Goal: Information Seeking & Learning: Learn about a topic

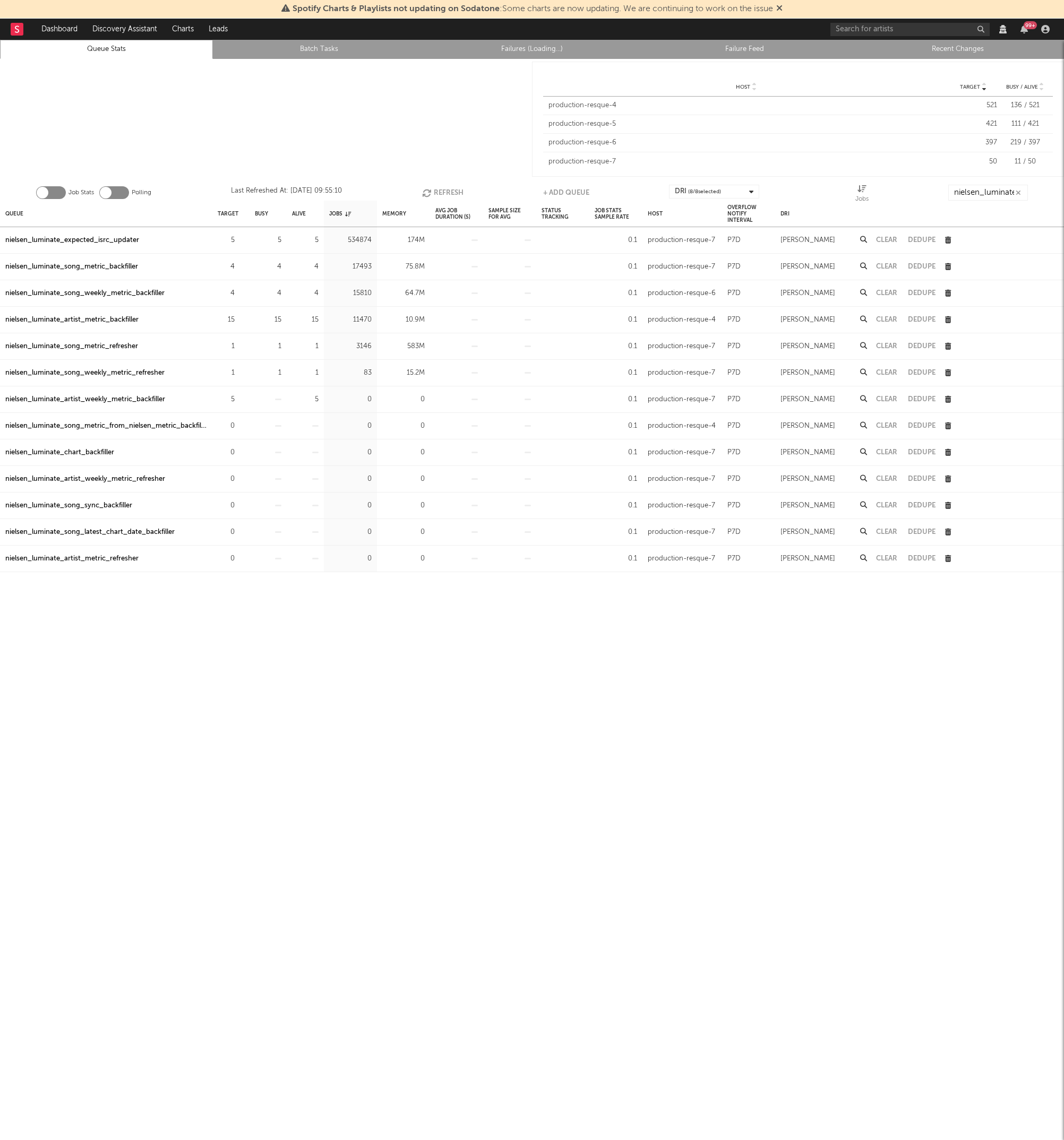
click at [119, 242] on div "nielsen_luminate_expected_isrc_updater" at bounding box center [73, 240] width 134 height 12
click at [222, 141] on div at bounding box center [266, 119] width 532 height 121
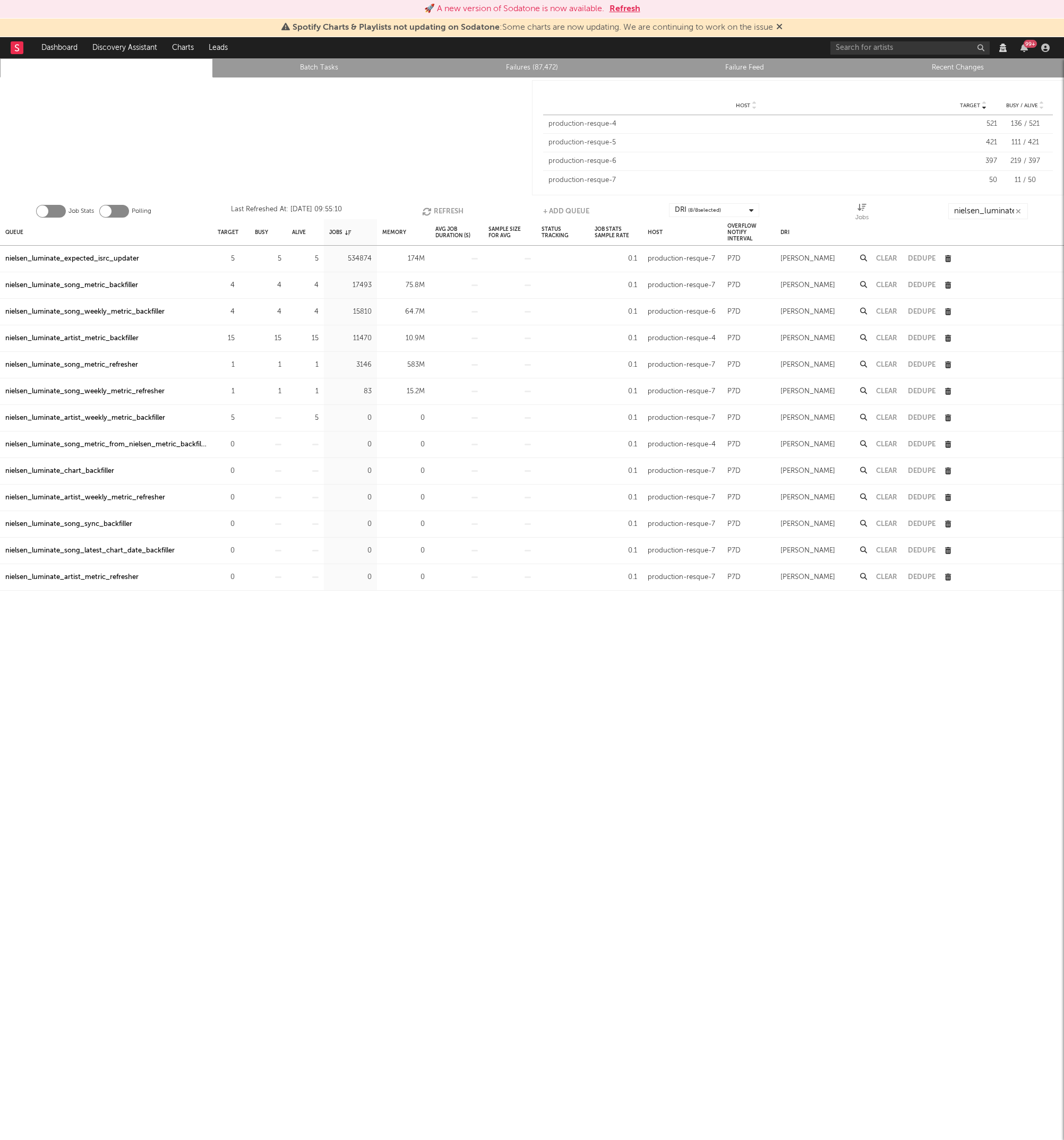
click at [531, 69] on link "Failures (87,472)" at bounding box center [532, 68] width 201 height 12
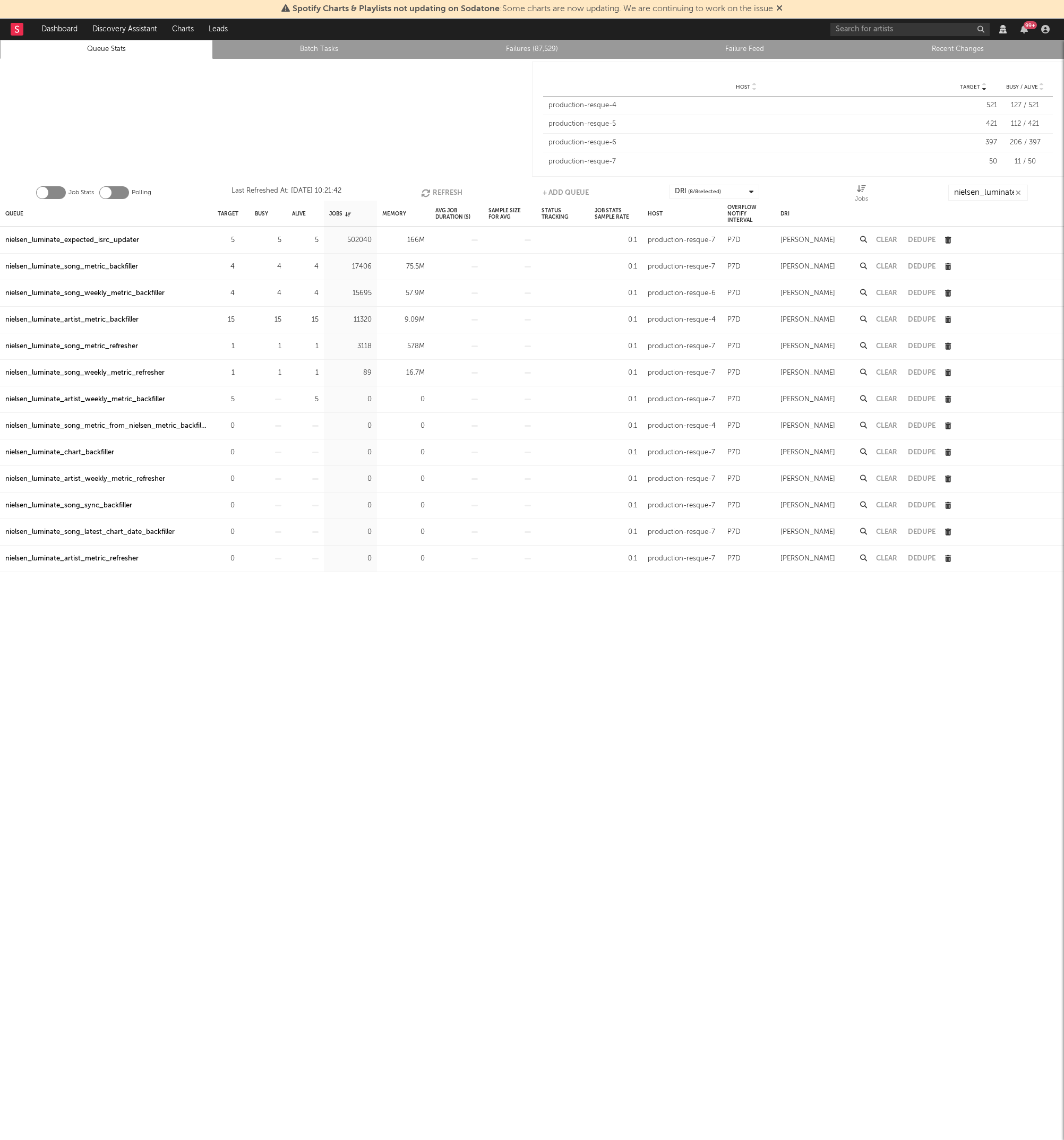
click at [150, 94] on div at bounding box center [266, 119] width 532 height 121
click at [22, 37] on link at bounding box center [17, 29] width 12 height 21
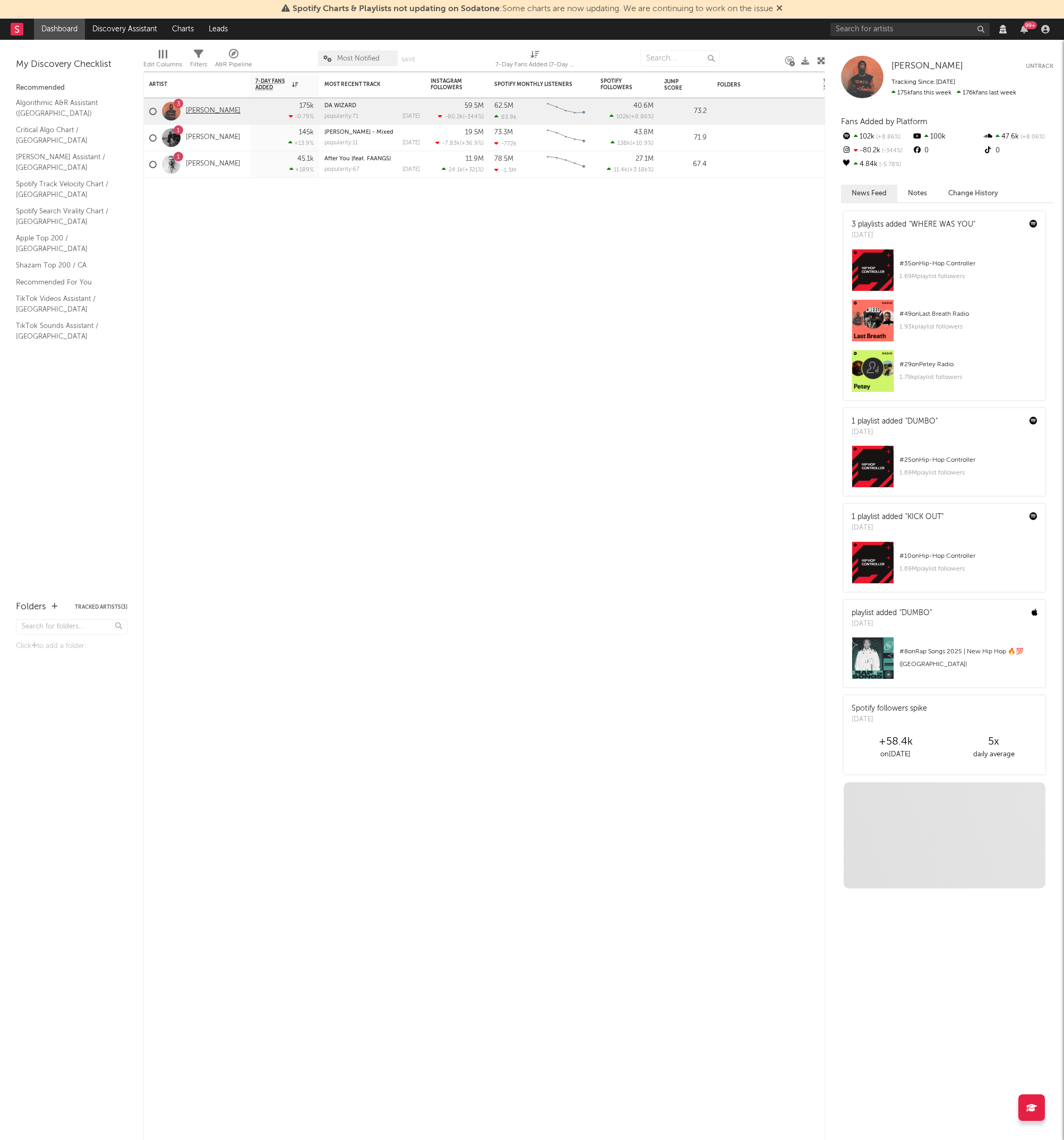
click at [205, 107] on link "[PERSON_NAME]" at bounding box center [213, 112] width 55 height 9
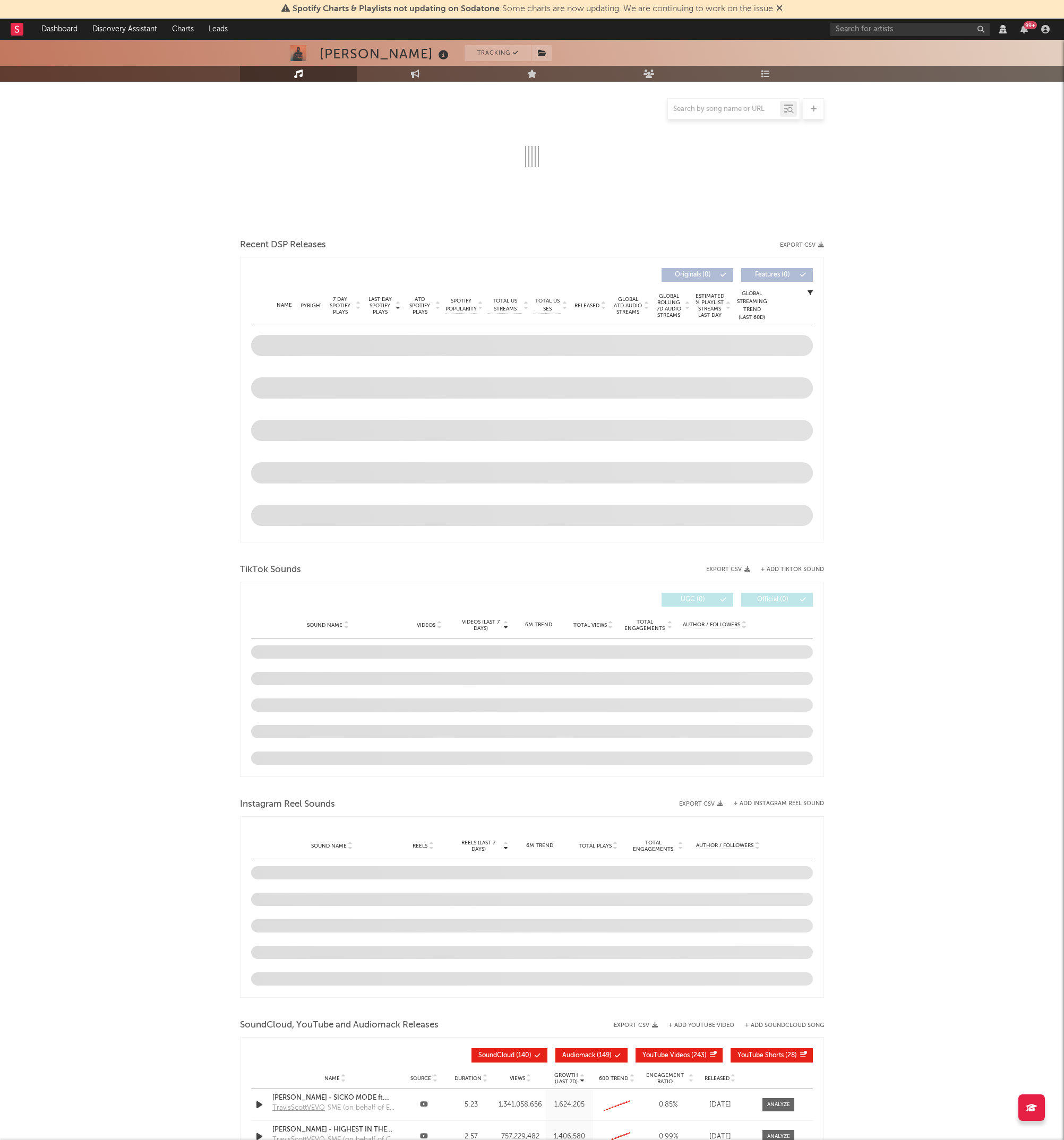
select select "View all"
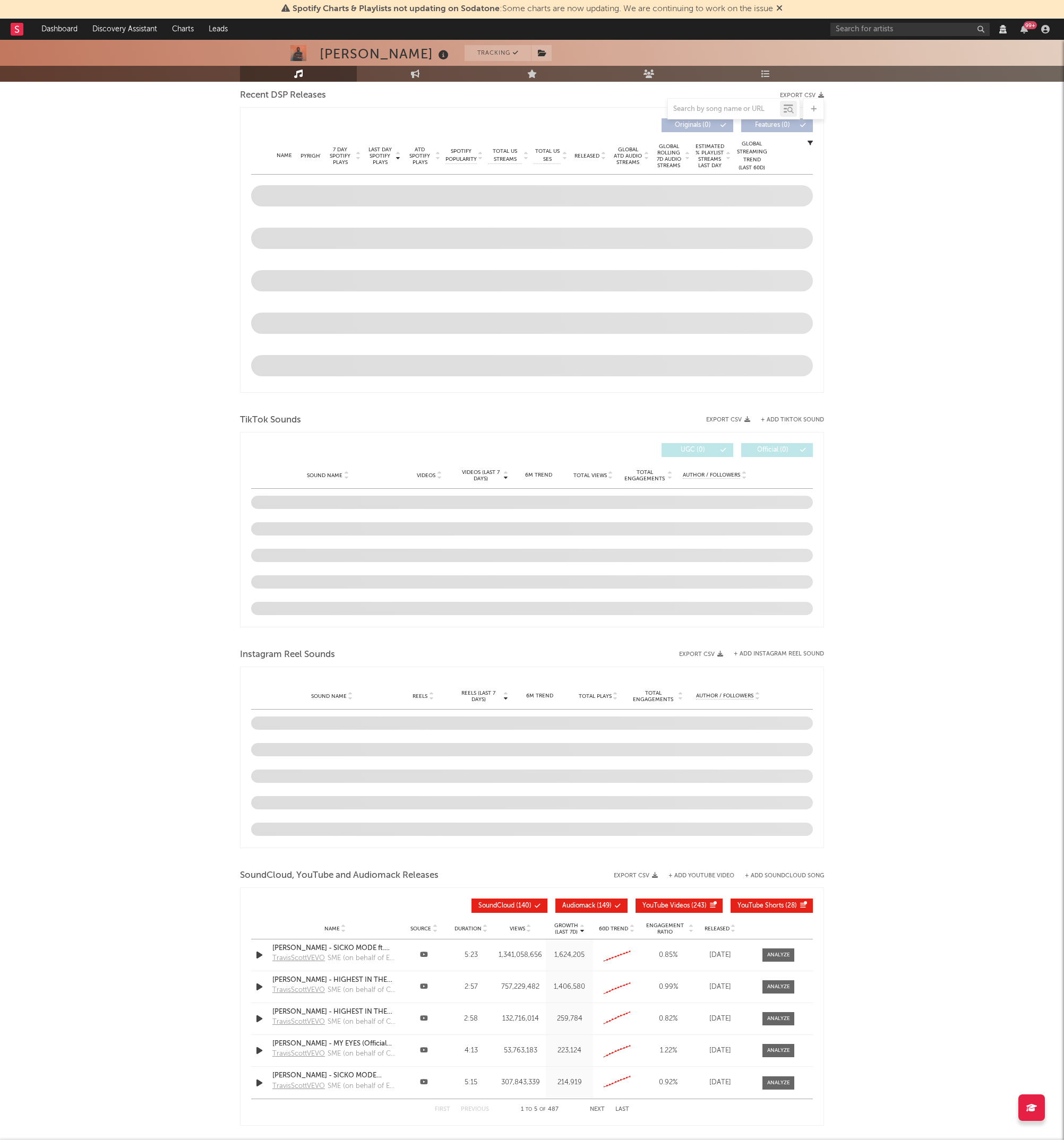
select select "View all"
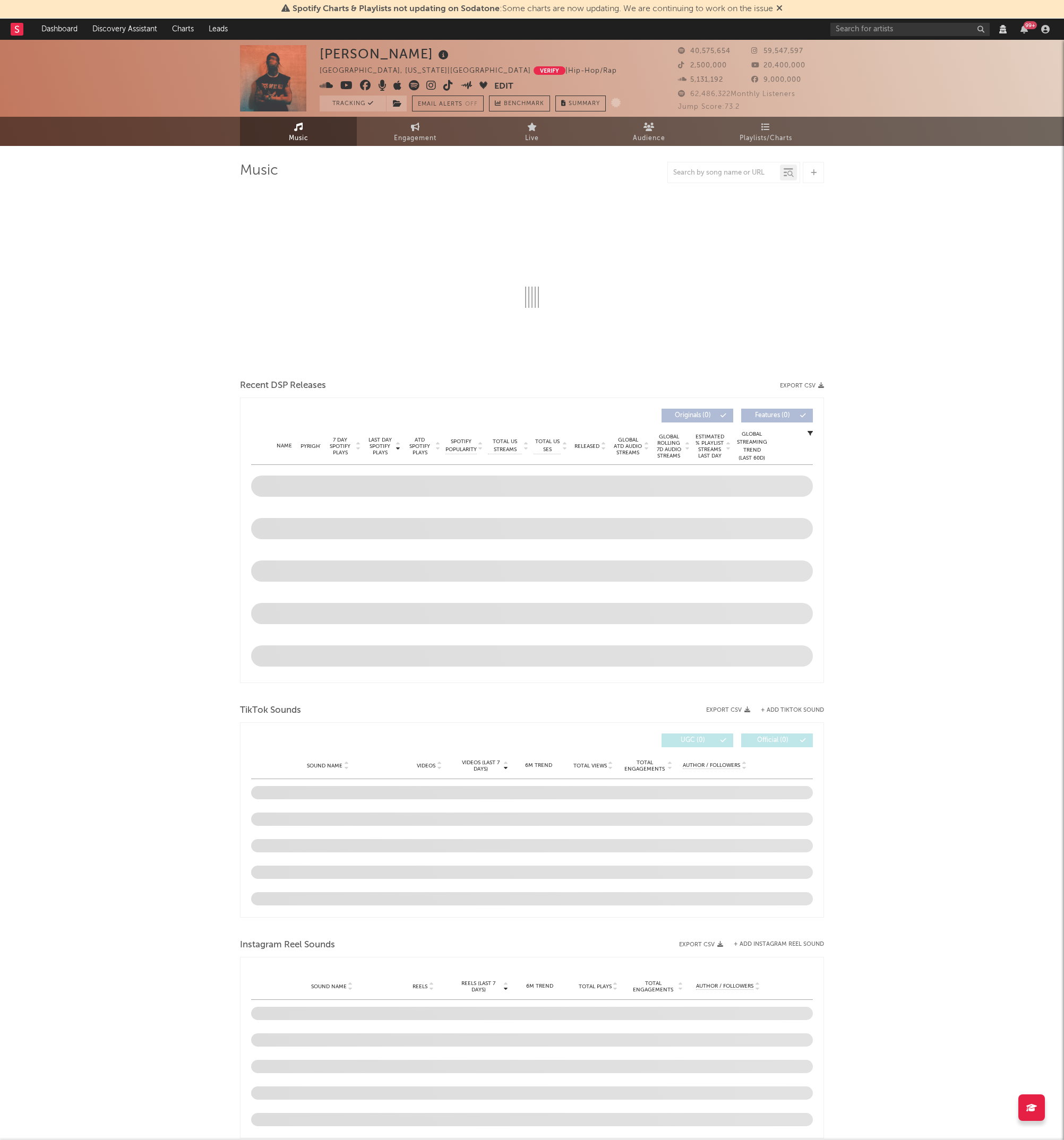
select select "View all"
click at [165, 331] on div "Travis Scott Houston, Texas | United States Verify | Hip-Hop/Rap Edit Tracking …" at bounding box center [532, 897] width 1064 height 1714
select select "View all"
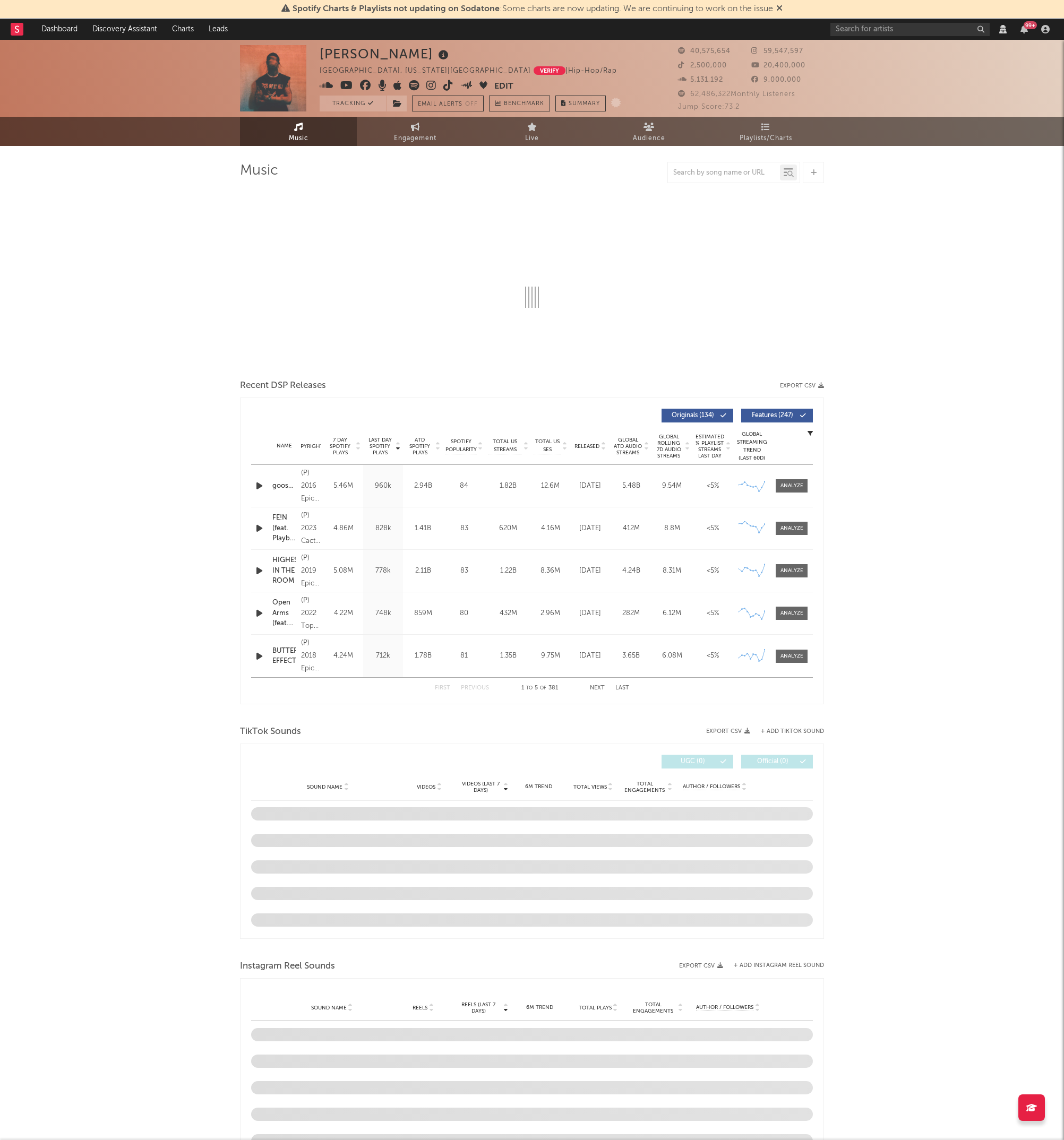
select select "View all"
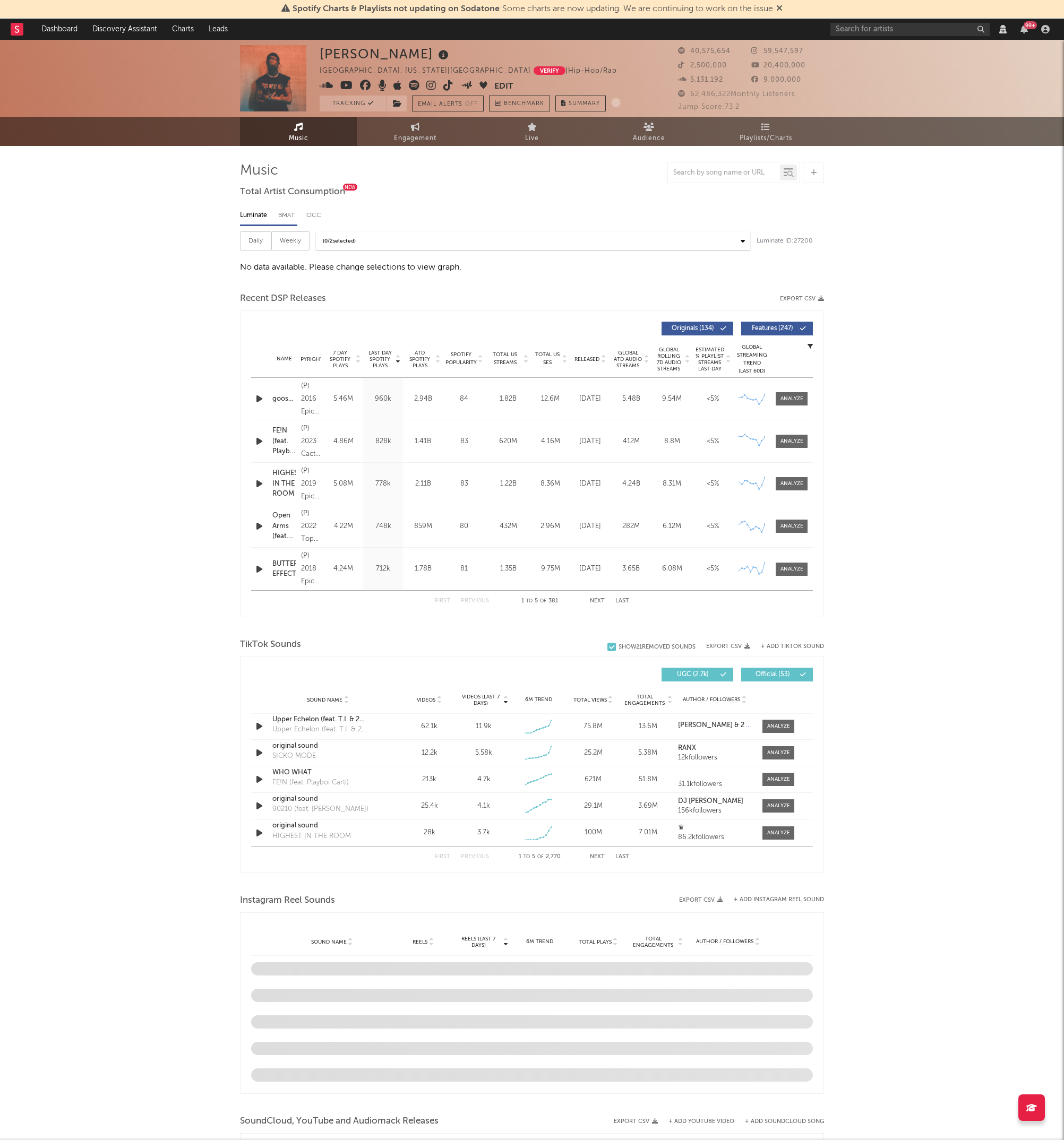
select select "View all"
select select "6m"
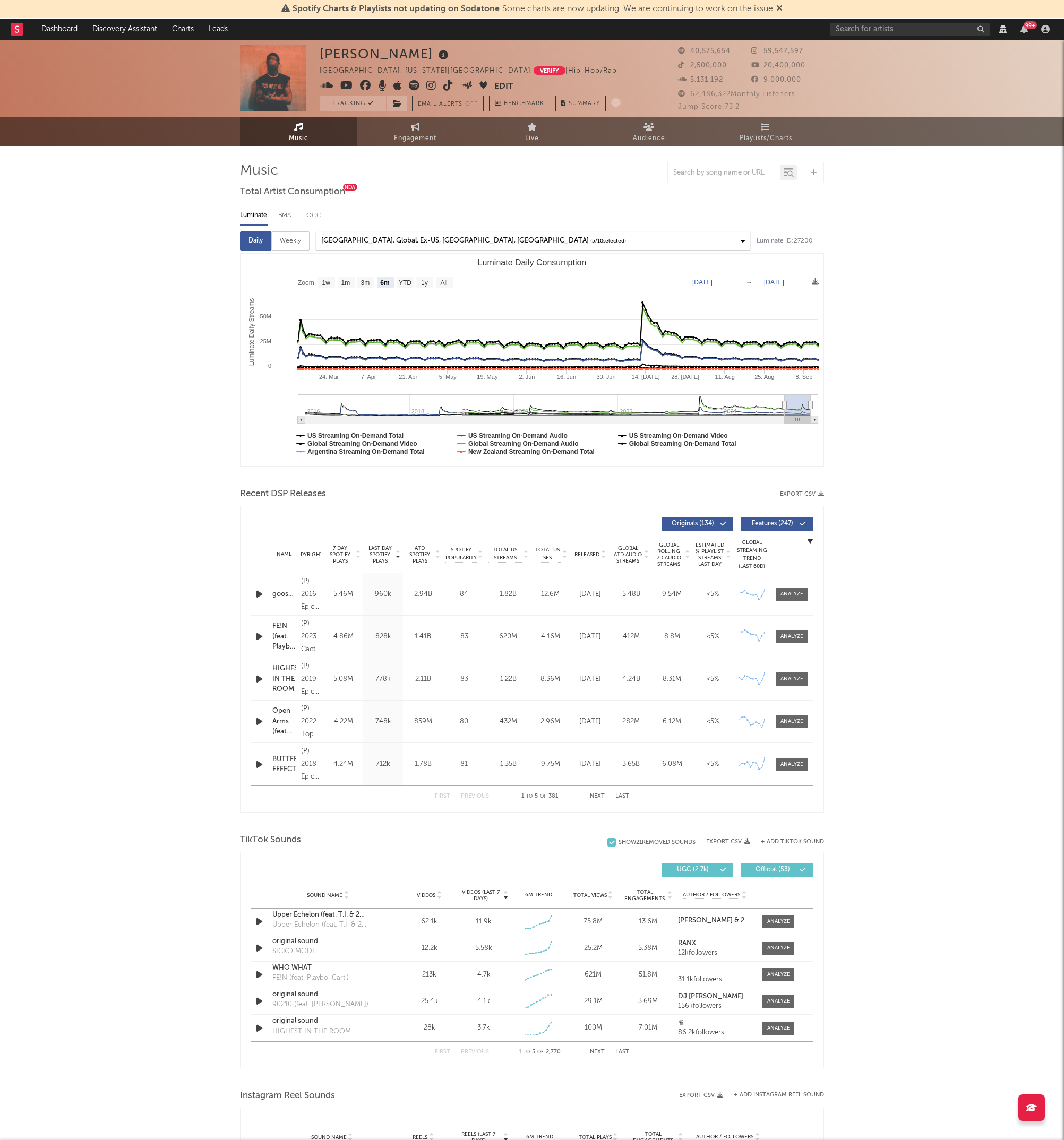
select select "View all"
select select "6m"
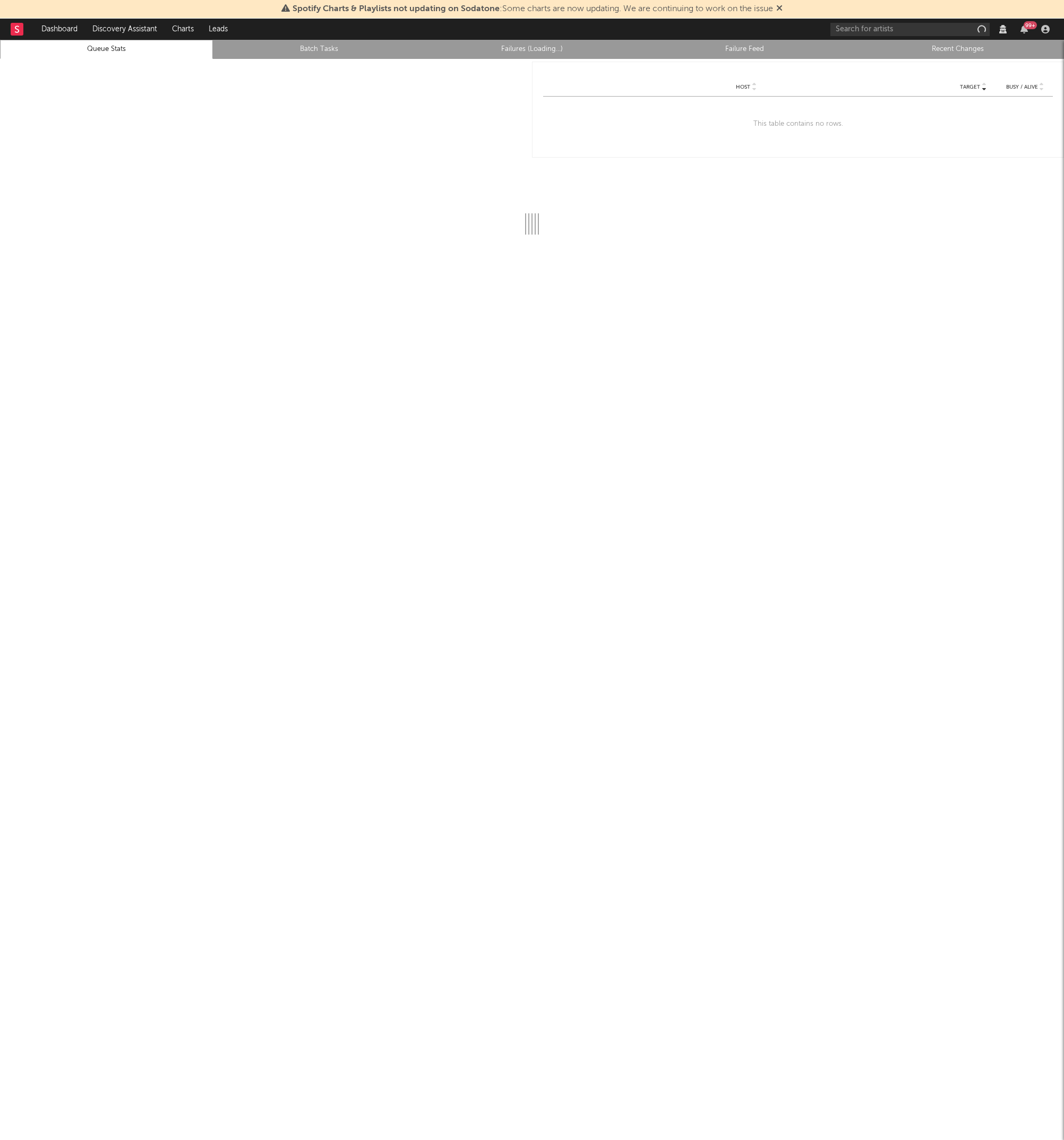
click at [18, 27] on rect at bounding box center [17, 29] width 12 height 12
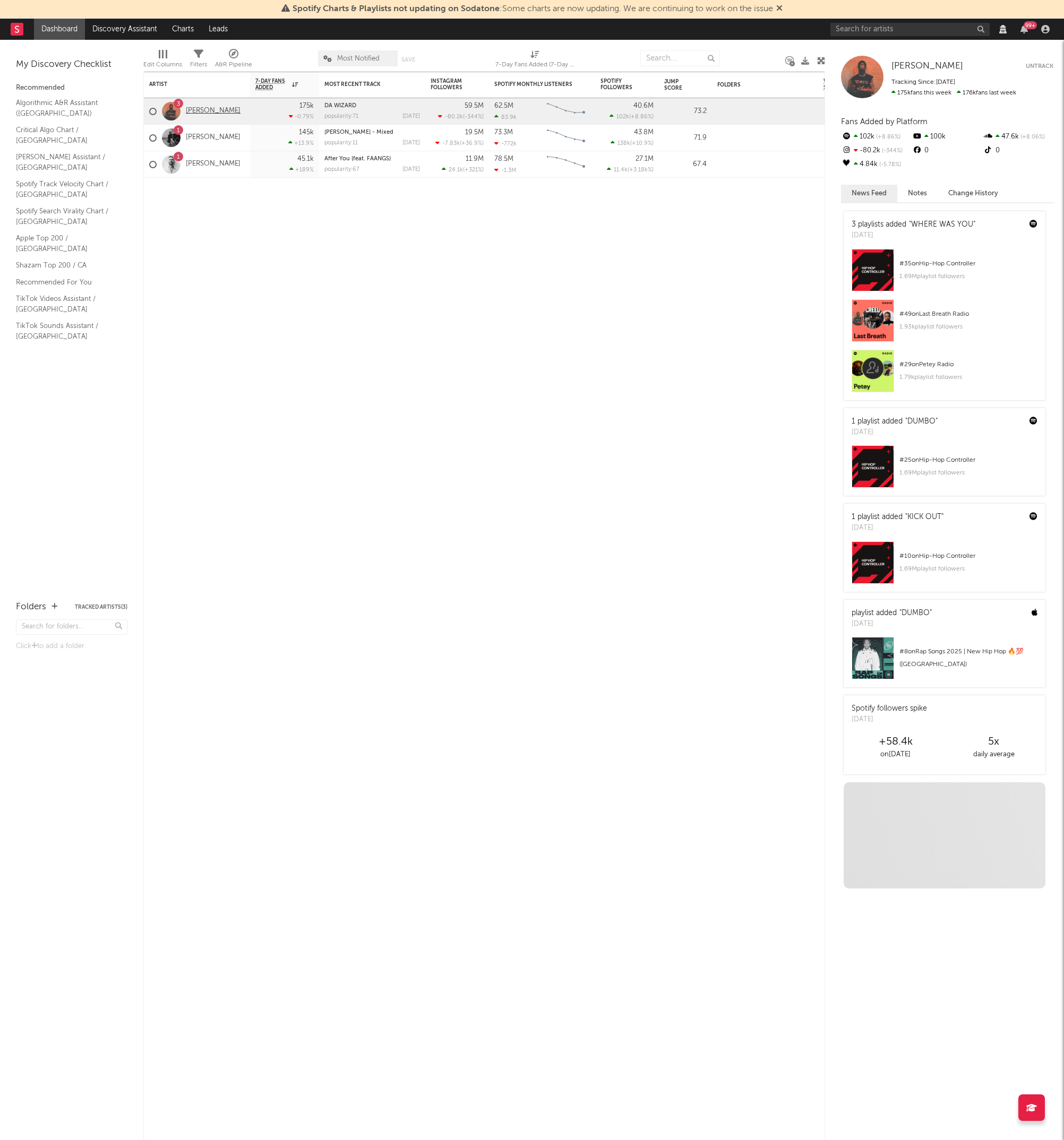
click at [207, 108] on link "[PERSON_NAME]" at bounding box center [213, 112] width 55 height 9
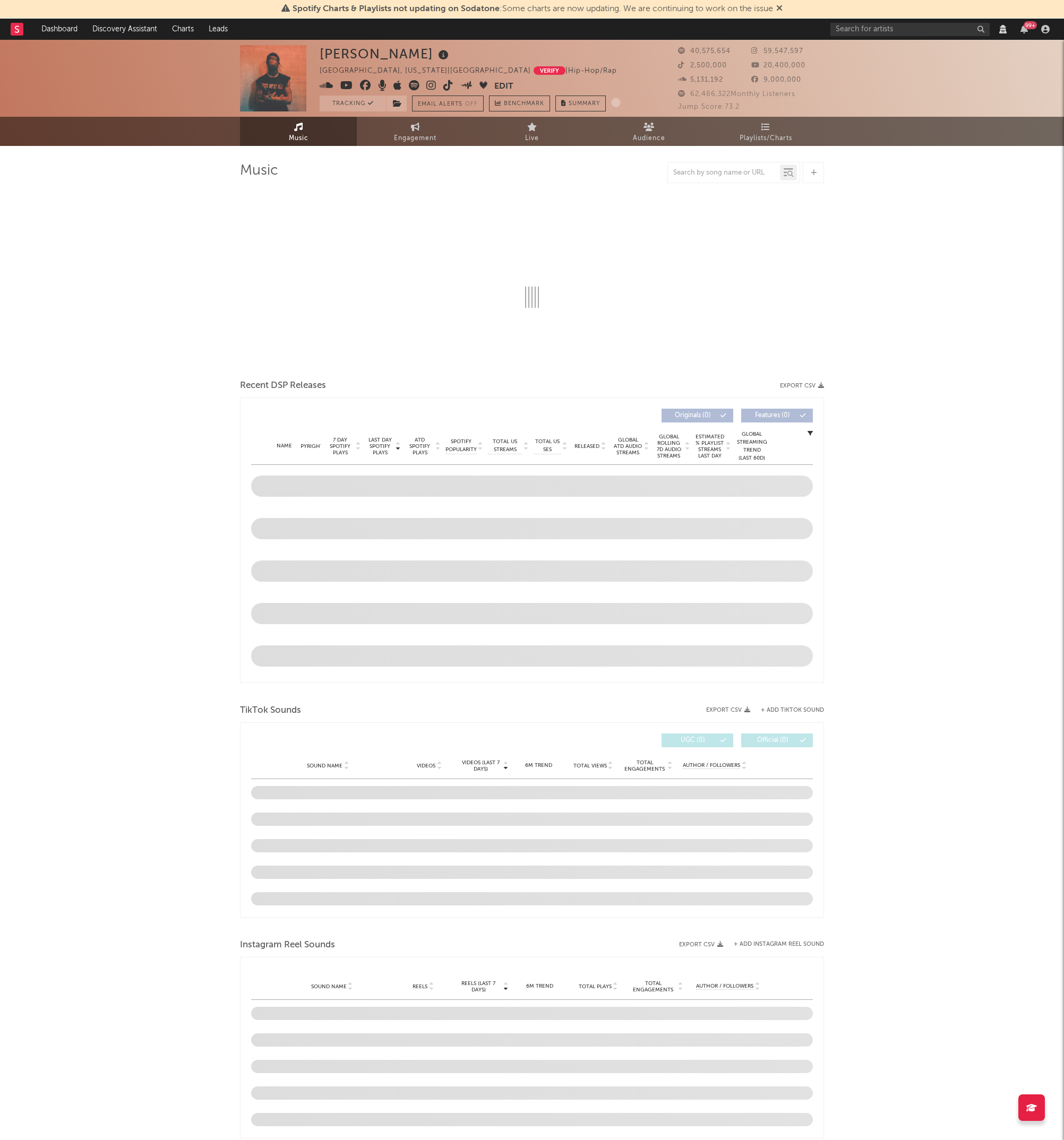
select select "View all"
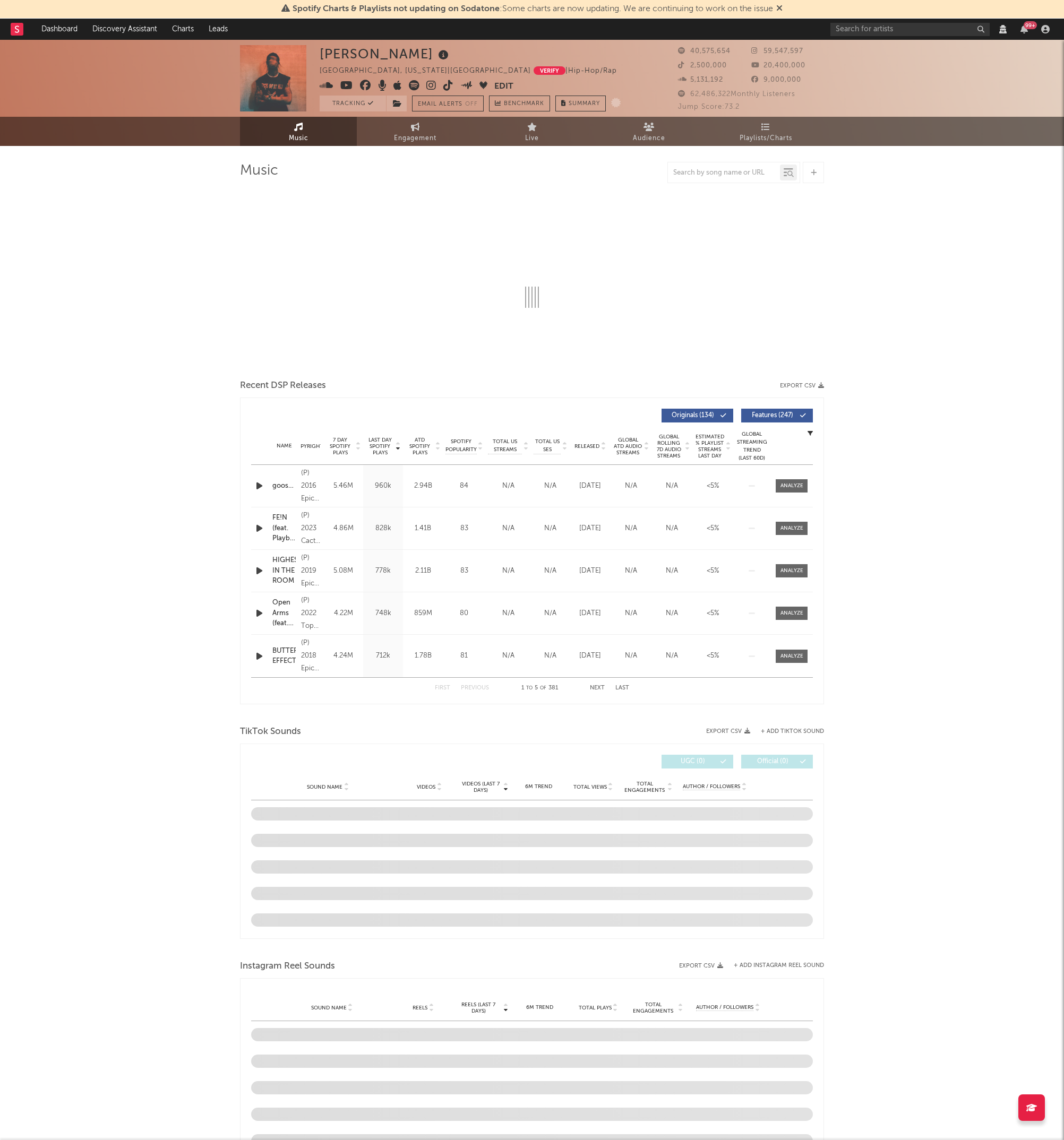
select select "View all"
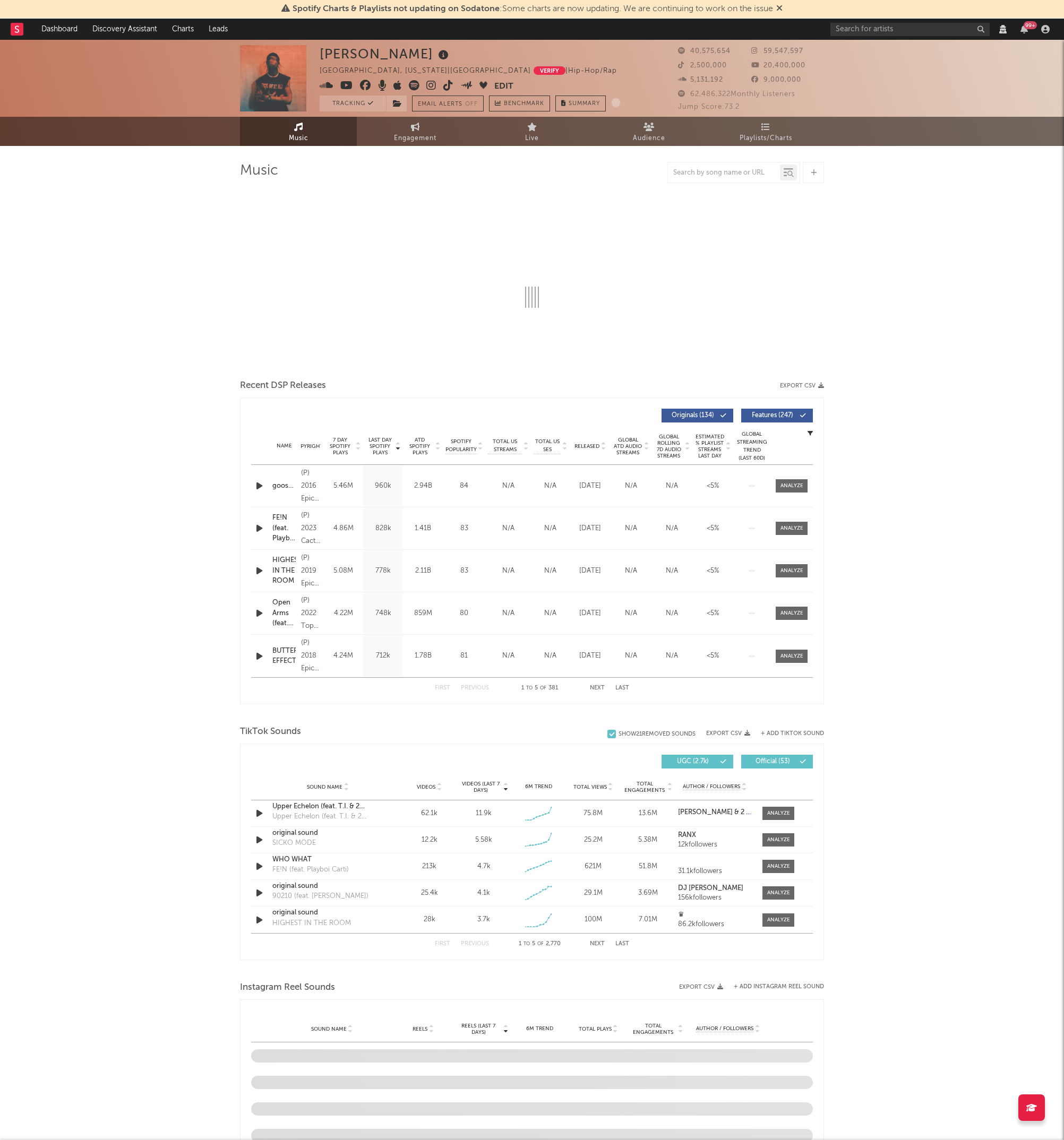
select select "6m"
select select "View all"
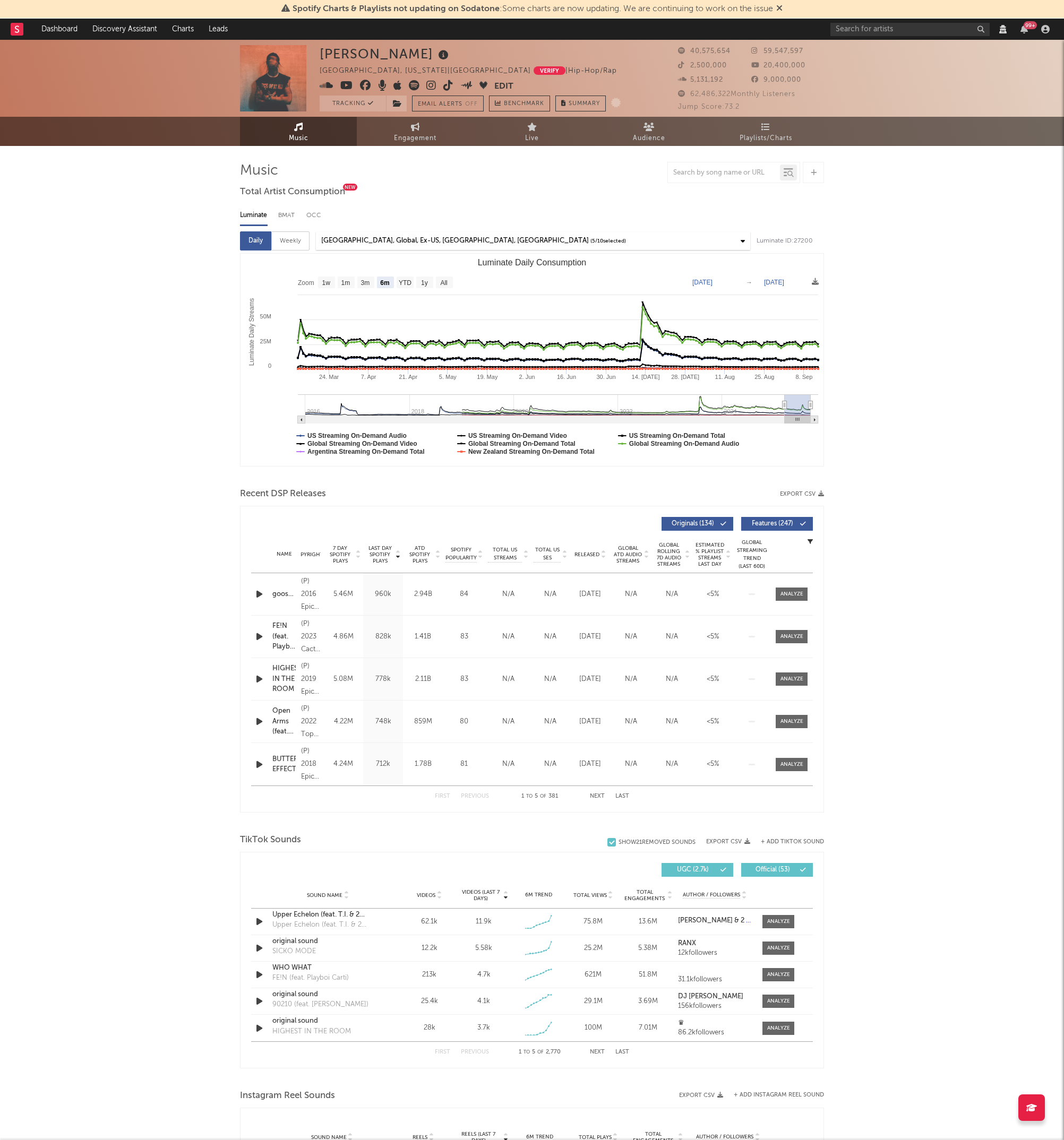
select select "View all"
select select "6m"
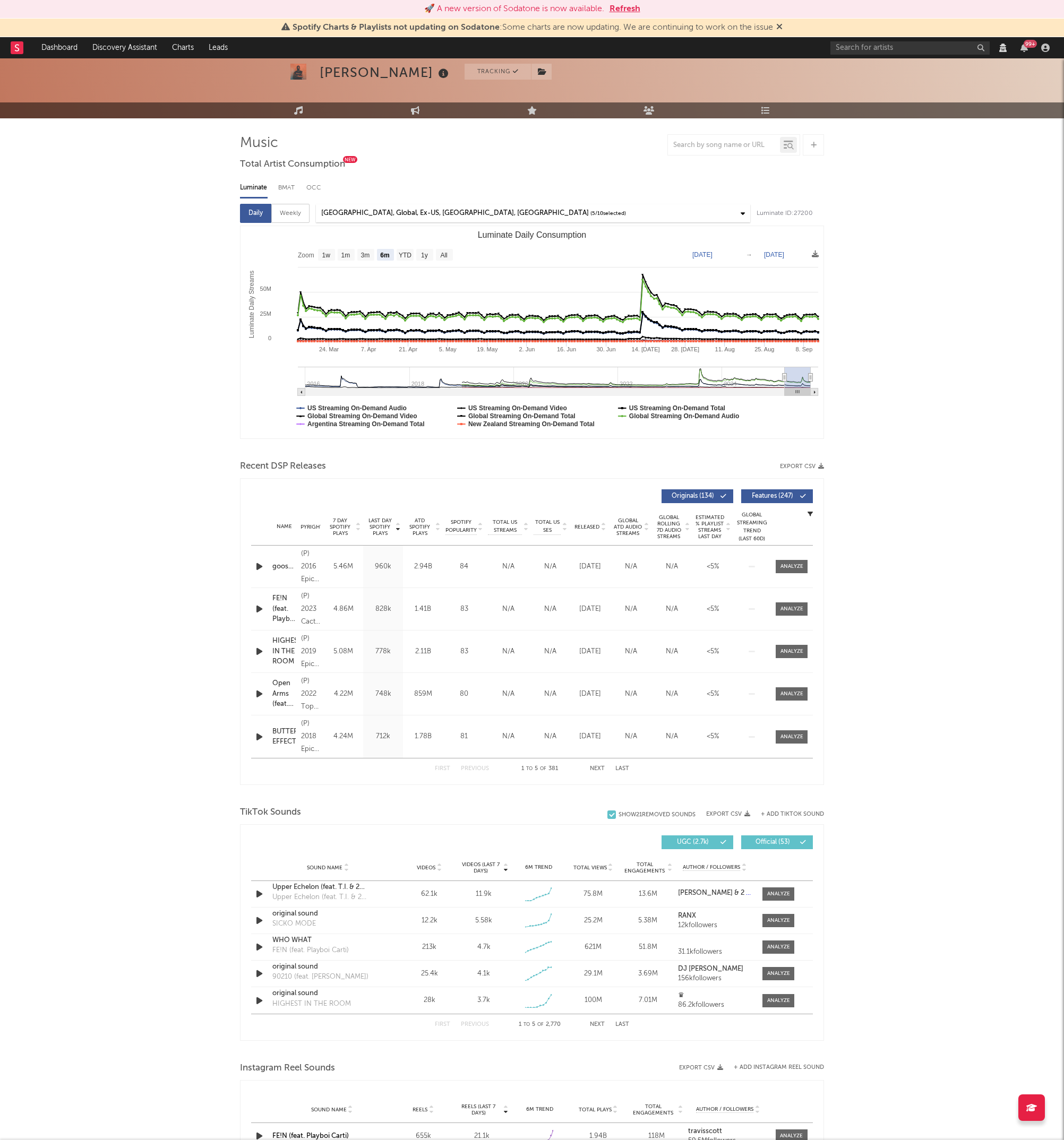
scroll to position [62, 0]
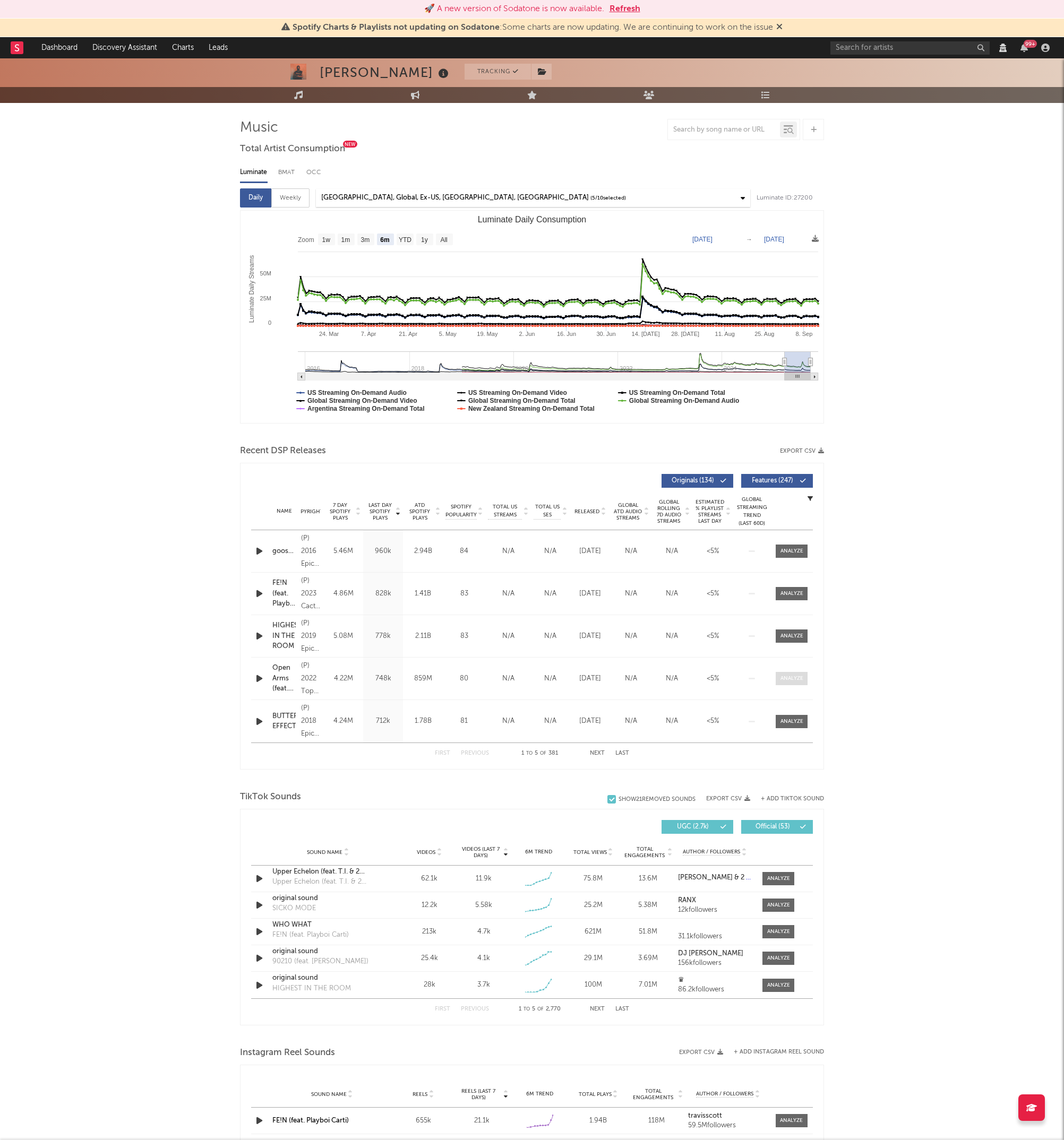
click at [794, 680] on div at bounding box center [792, 678] width 23 height 8
select select "View all"
select select "6m"
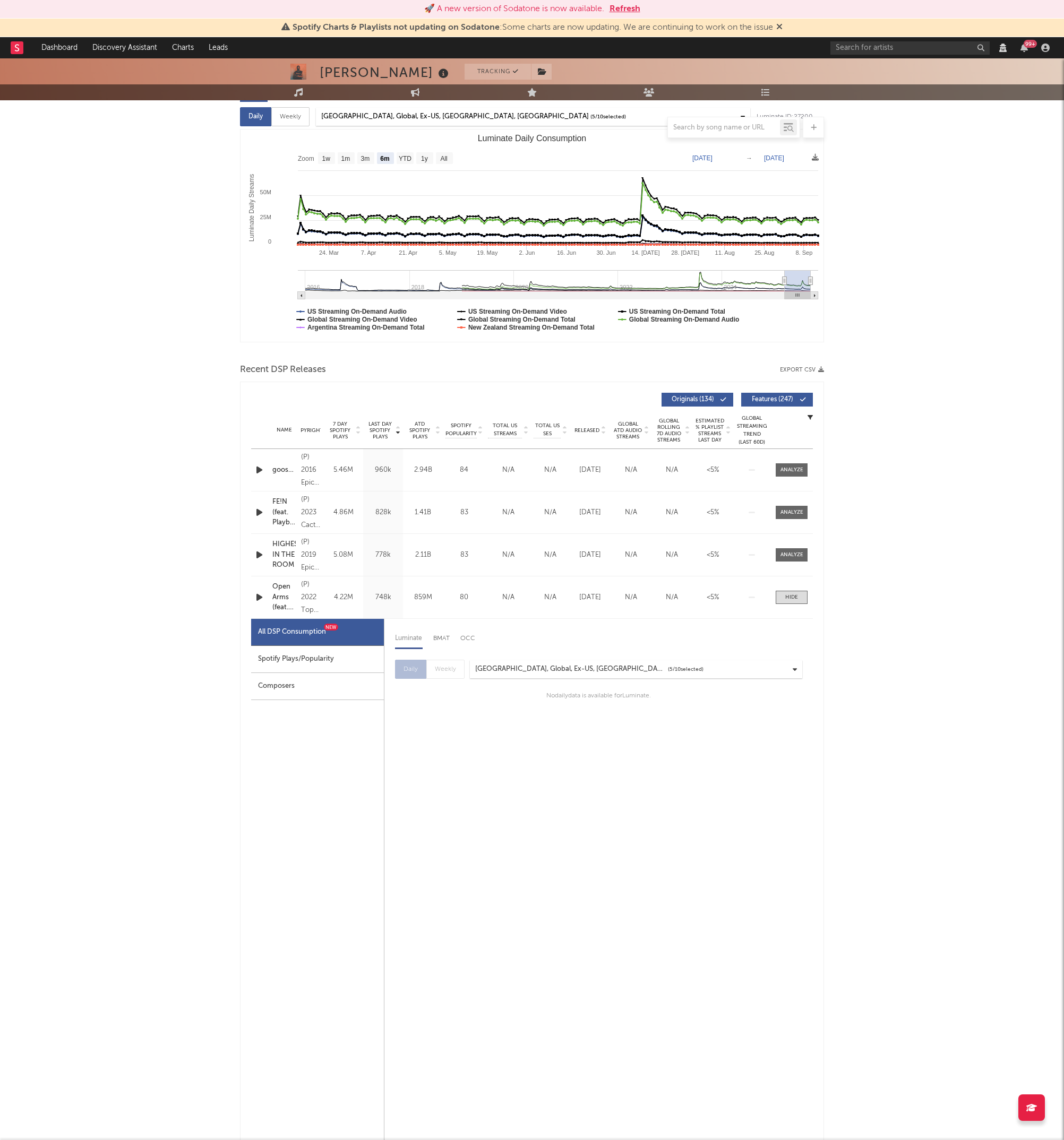
scroll to position [146, 0]
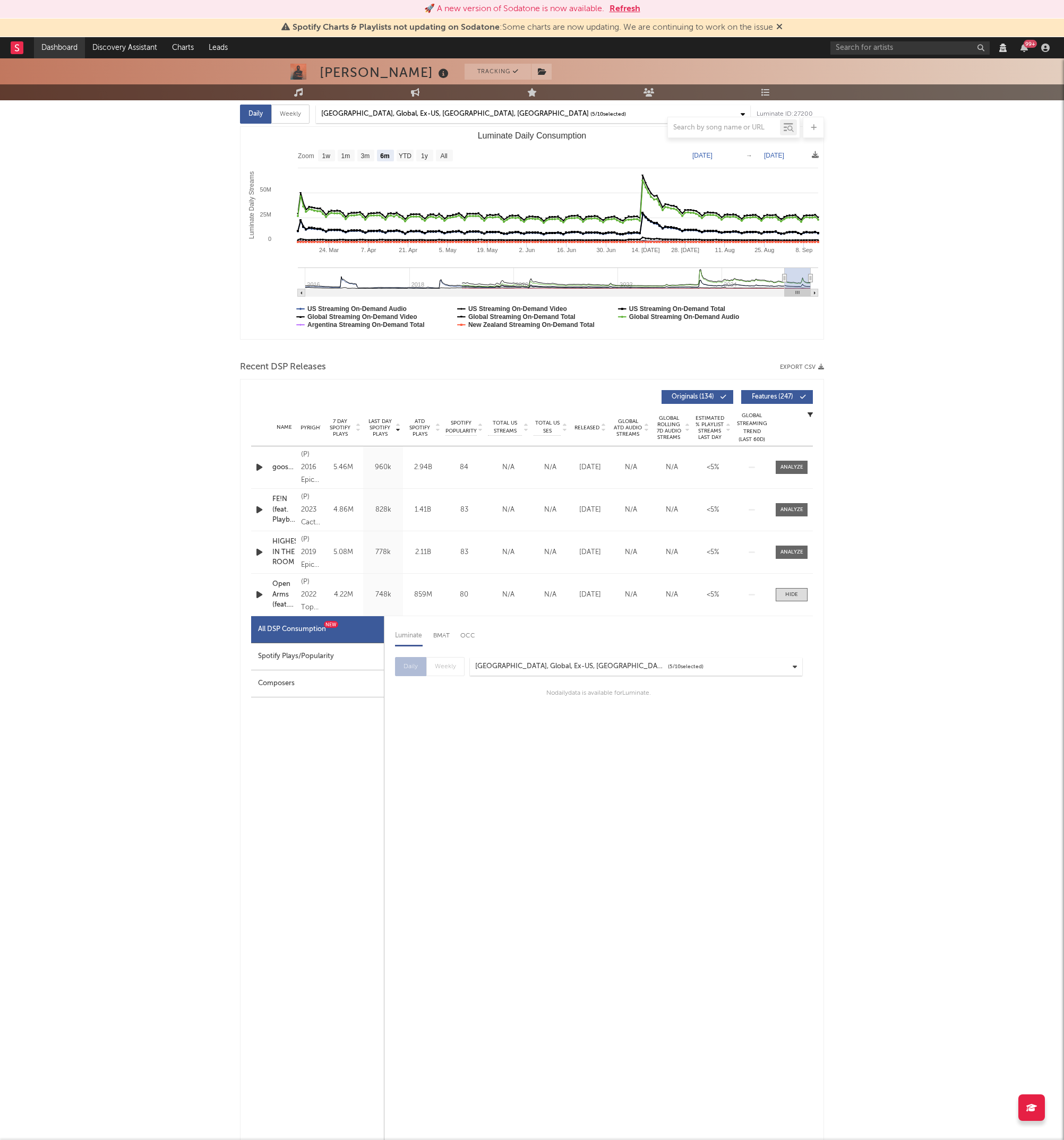
click at [63, 41] on link "Dashboard" at bounding box center [59, 48] width 51 height 21
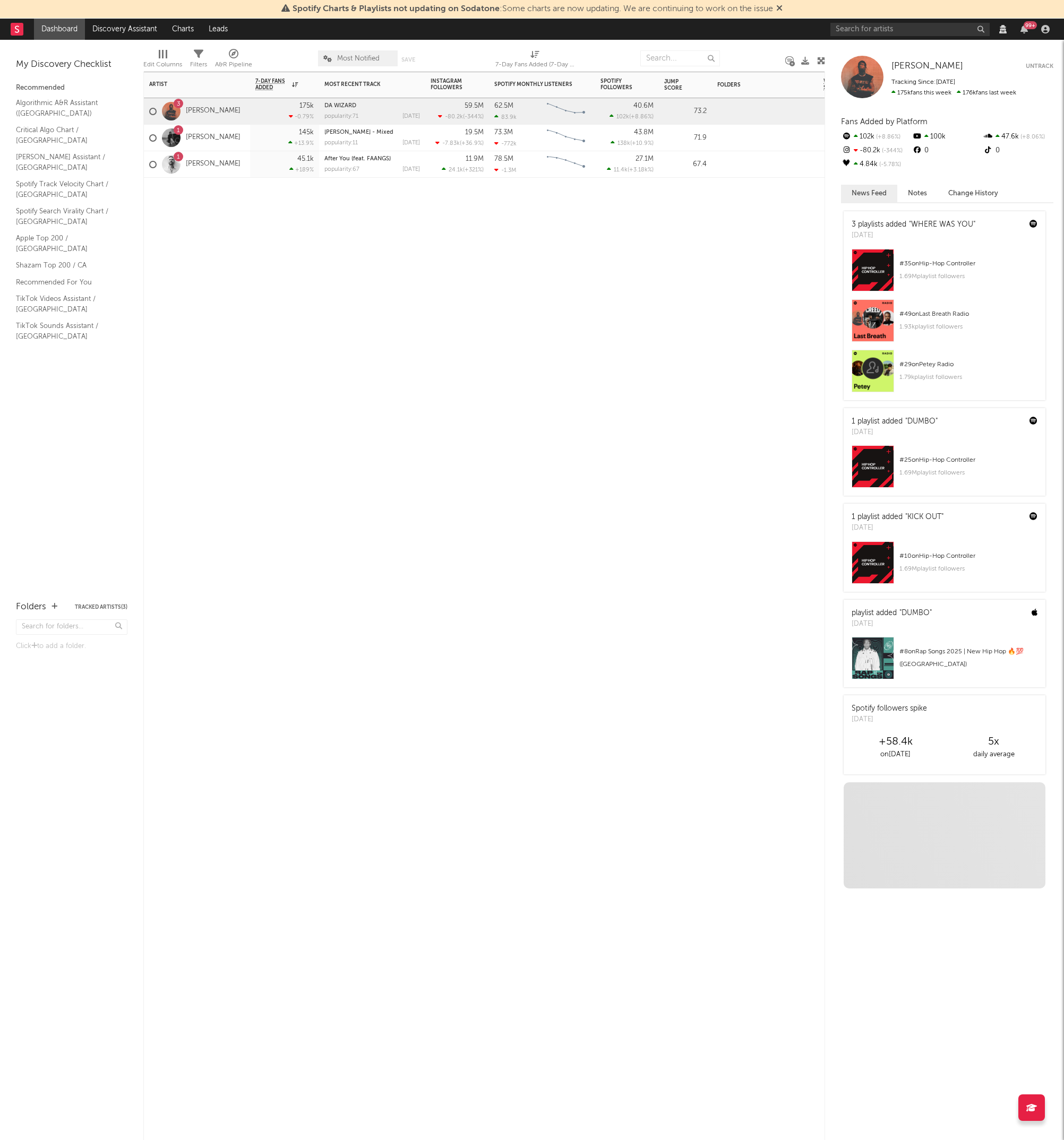
click at [265, 193] on div at bounding box center [285, 193] width 69 height 32
click at [218, 164] on link "[PERSON_NAME]" at bounding box center [213, 165] width 55 height 9
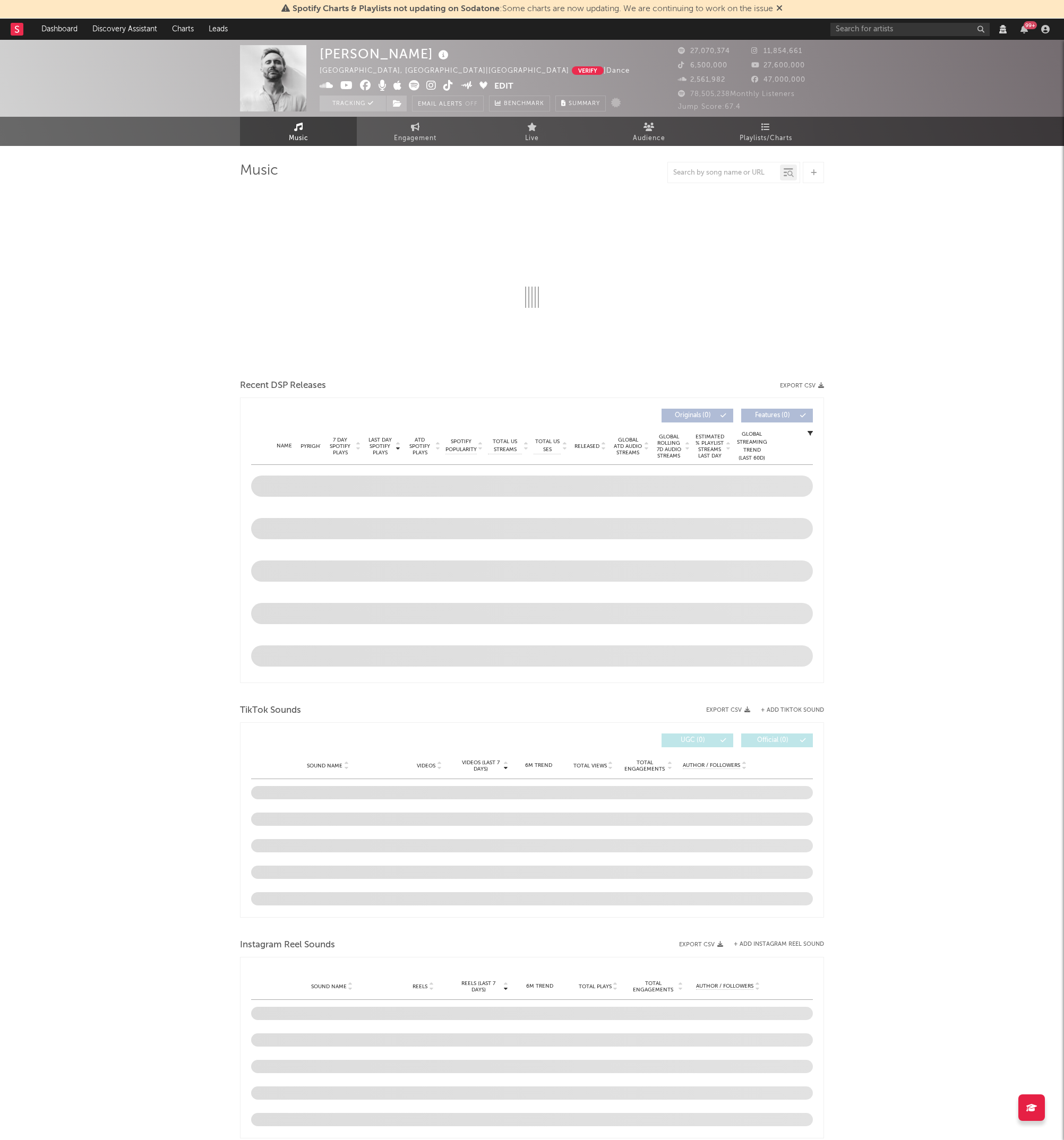
select select "View all"
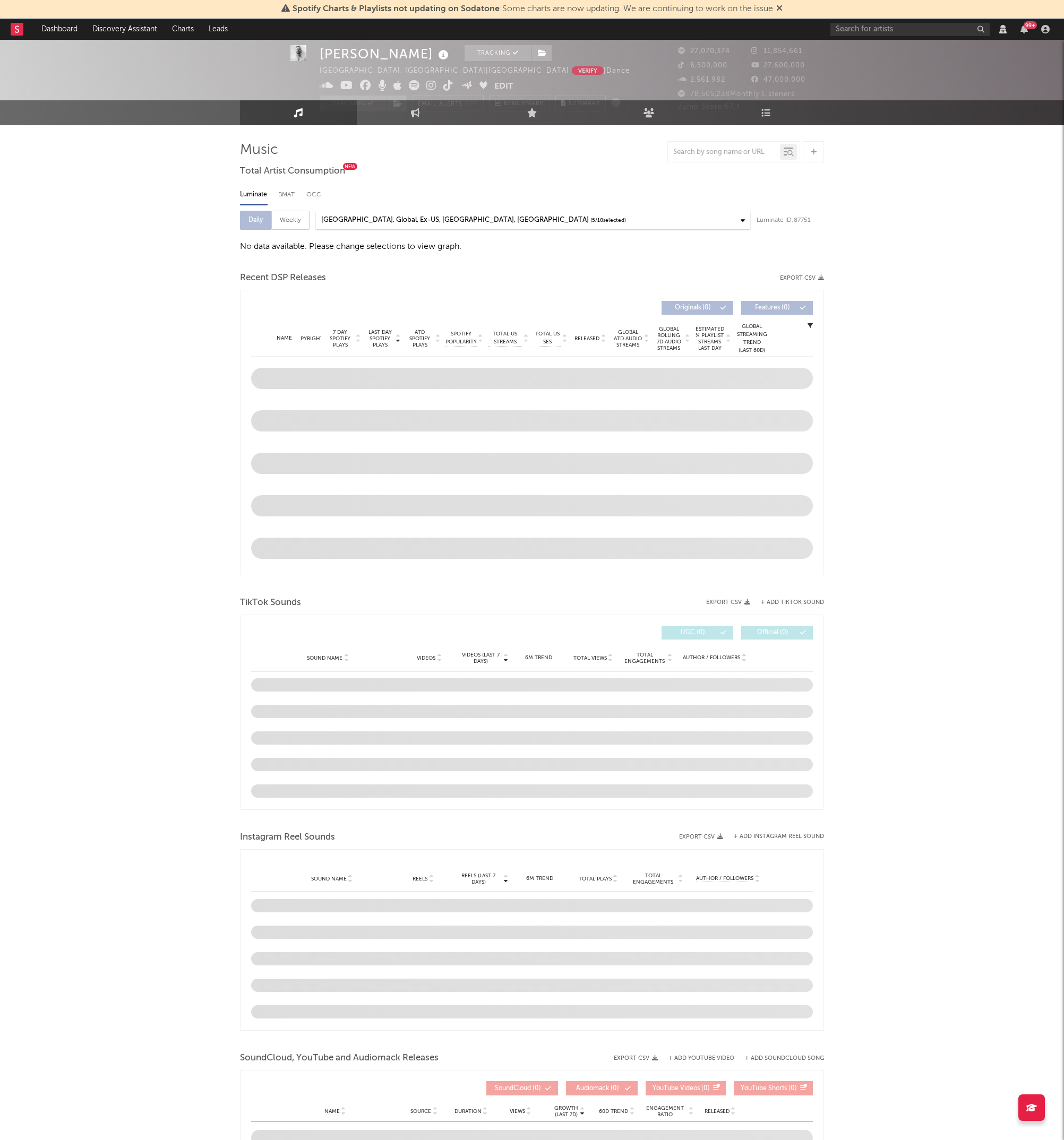
scroll to position [44, 0]
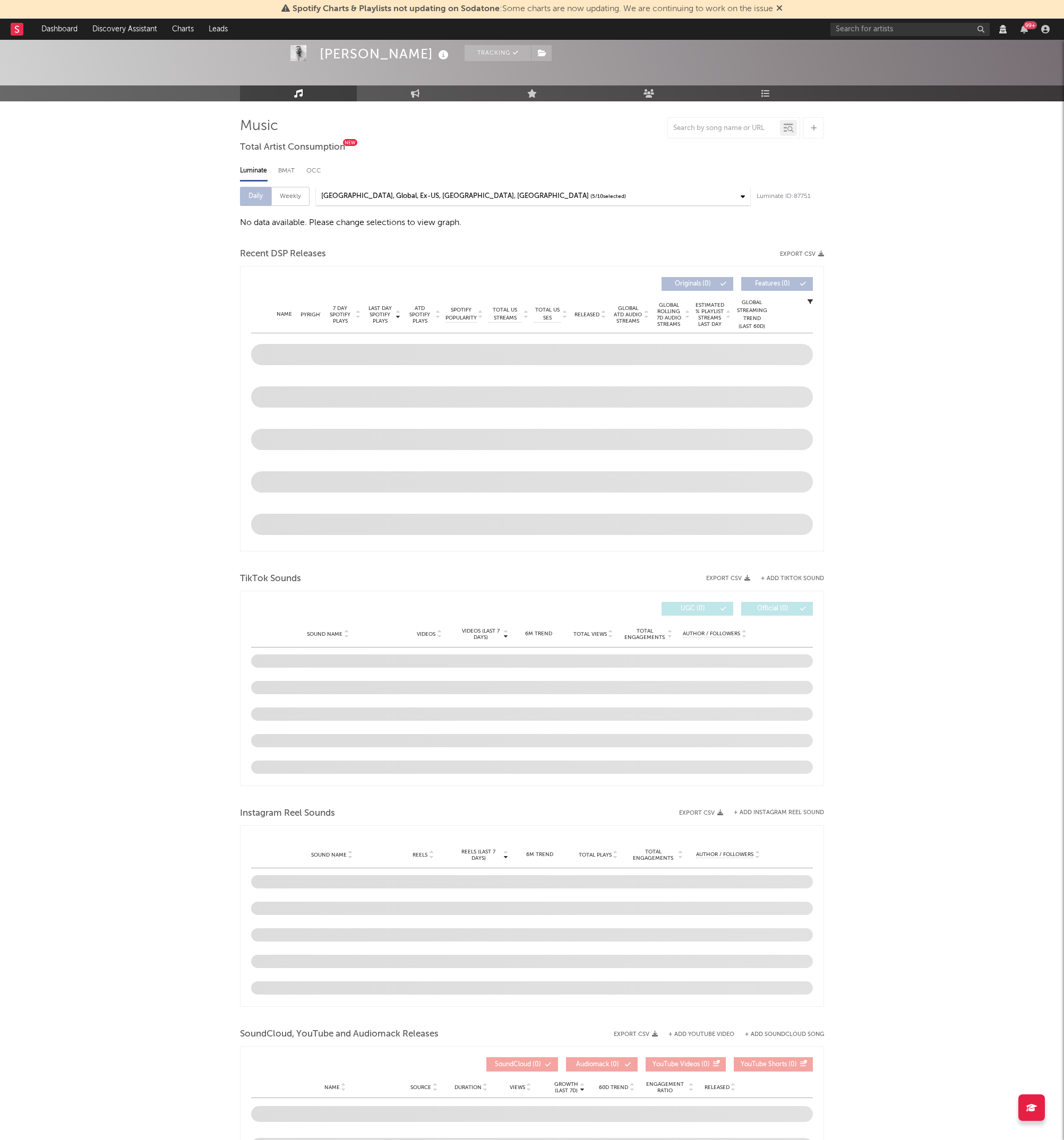
select select "View all"
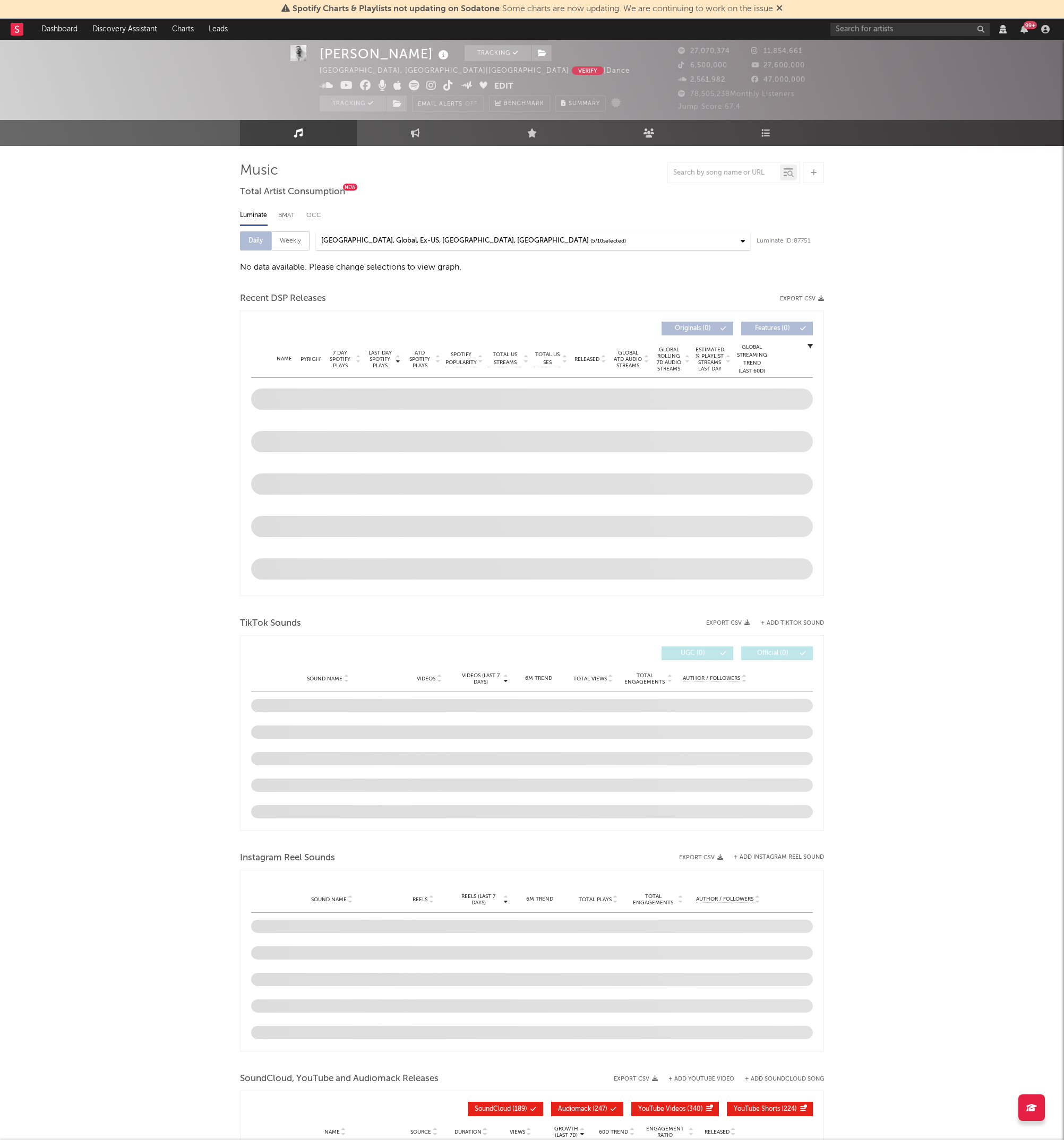
scroll to position [0, 0]
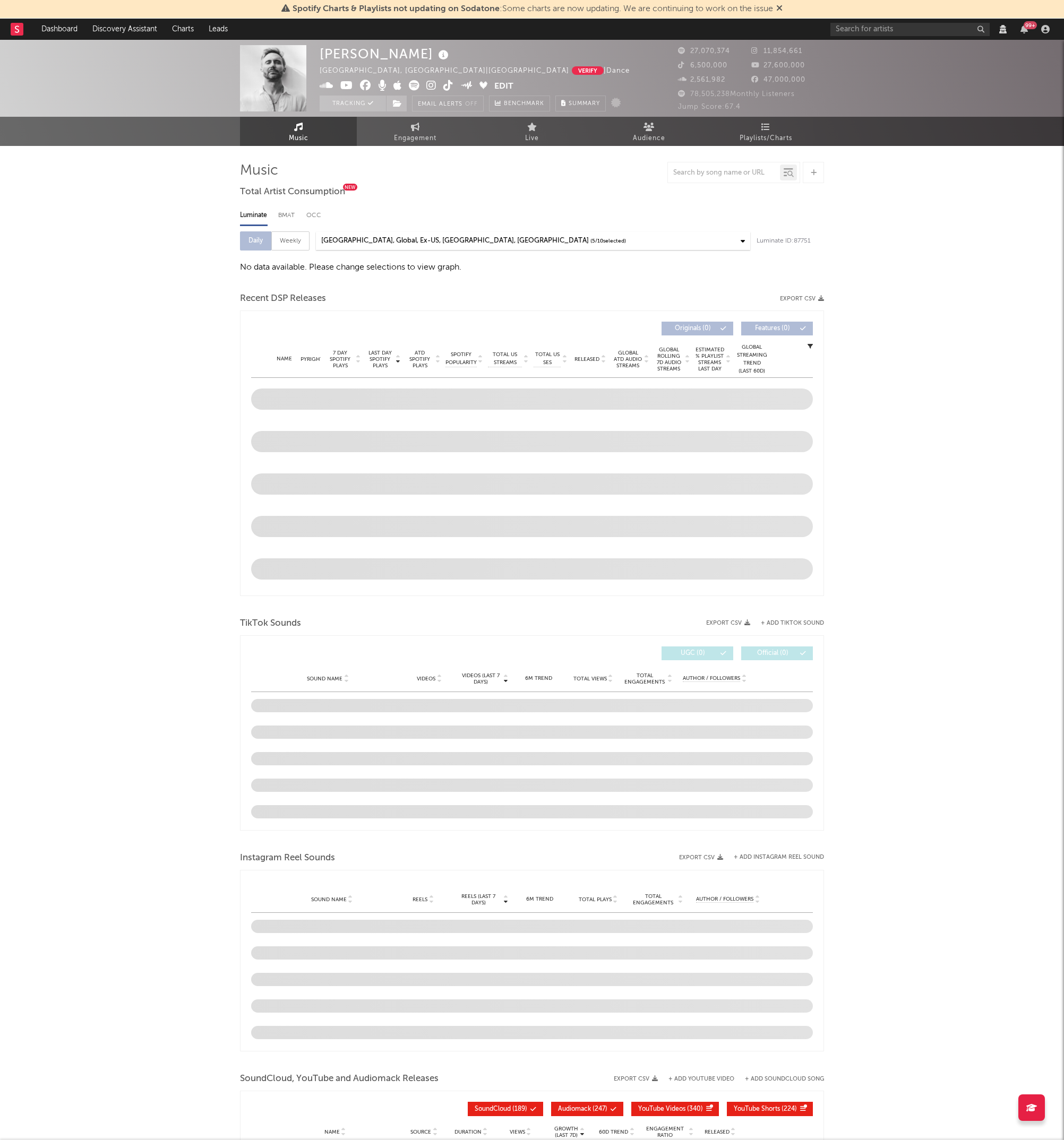
select select "View all"
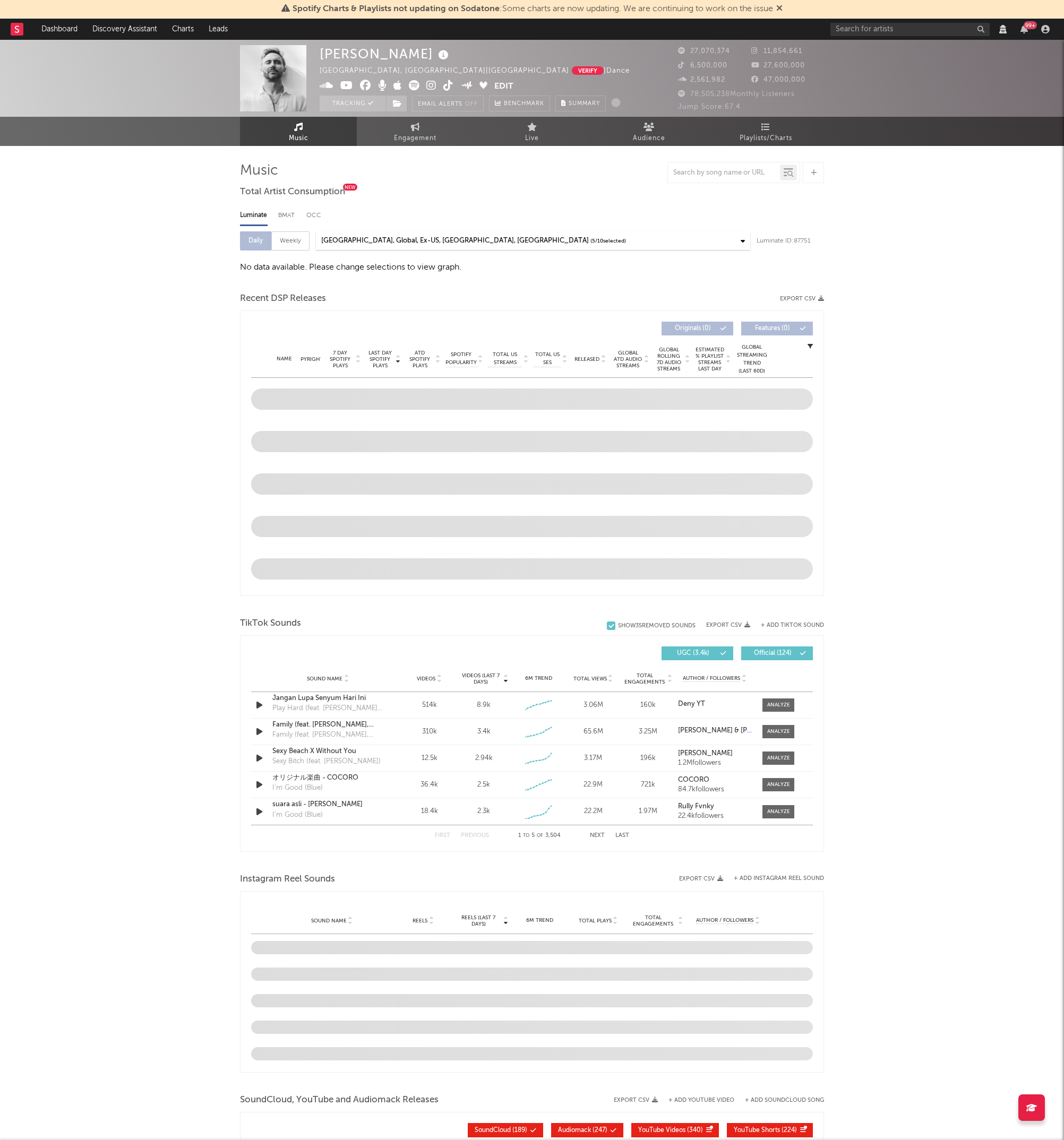
select select "View all"
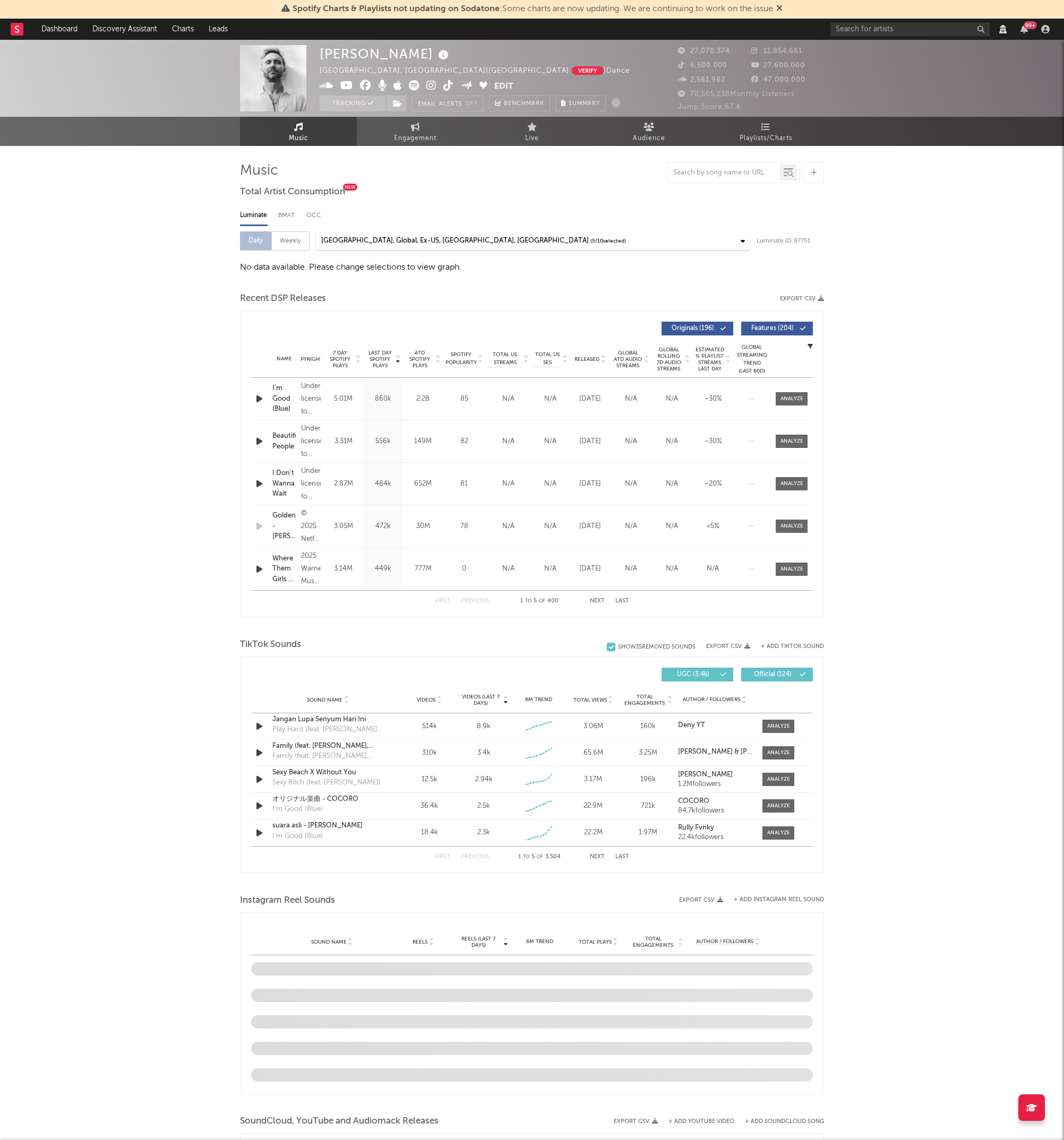
select select "View all"
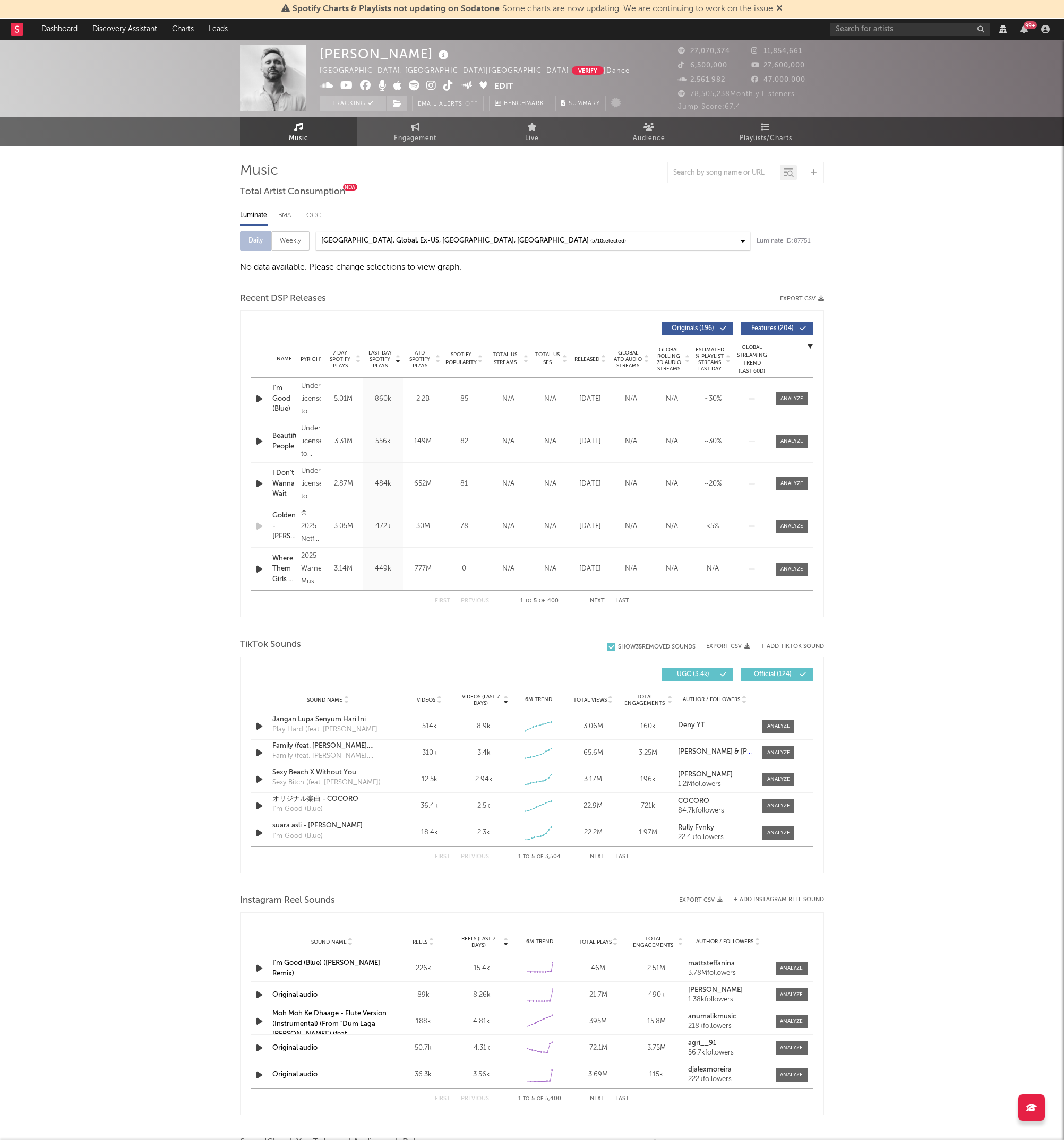
click at [60, 395] on div "[PERSON_NAME] [GEOGRAPHIC_DATA], [GEOGRAPHIC_DATA] | [GEOGRAPHIC_DATA] Verify |…" at bounding box center [532, 885] width 1064 height 1691
click at [44, 220] on div "David Guetta Paris, France | France Verify | Dance Edit Tracking Email Alerts O…" at bounding box center [532, 885] width 1064 height 1691
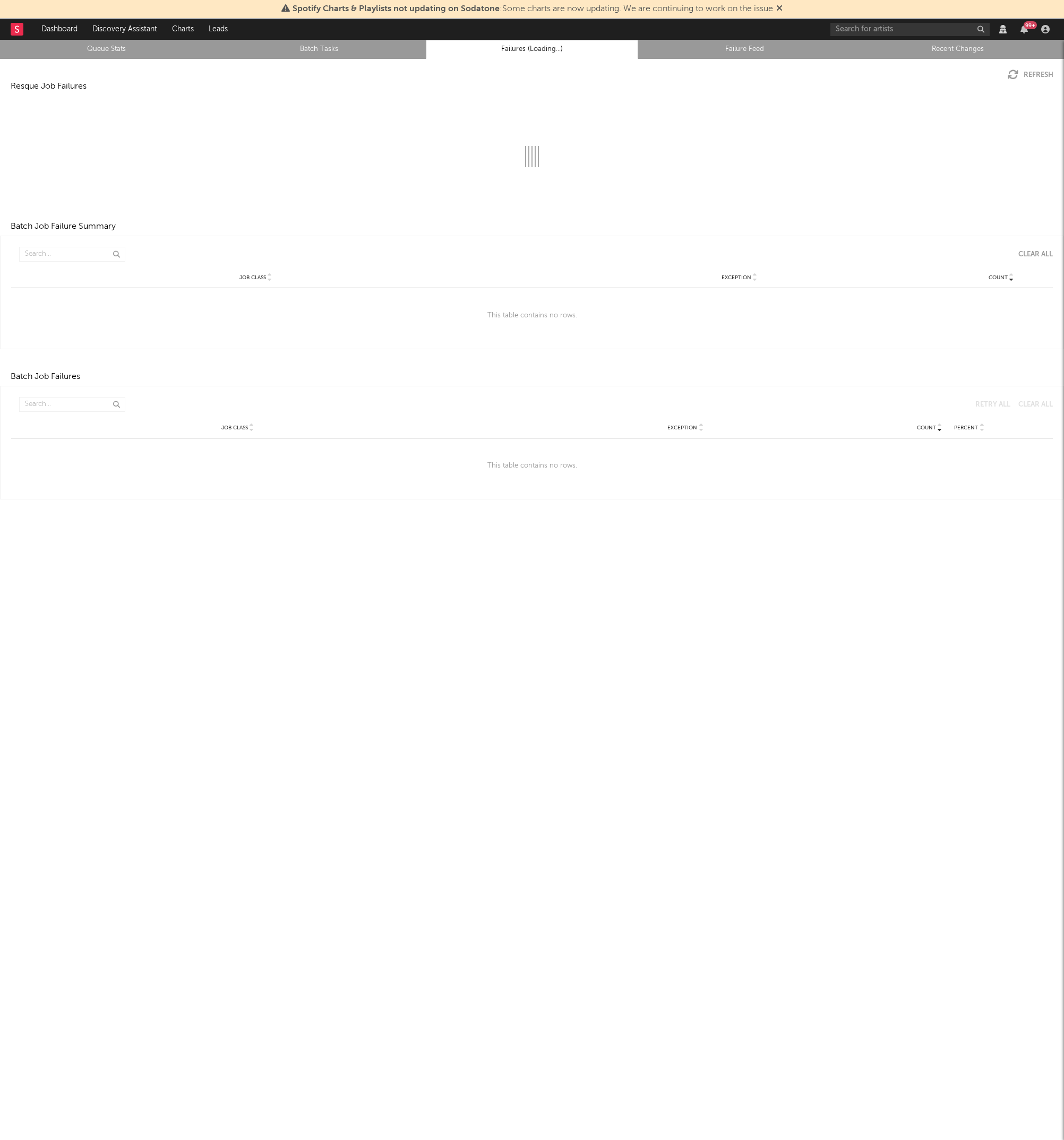
click at [847, 74] on div "Refresh" at bounding box center [532, 69] width 1064 height 21
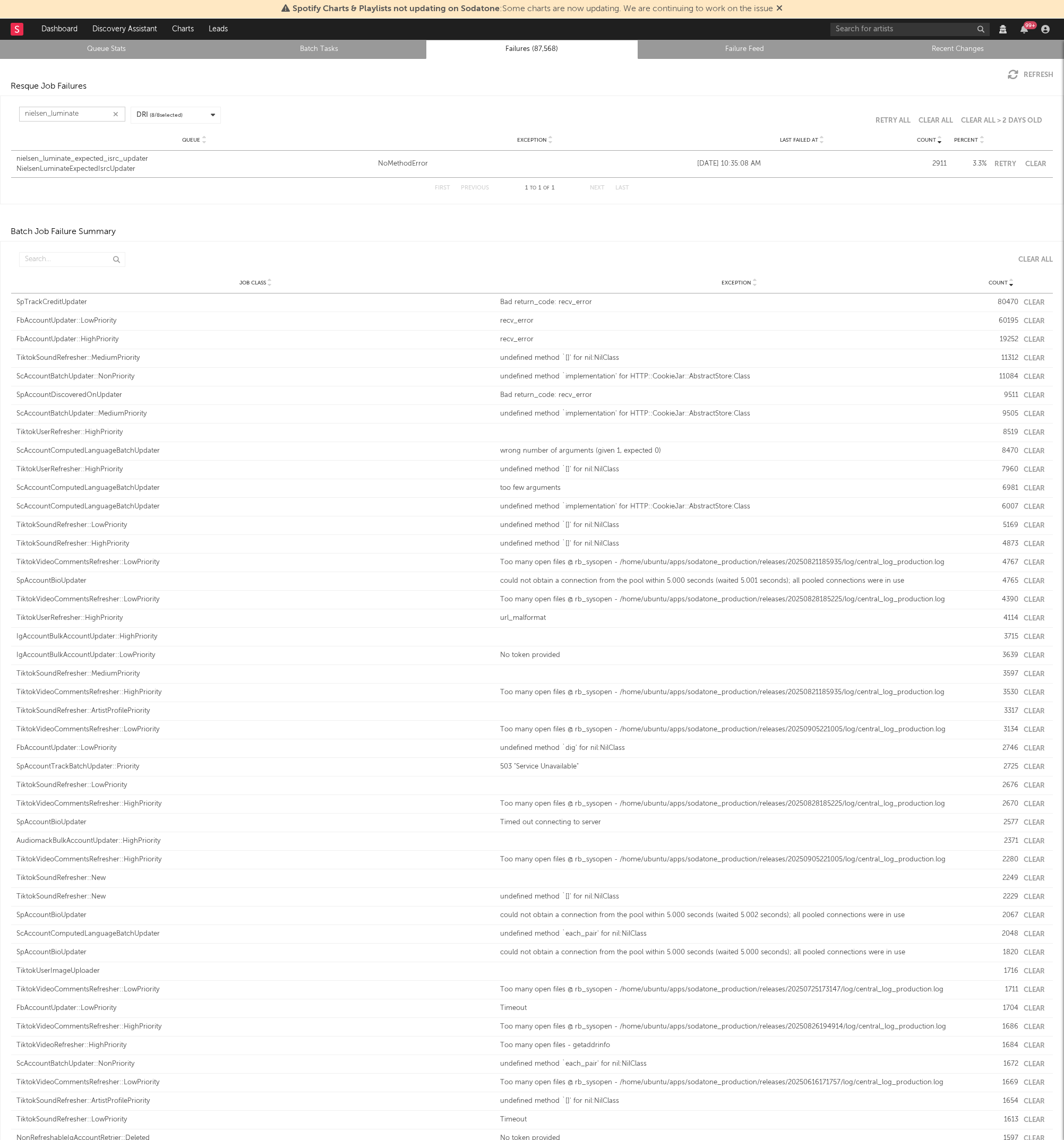
drag, startPoint x: 94, startPoint y: 113, endPoint x: 51, endPoint y: 114, distance: 43.0
click at [51, 114] on input "nielsen_luminate" at bounding box center [73, 114] width 106 height 15
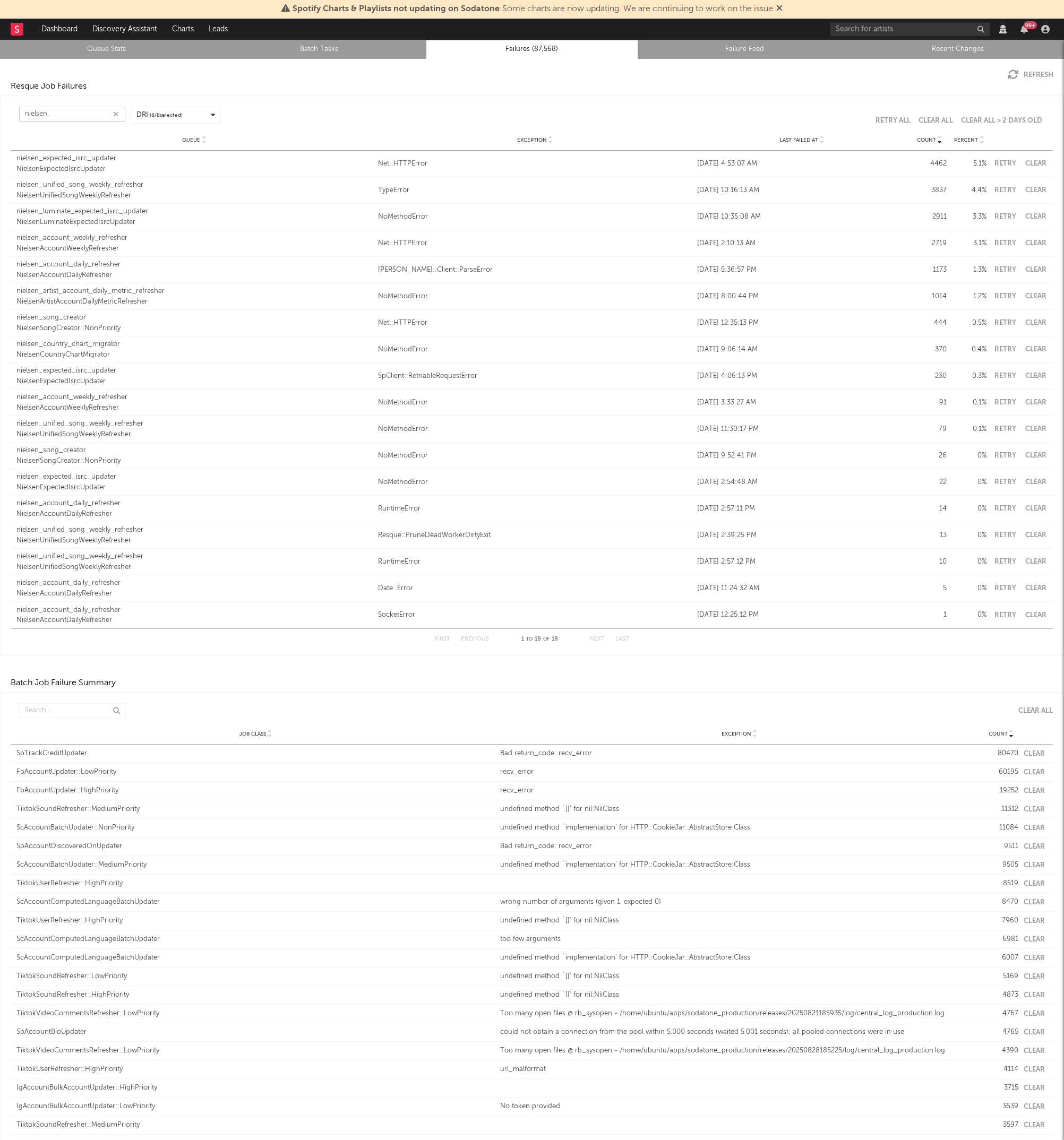
type input "nielsen_"
click at [136, 90] on div "Resque Job Failures" at bounding box center [532, 87] width 1064 height 12
click at [226, 644] on div "First Previous 1 to 18 of 18 Next Last" at bounding box center [532, 639] width 1042 height 21
click at [80, 44] on link "Queue Stats" at bounding box center [106, 49] width 201 height 12
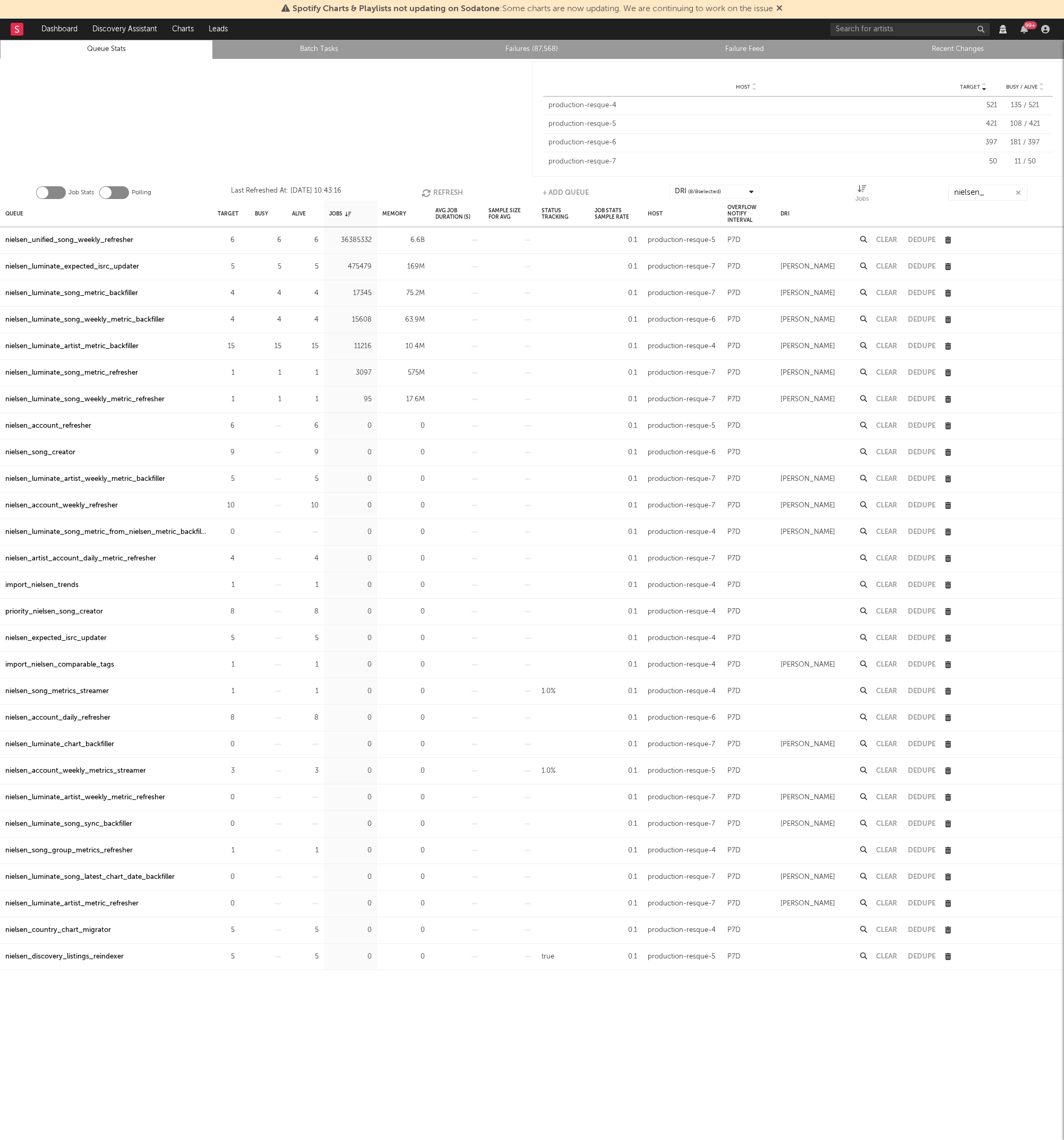
click at [105, 377] on div "nielsen_luminate_song_metric_refresher" at bounding box center [72, 373] width 133 height 12
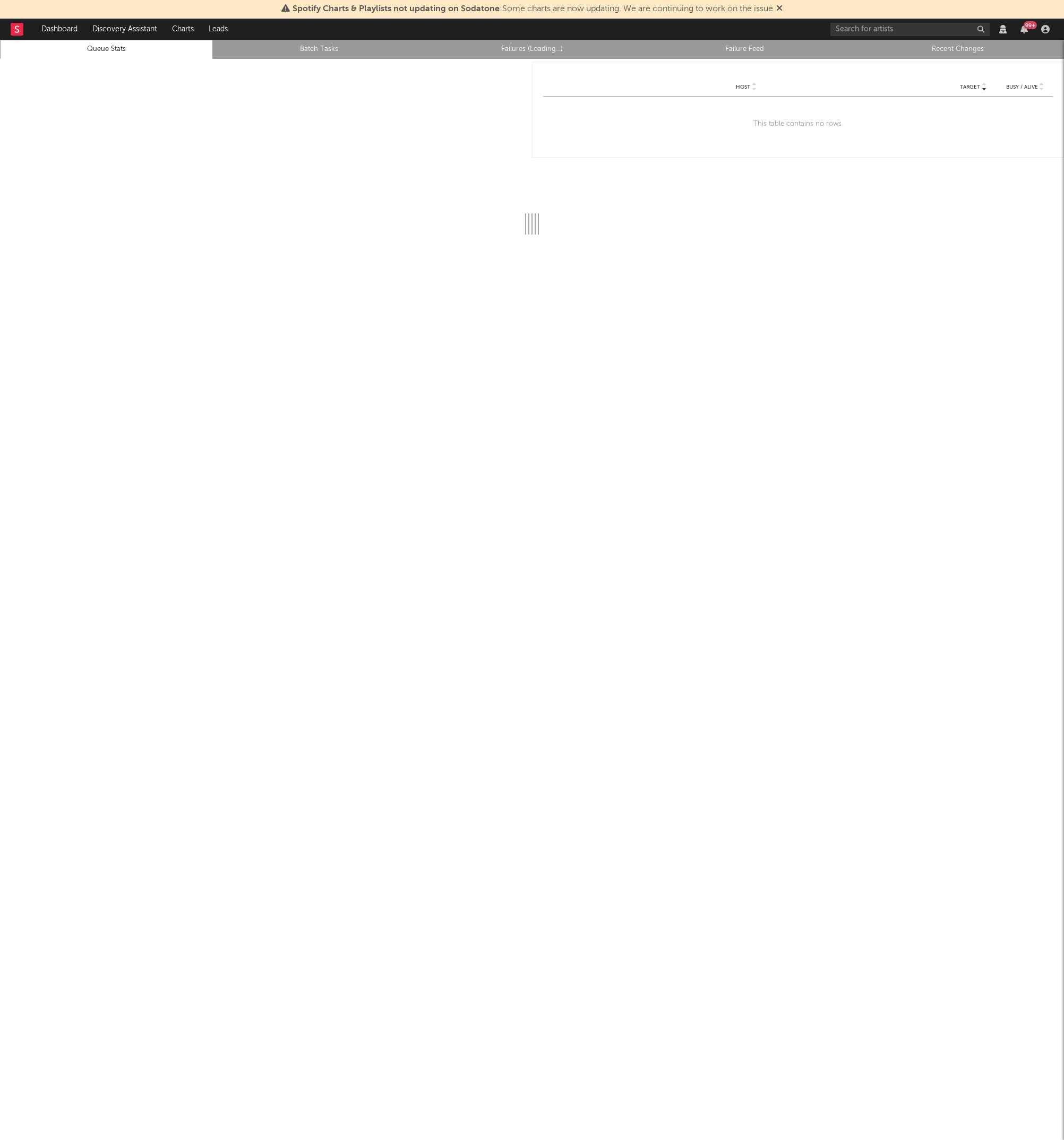
click at [22, 23] on rect at bounding box center [17, 29] width 12 height 12
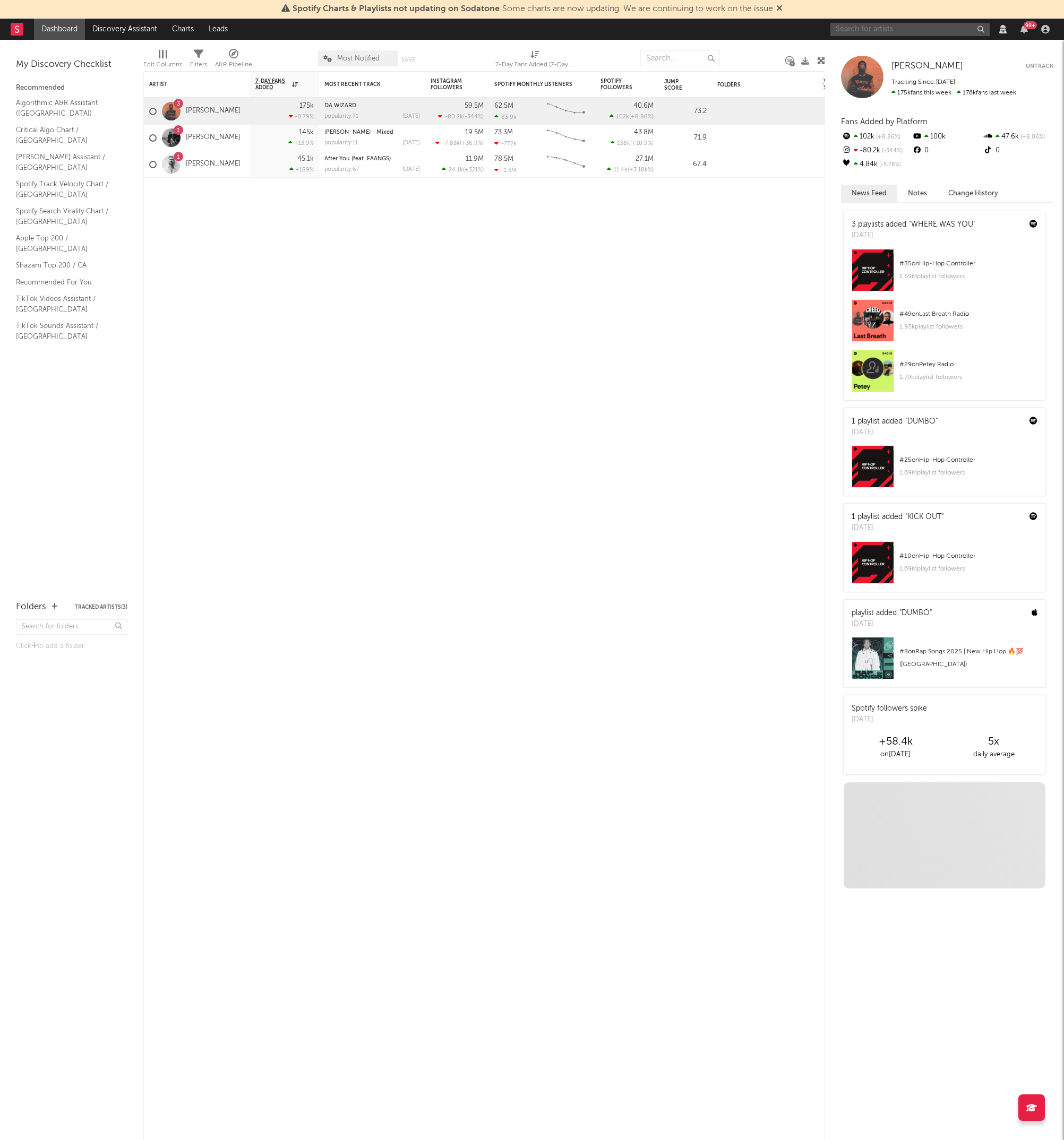
click at [870, 25] on input "text" at bounding box center [910, 29] width 159 height 13
type input "sabrina"
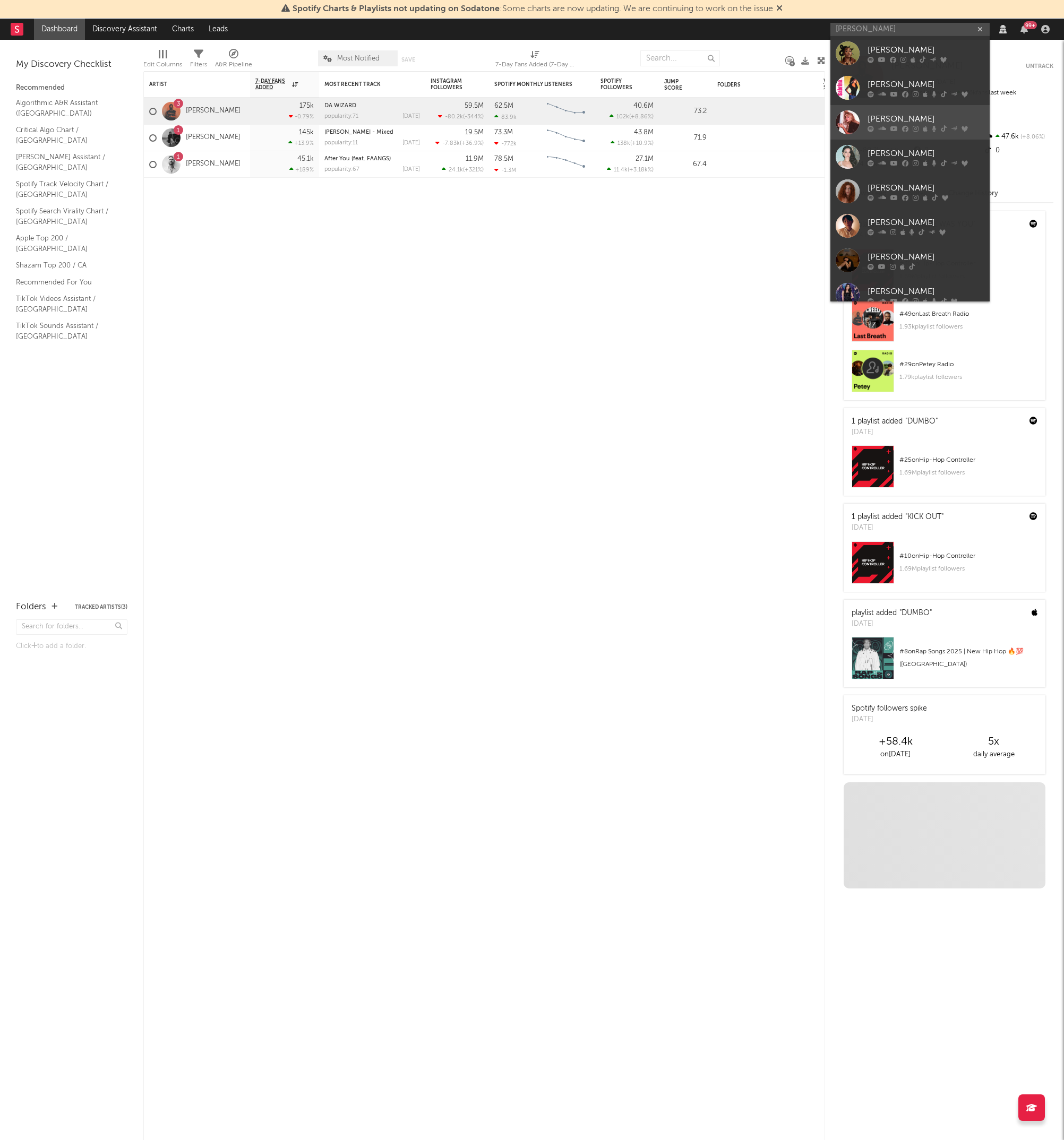
click at [881, 111] on link "[PERSON_NAME]" at bounding box center [910, 122] width 159 height 34
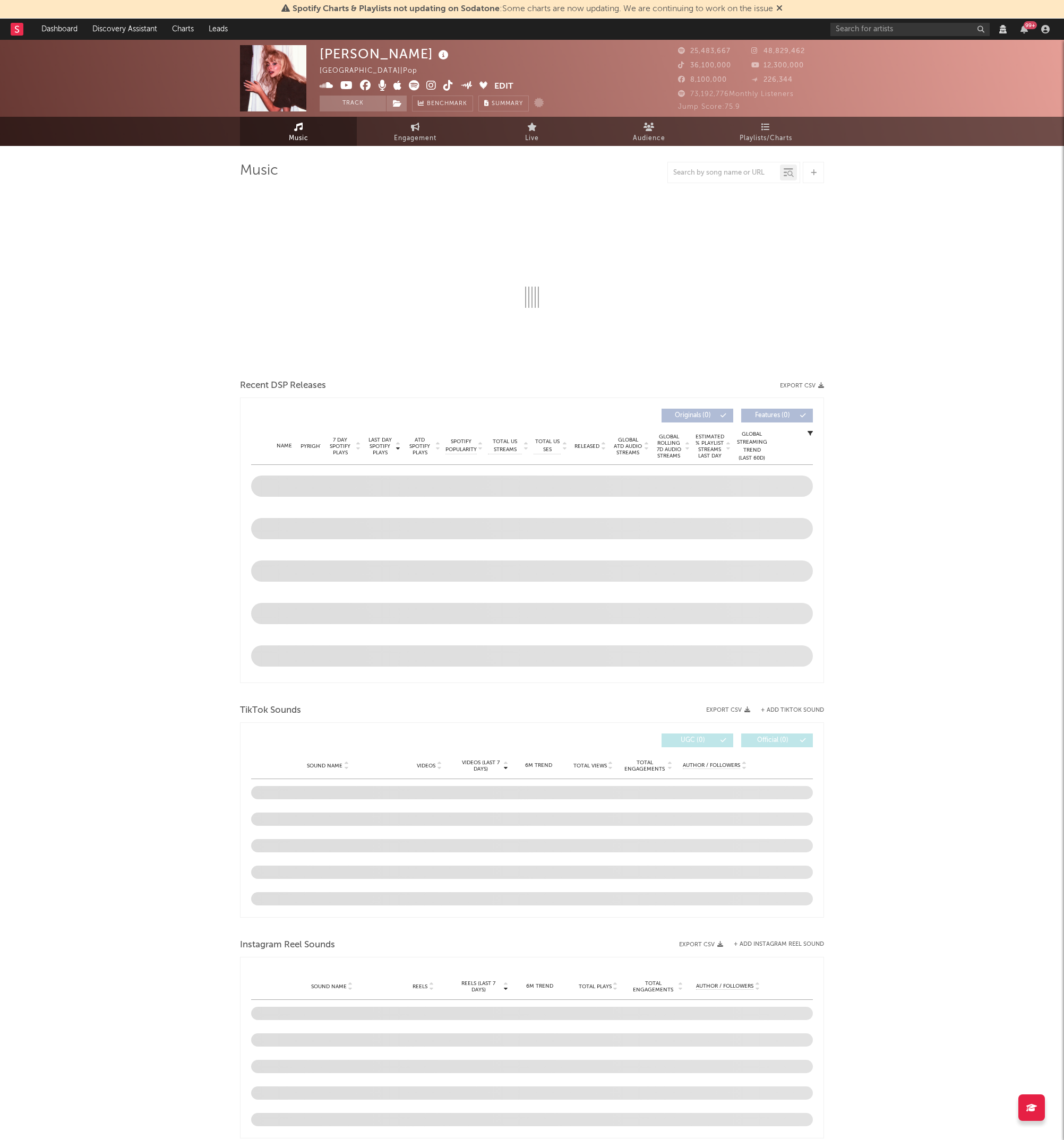
select select "View all"
click at [73, 381] on div "Sabrina Carpenter United States | Pop Edit Track Benchmark Summary 25,483,667 4…" at bounding box center [532, 886] width 1064 height 1693
select select "View all"
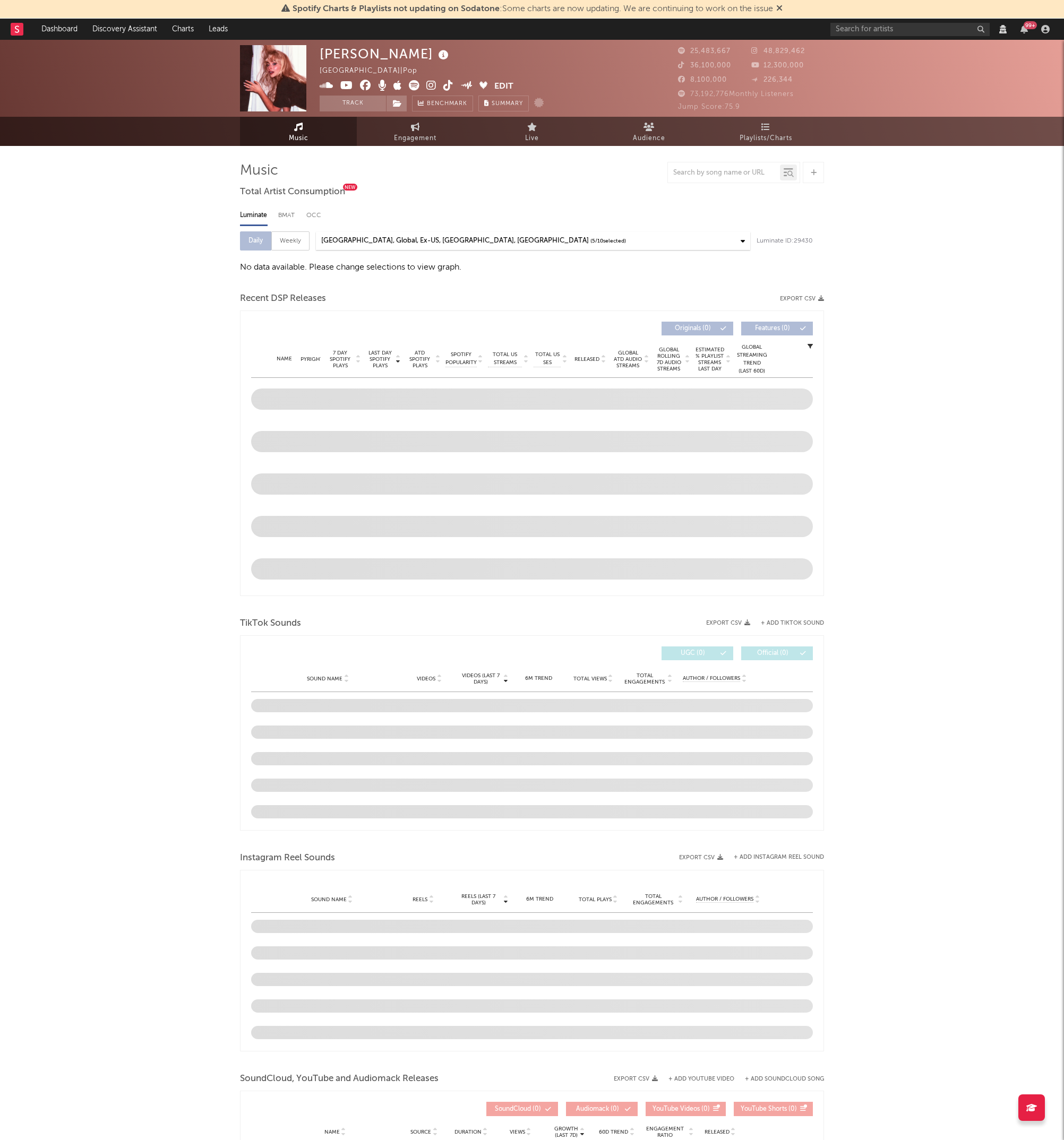
select select "View all"
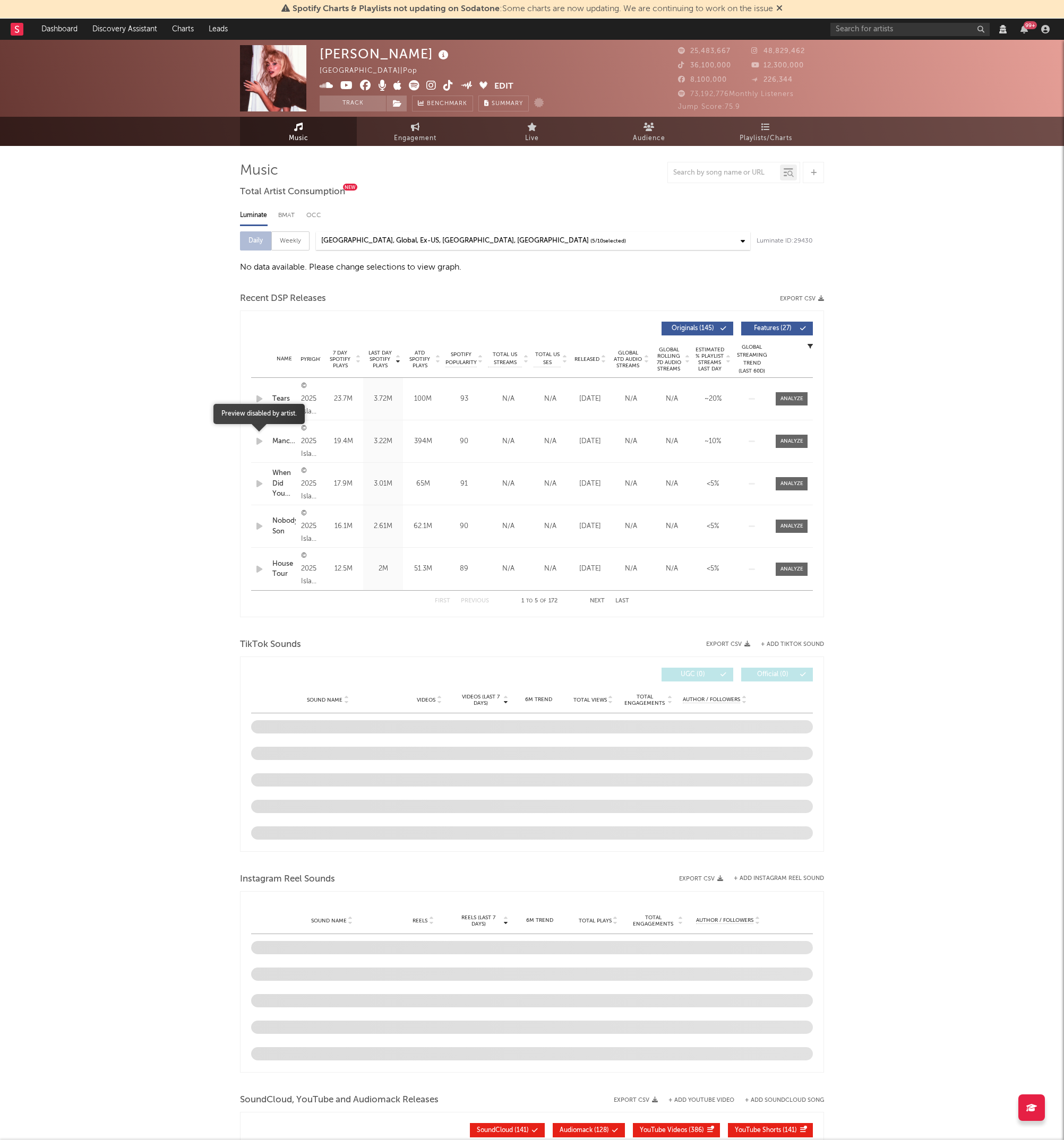
select select "View all"
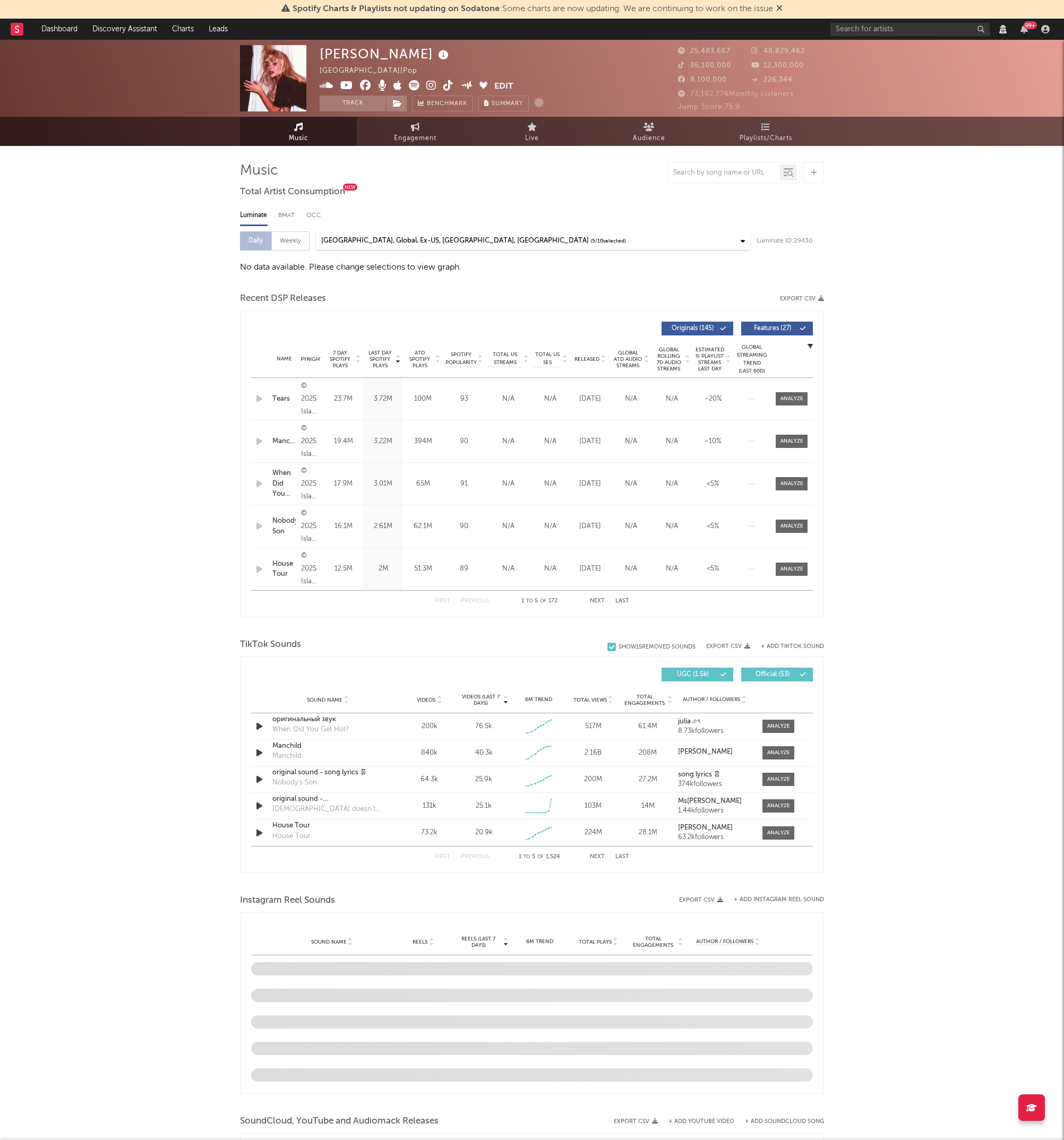
click at [121, 418] on div "Sabrina Carpenter United States | Pop Edit Track Benchmark Summary 25,483,667 4…" at bounding box center [532, 874] width 1064 height 1669
select select "View all"
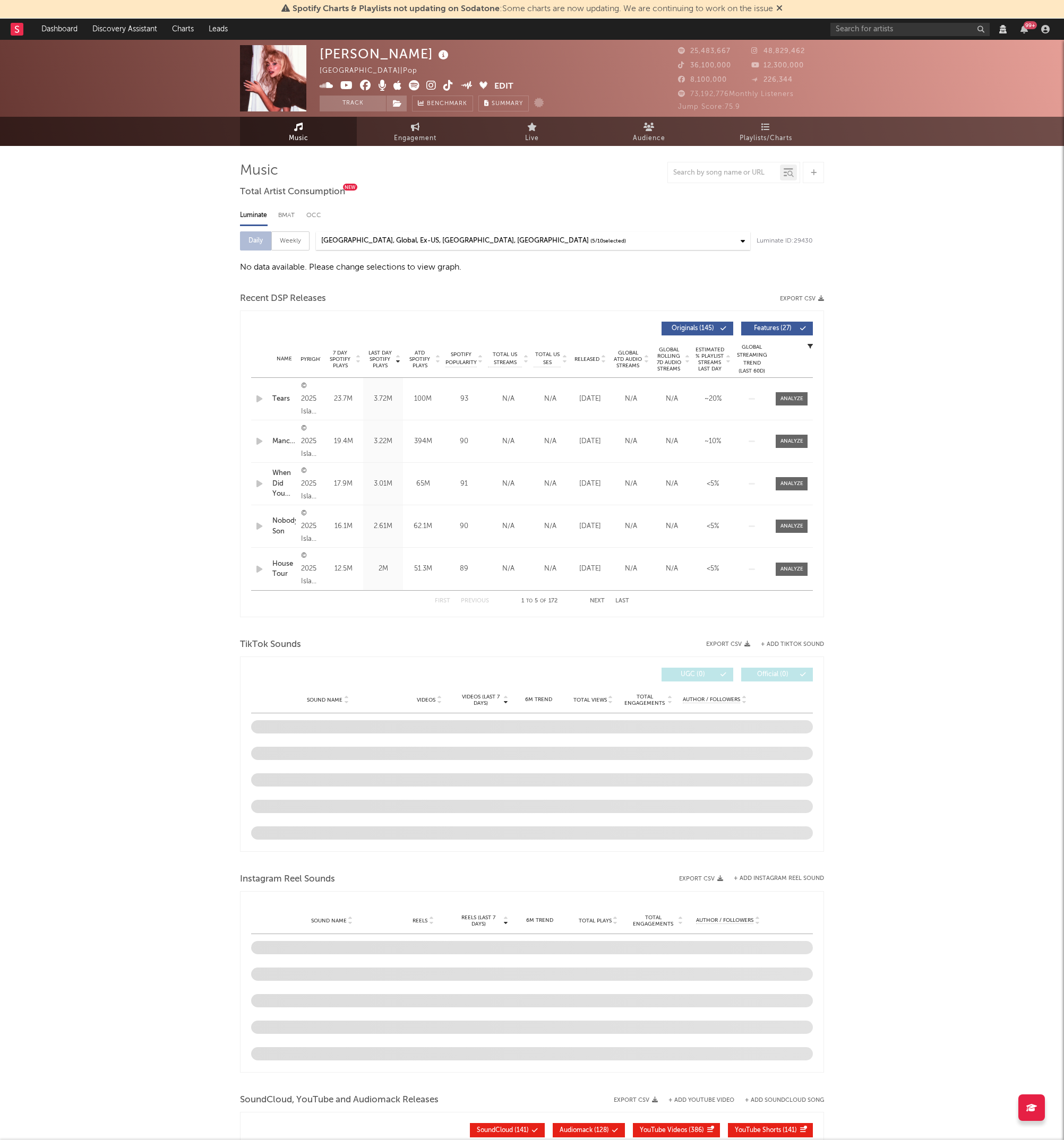
select select "View all"
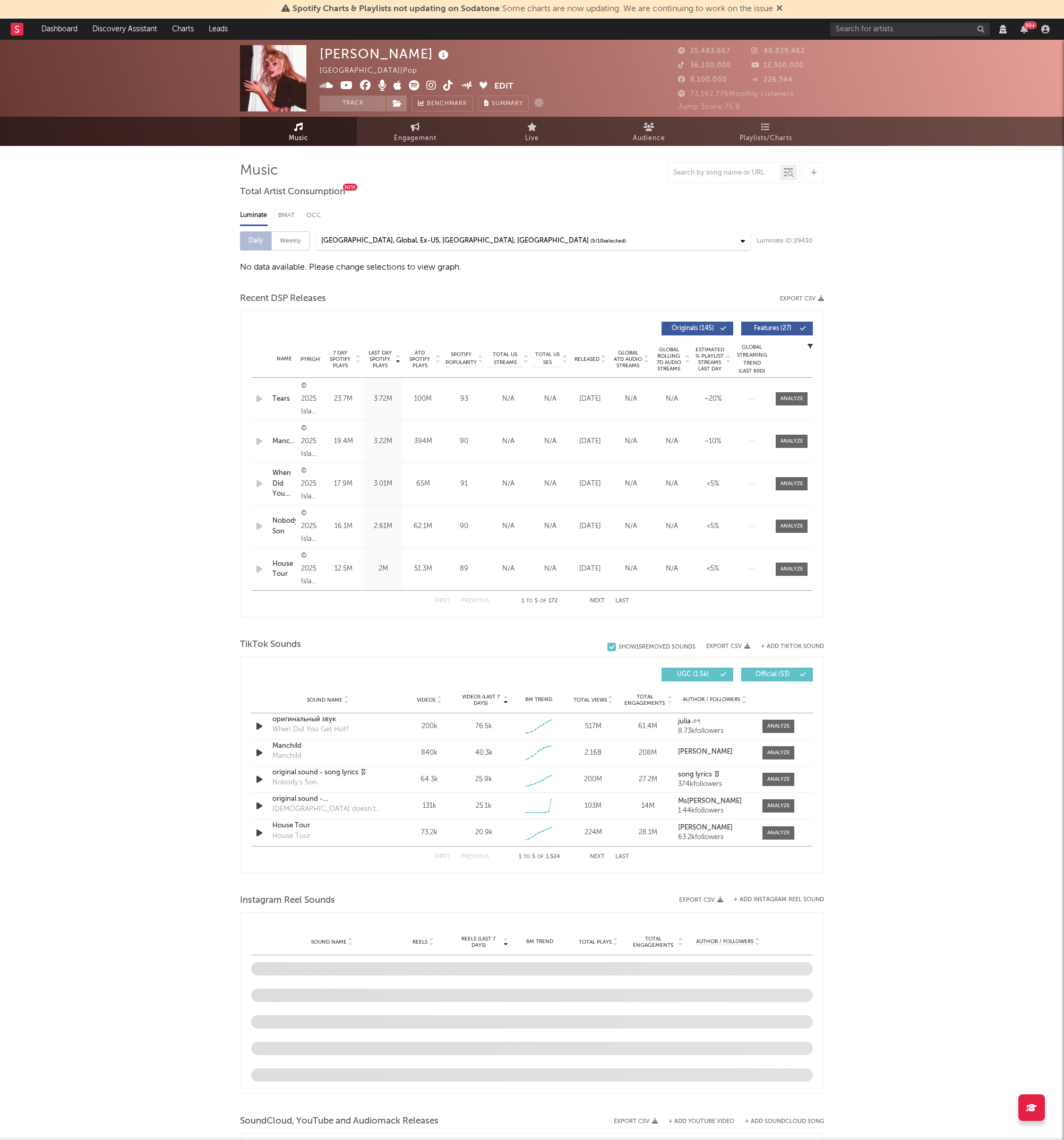
select select "View all"
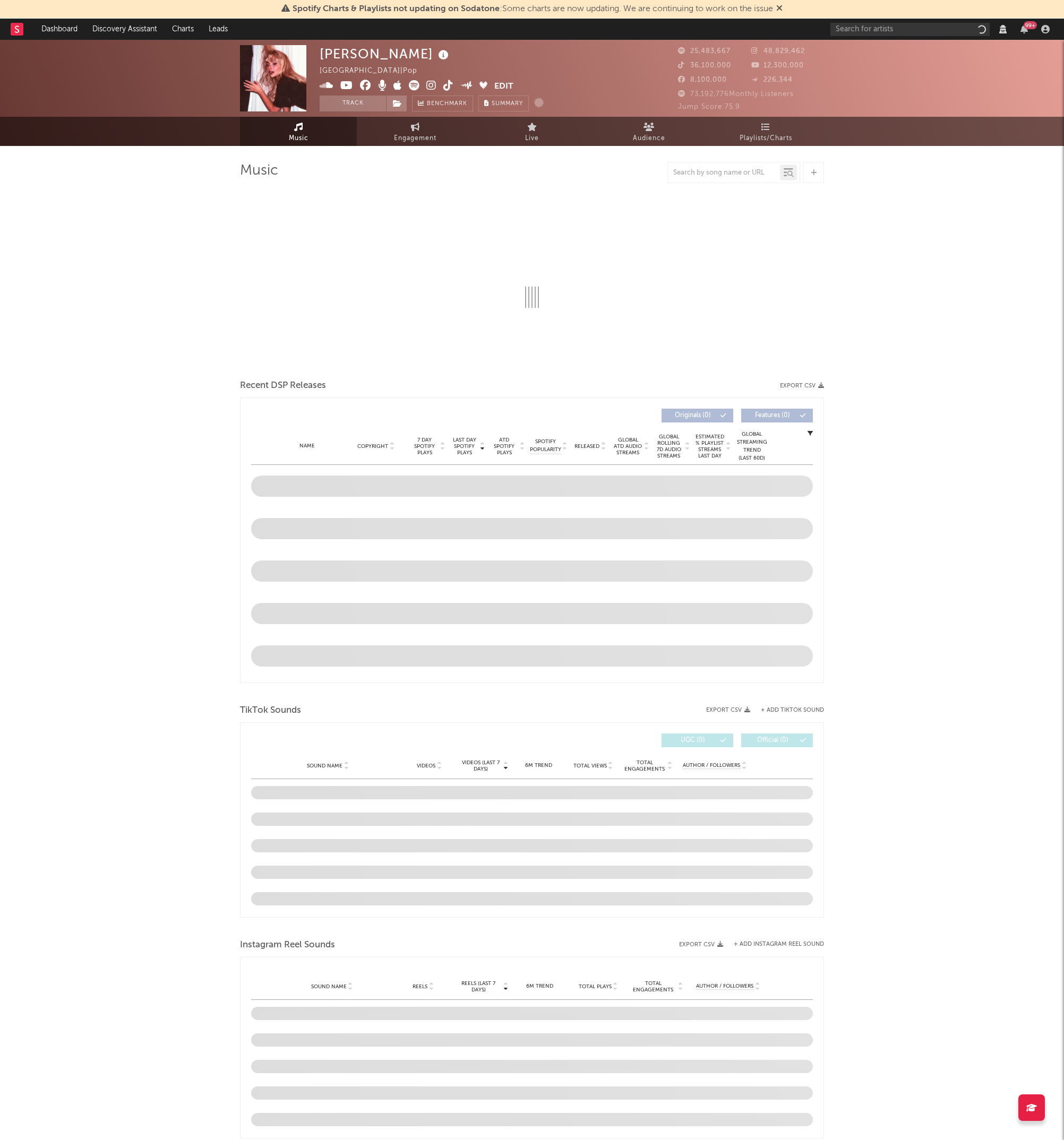
select select "View all"
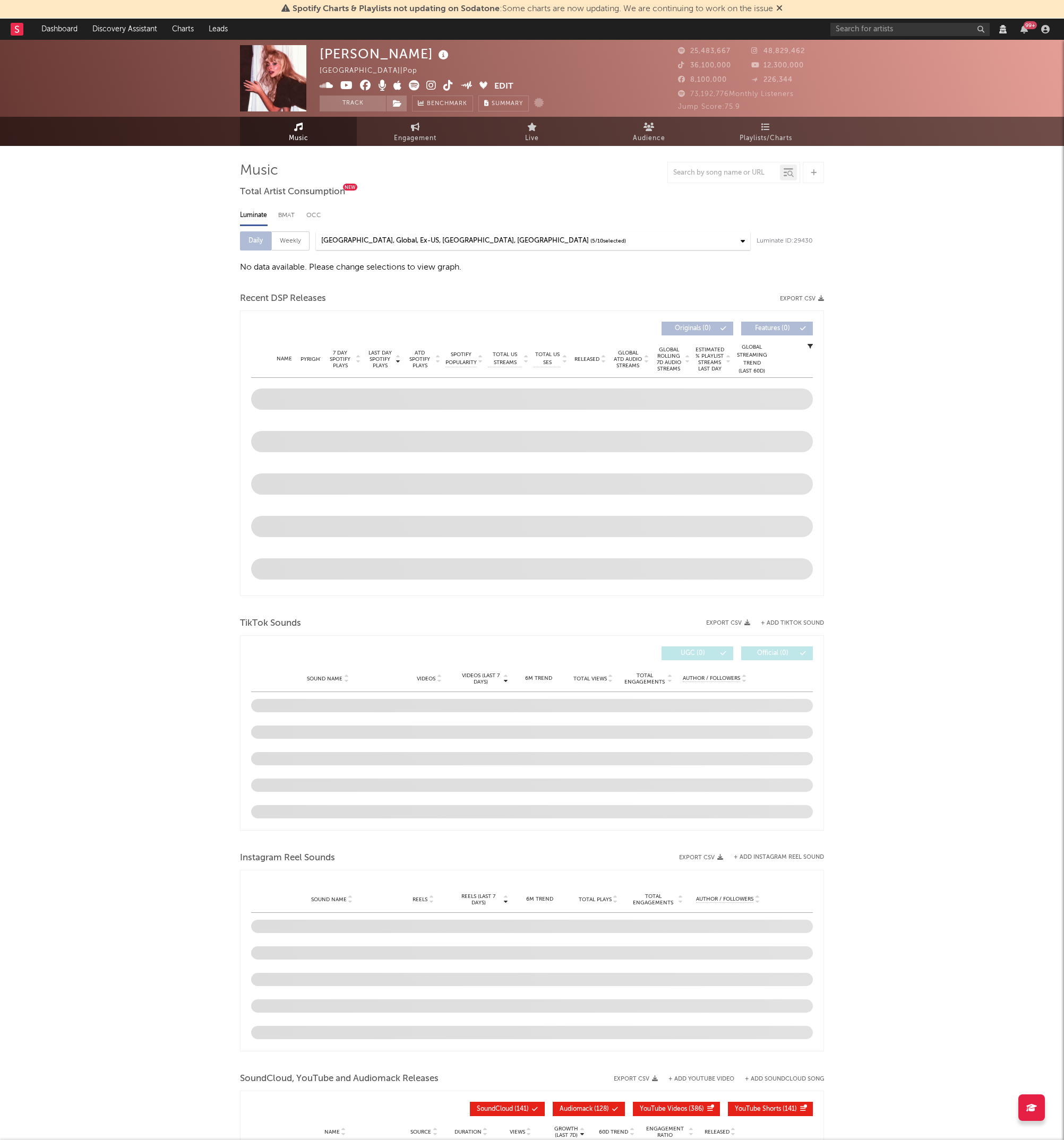
select select "View all"
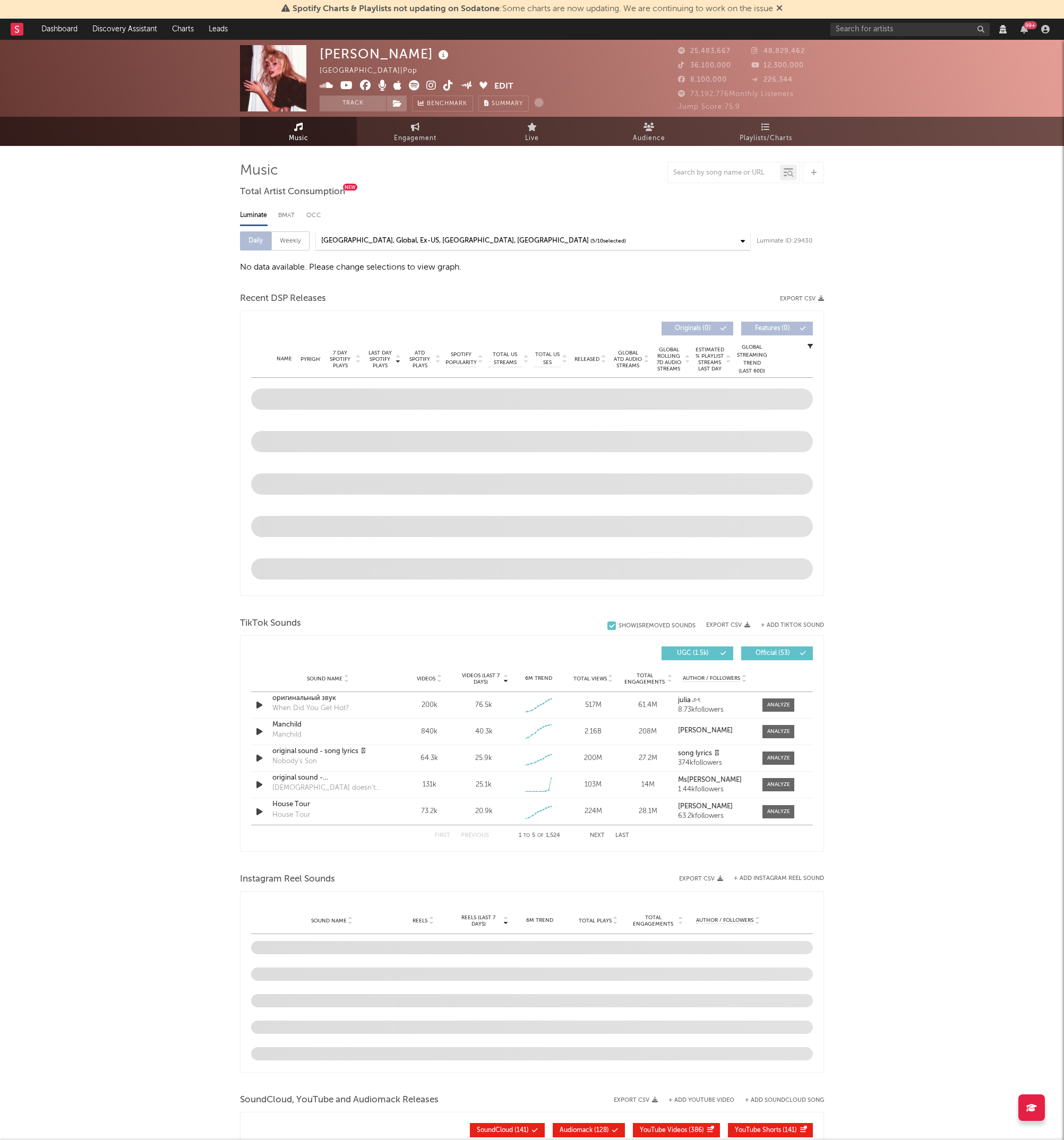
select select "View all"
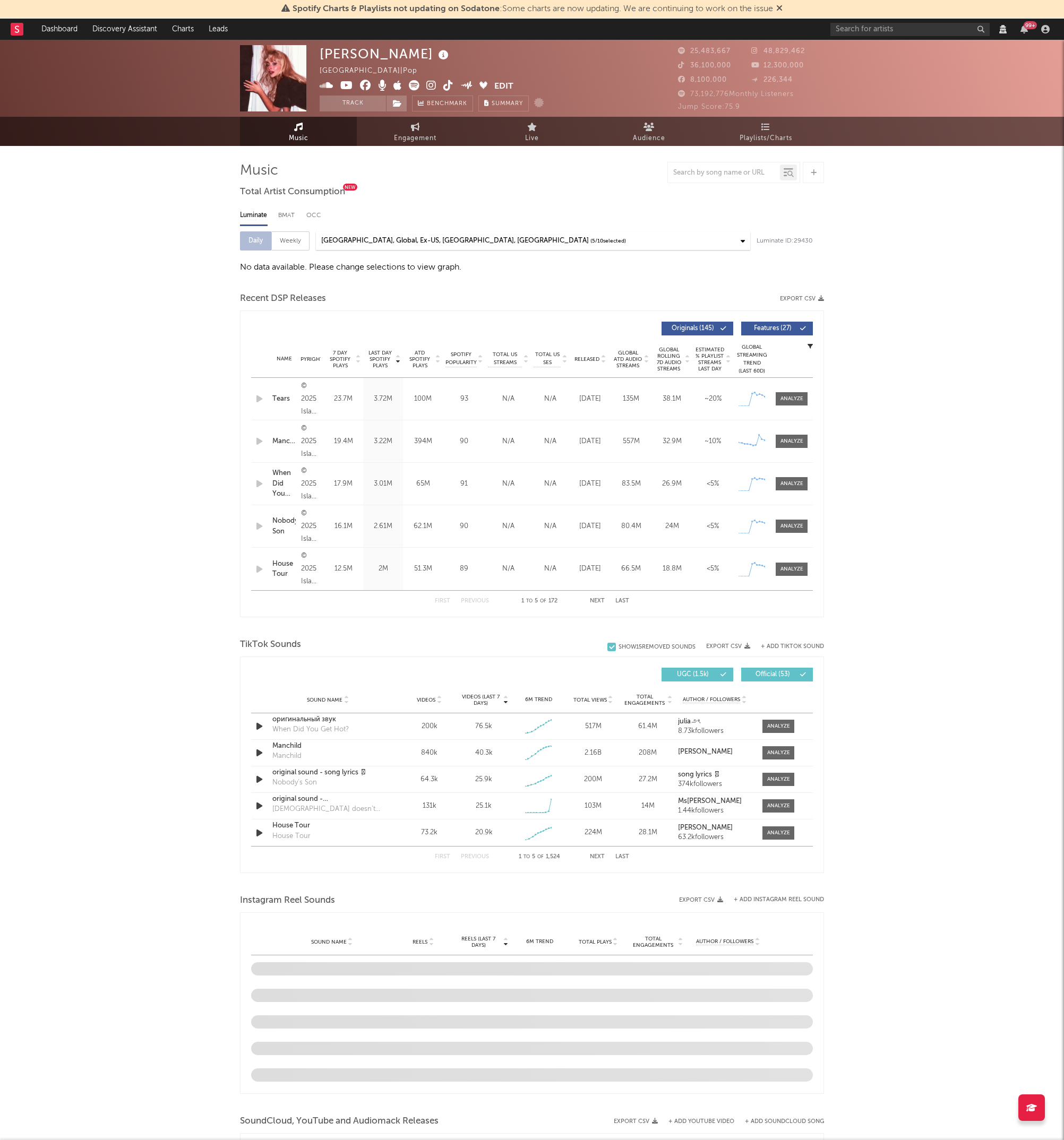
select select "View all"
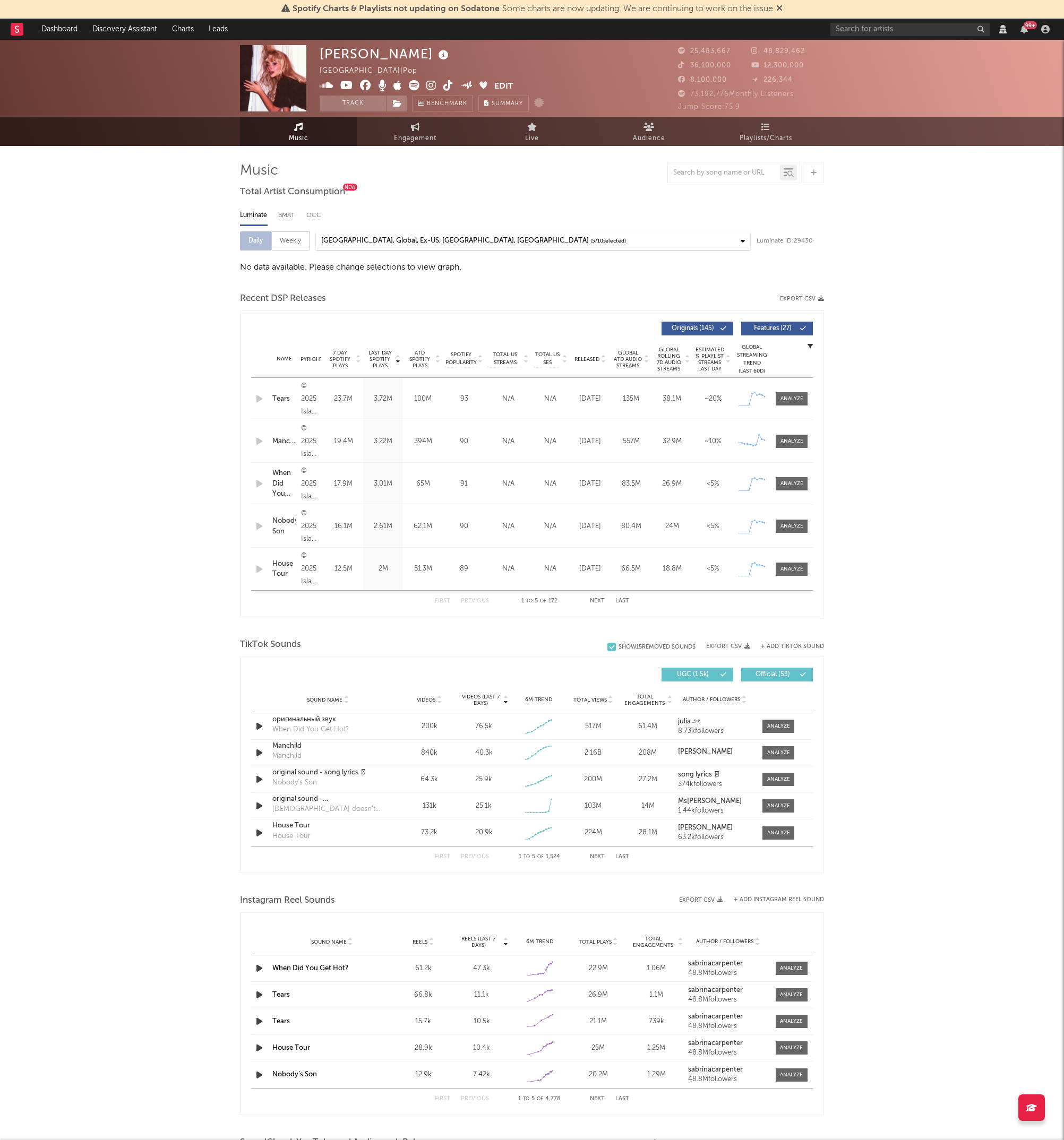
click at [144, 305] on div "[PERSON_NAME] [GEOGRAPHIC_DATA] | Pop Edit Track Benchmark Summary 25,483,667 4…" at bounding box center [532, 885] width 1064 height 1691
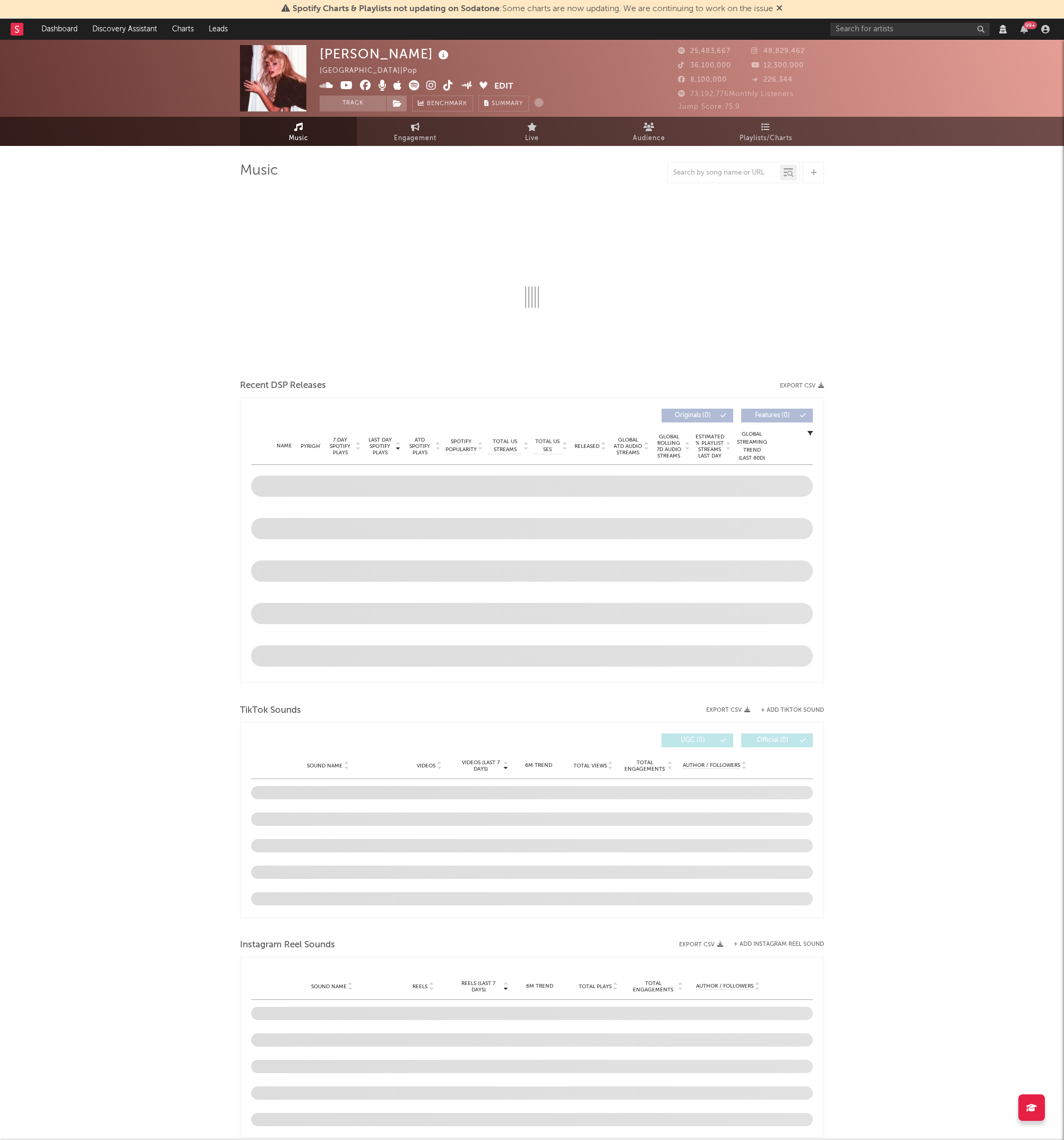
select select "View all"
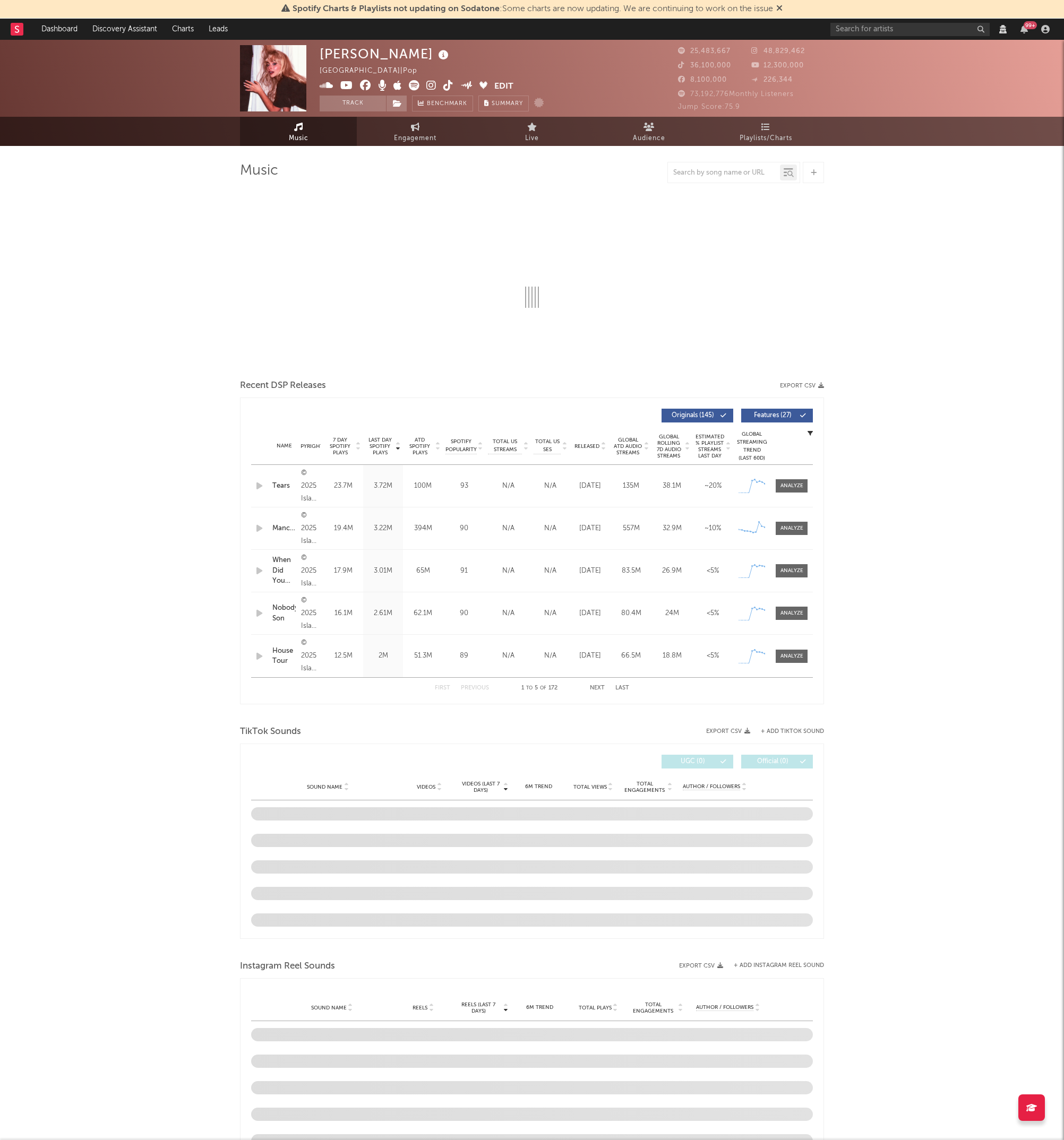
select select "View all"
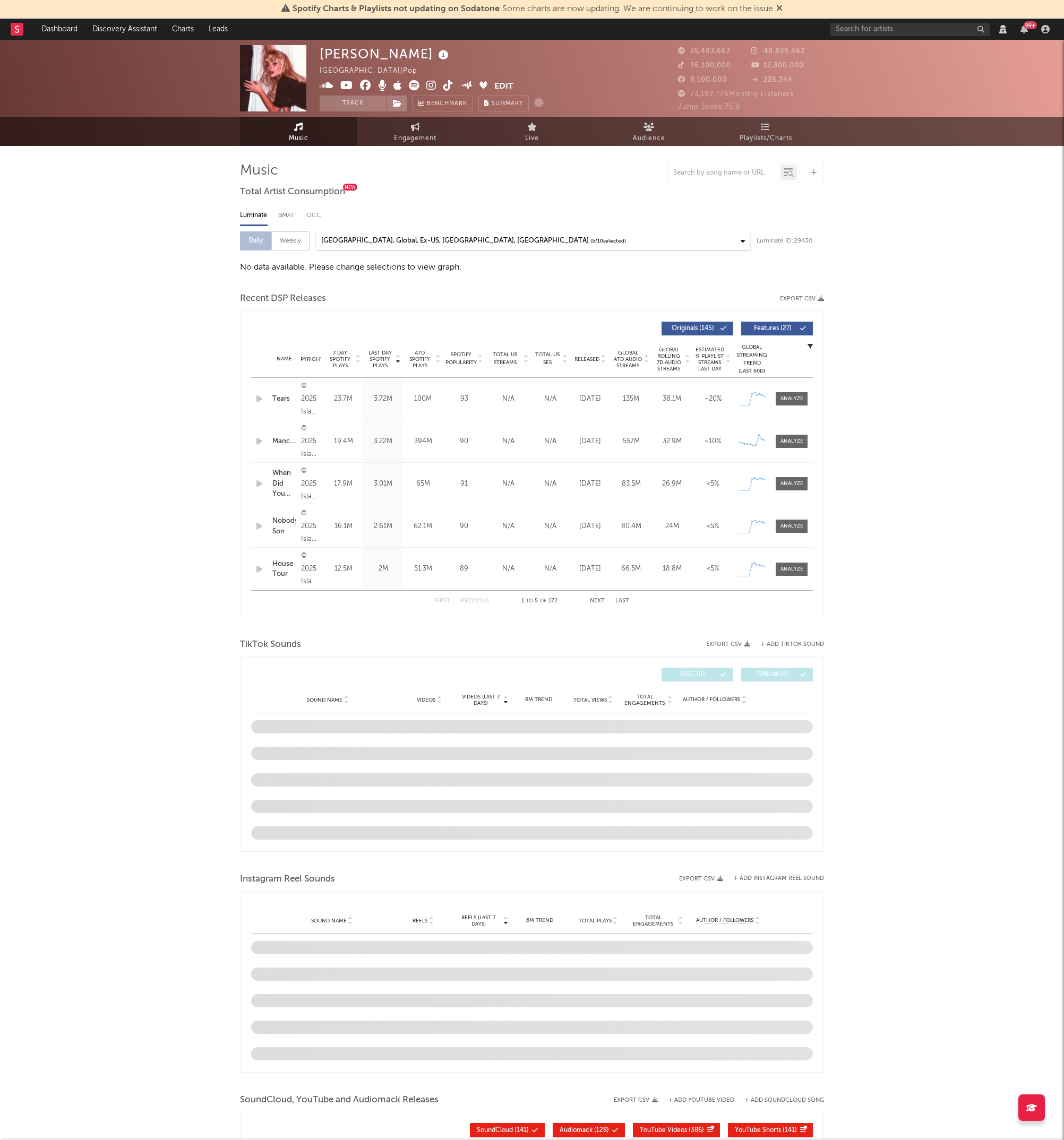
select select "View all"
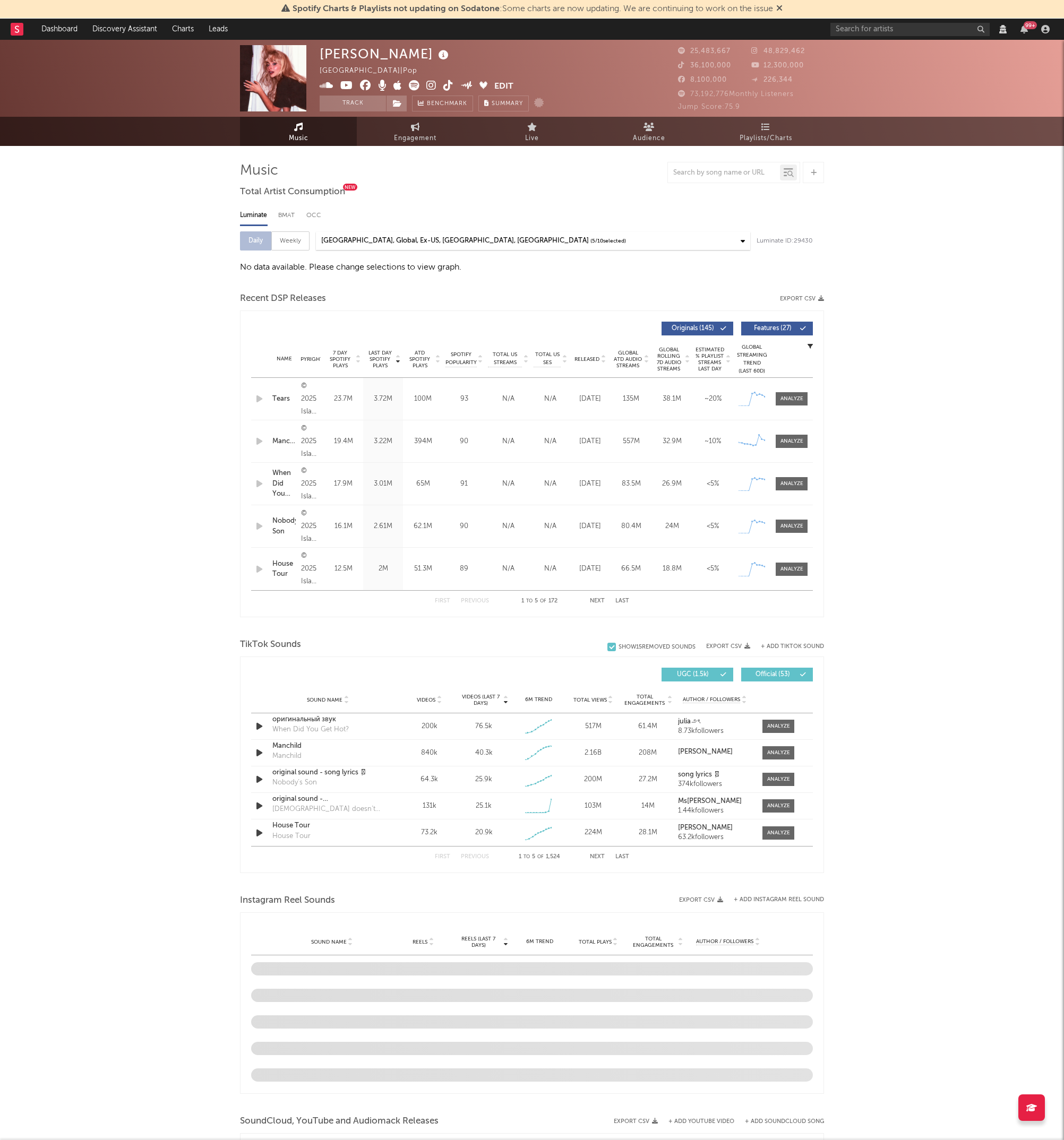
select select "View all"
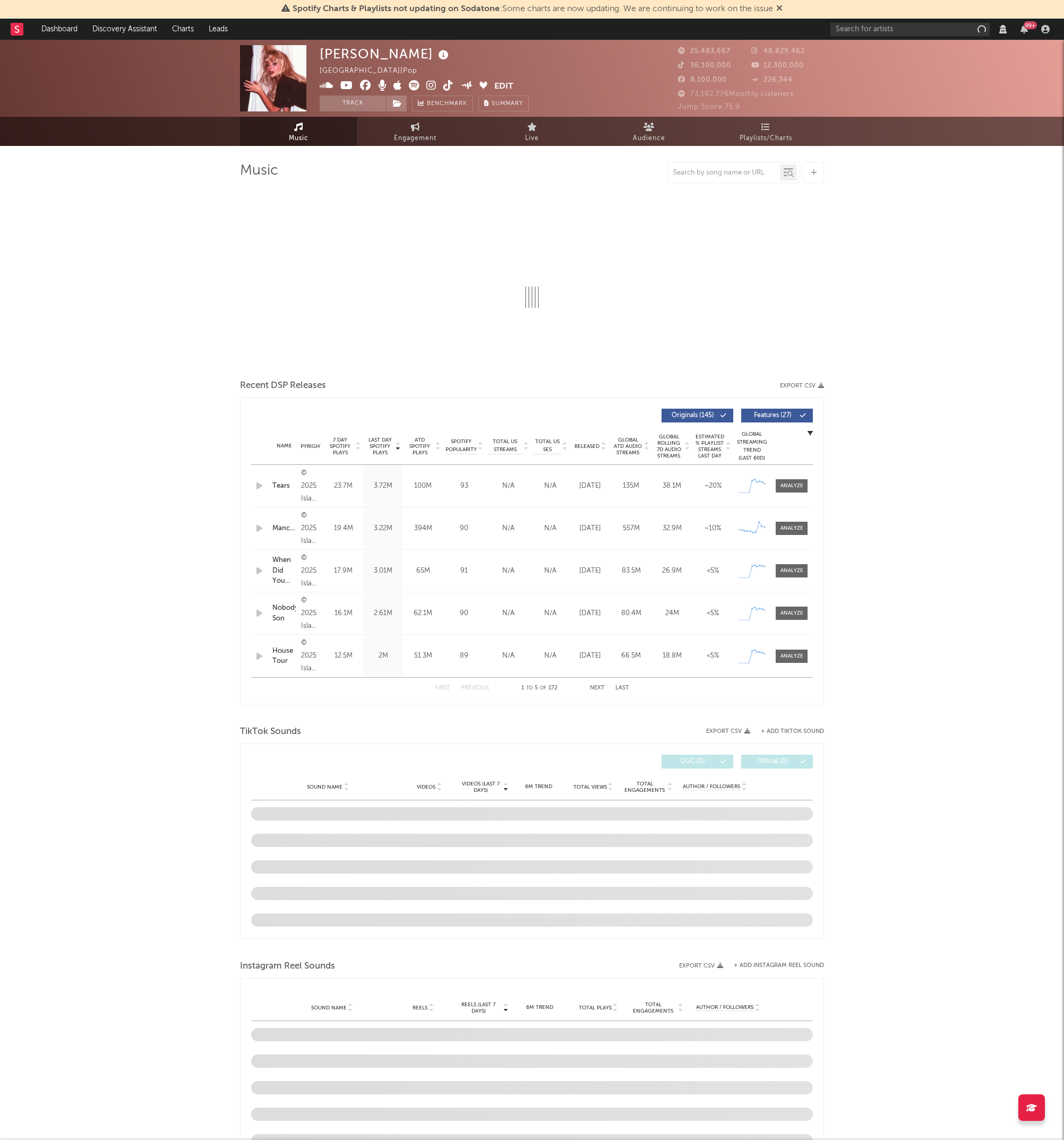
select select "View all"
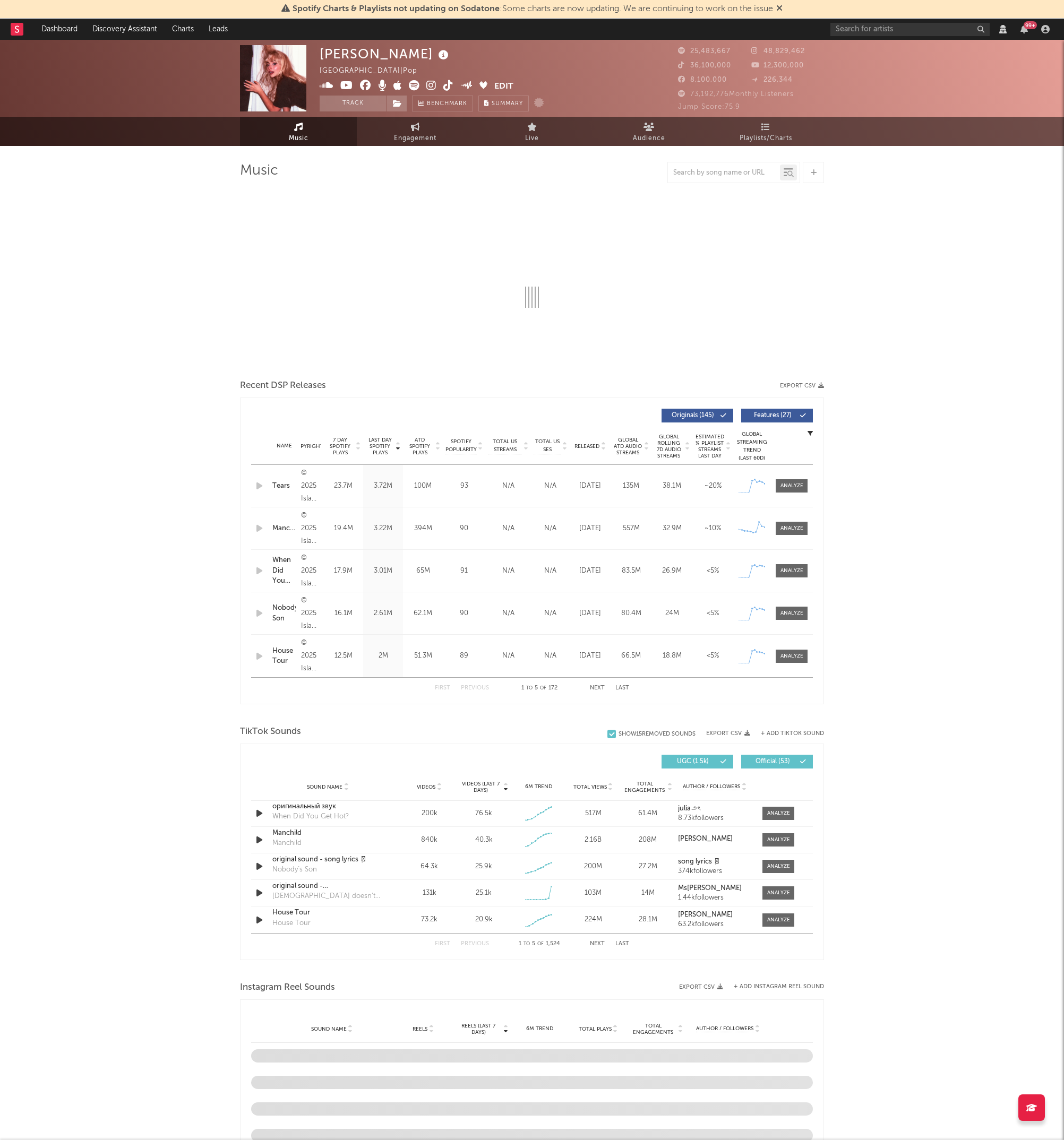
click at [335, 337] on div "Music Recent DSP Releases Export CSV Last Day Spotify Plays Copyright 7 Day Spo…" at bounding box center [532, 942] width 584 height 1560
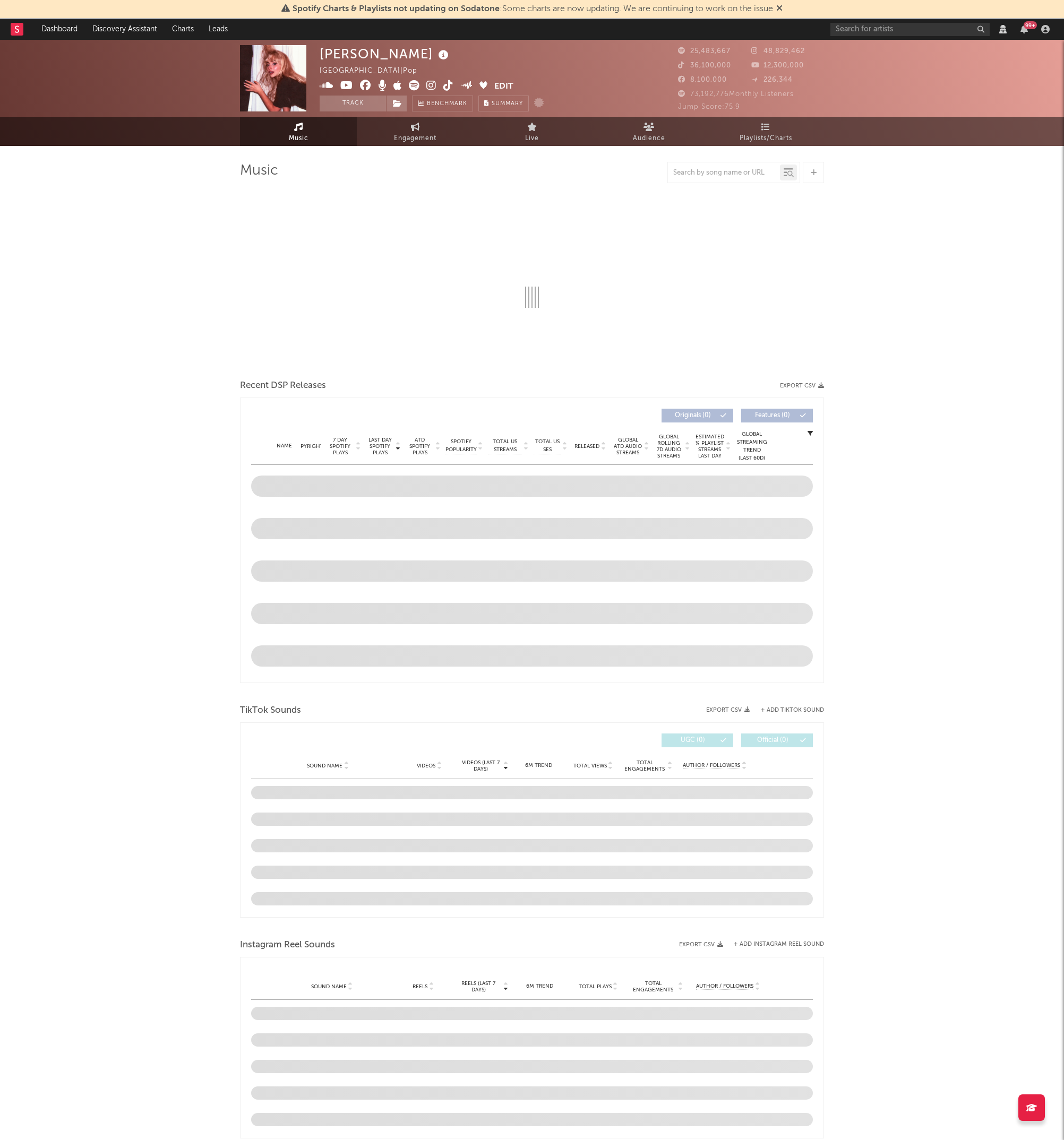
select select "View all"
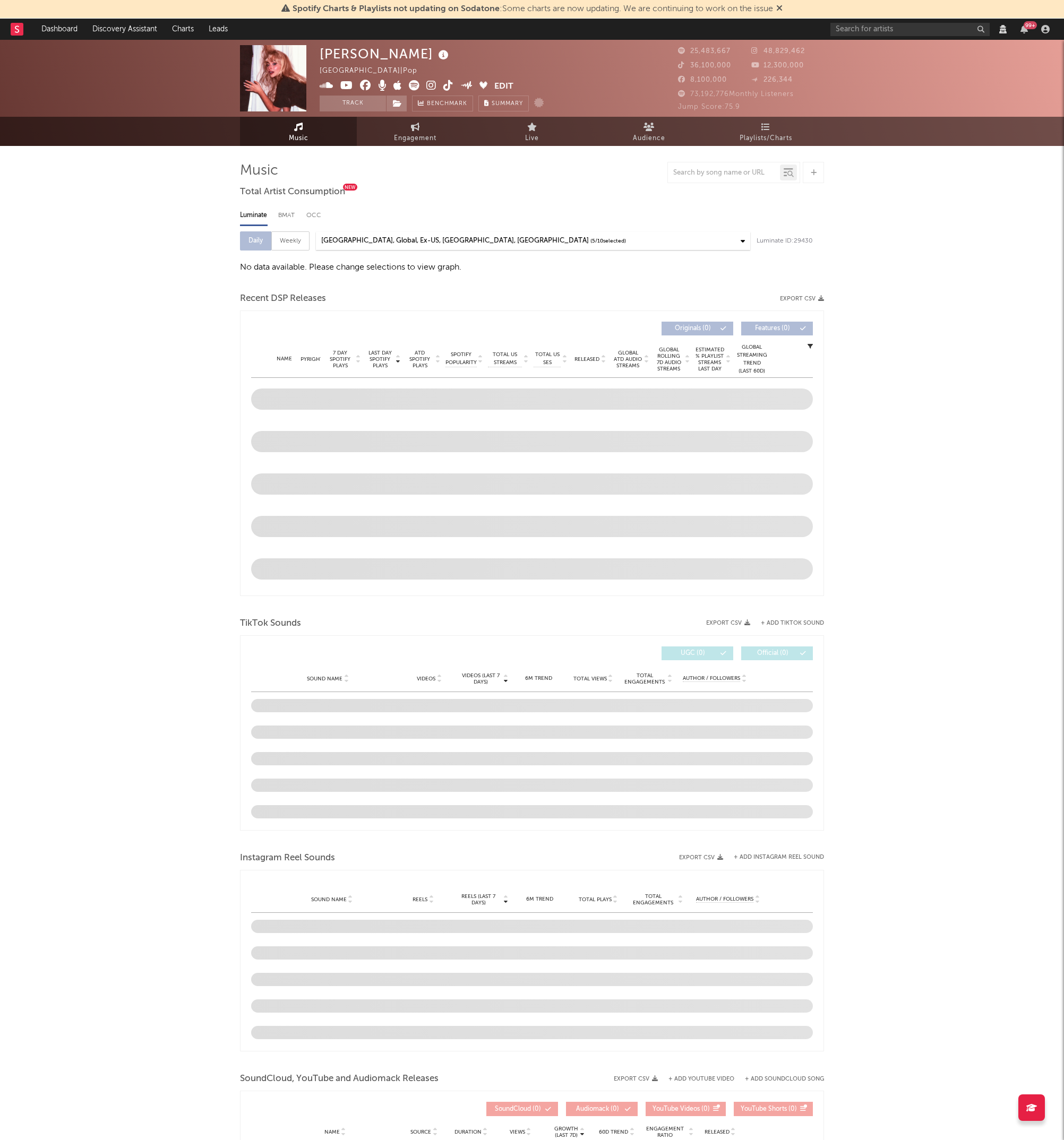
select select "View all"
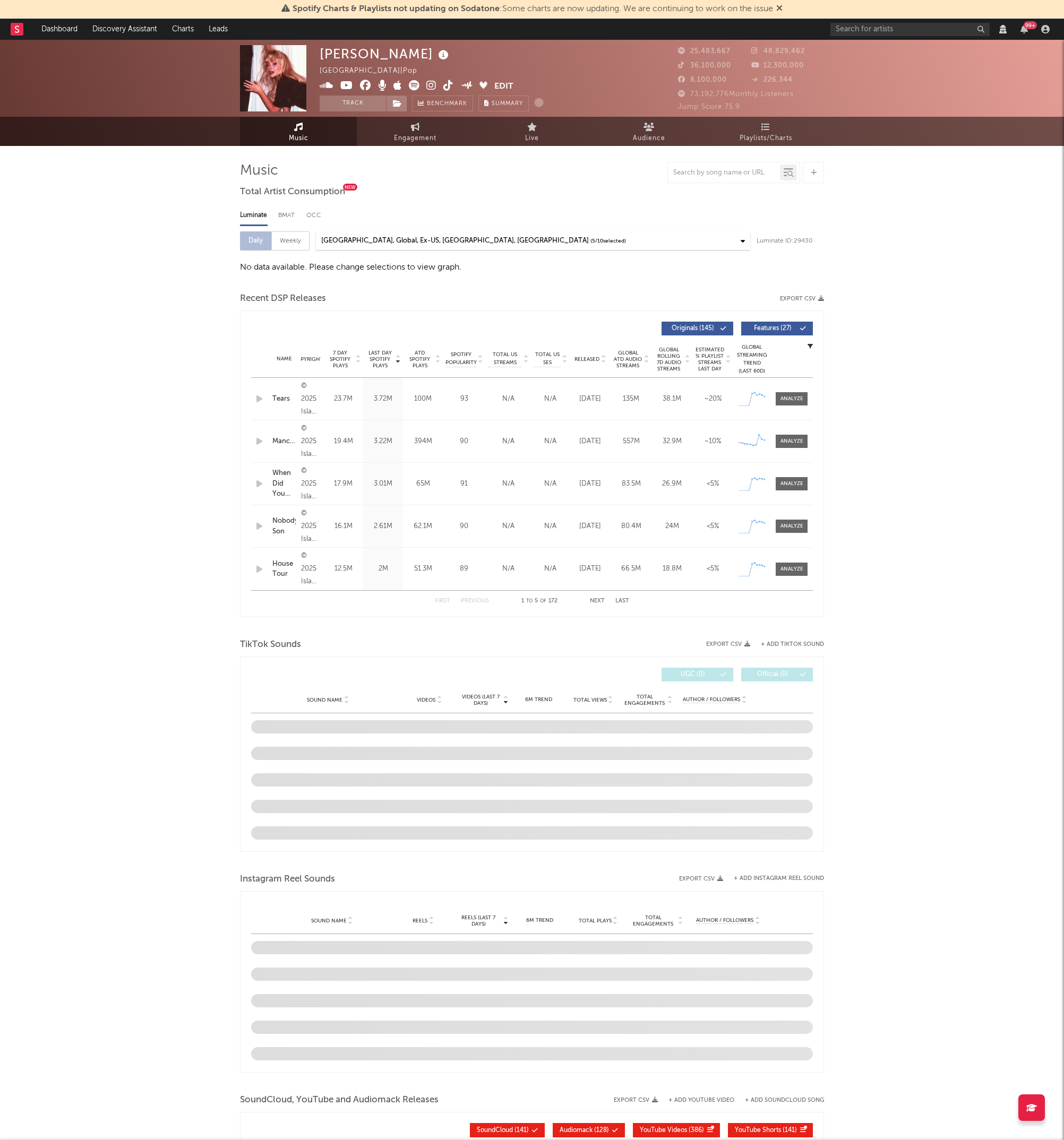
select select "View all"
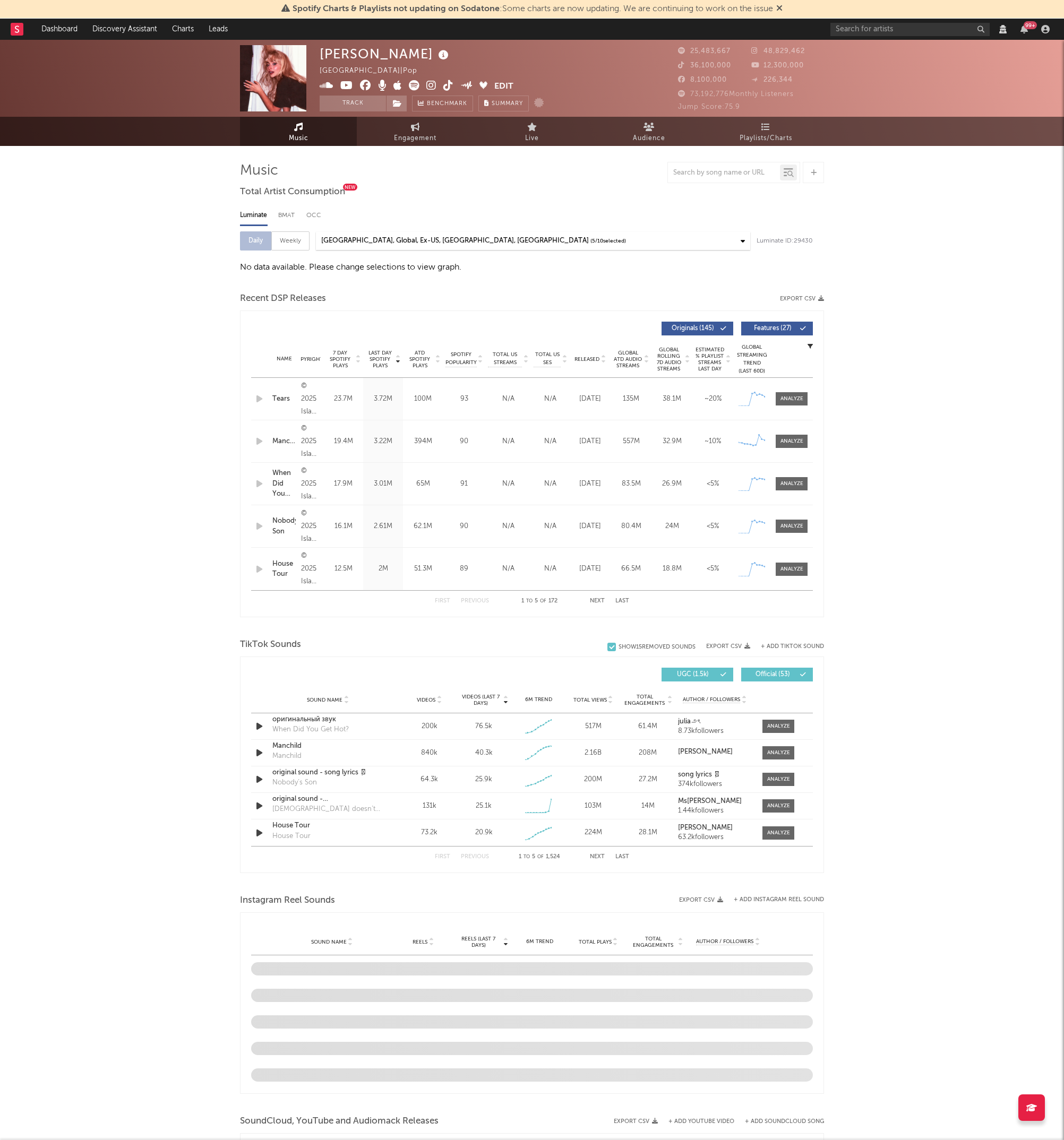
click at [285, 235] on div "Weekly" at bounding box center [290, 241] width 38 height 19
select select "View all"
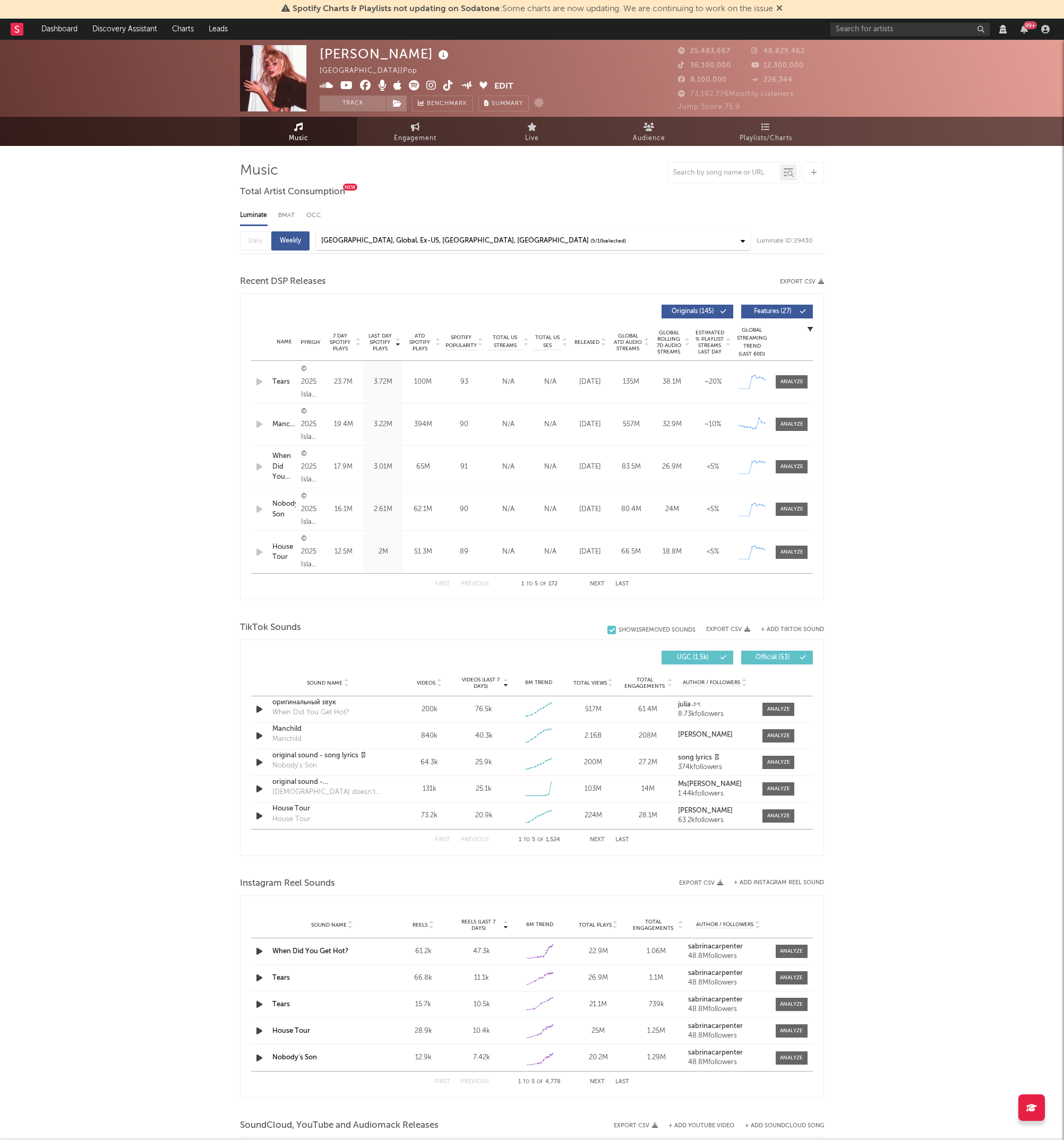
select select "6m"
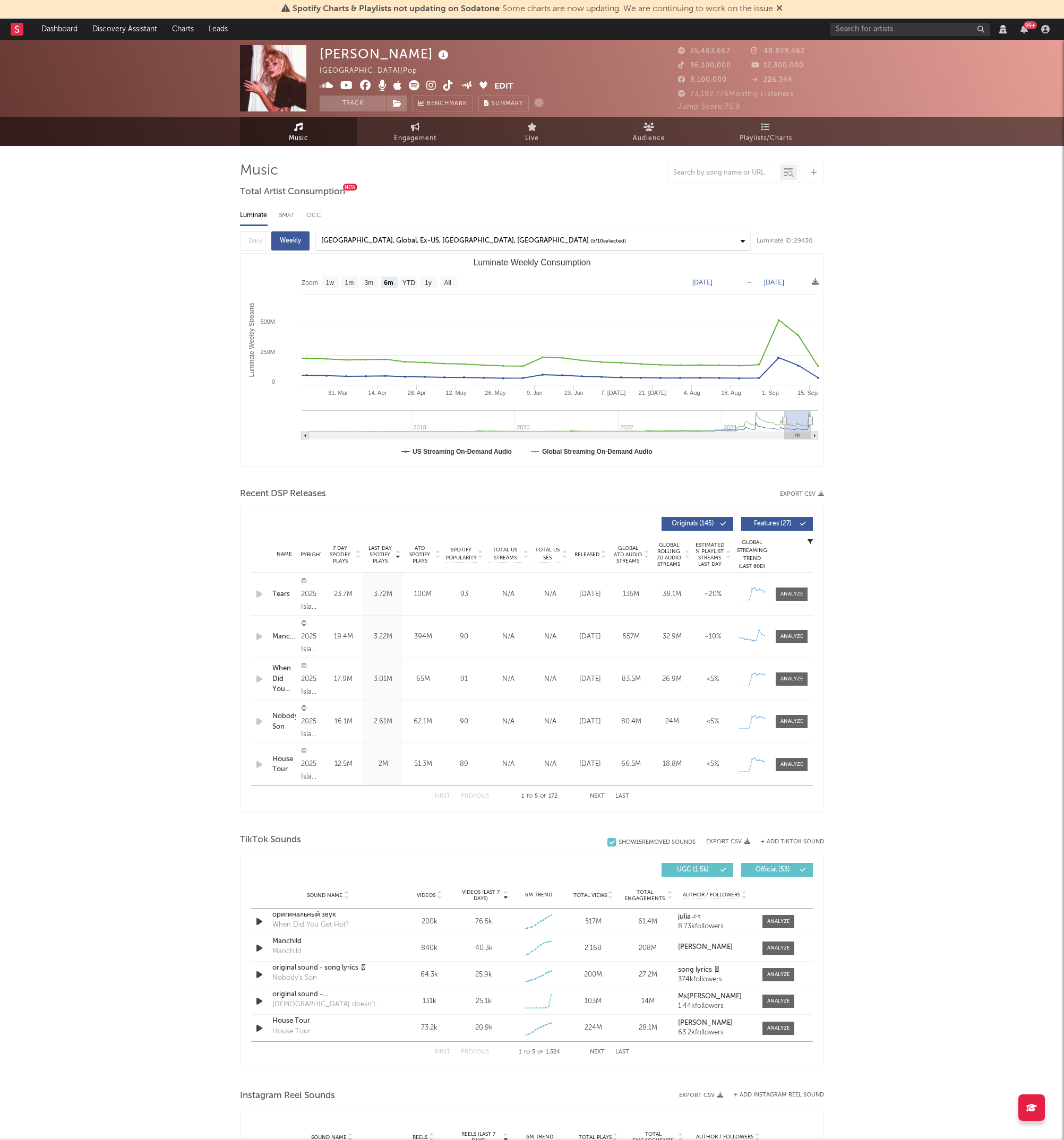
click at [267, 239] on div "Daily Weekly" at bounding box center [275, 241] width 69 height 19
click at [264, 240] on div "Daily Weekly" at bounding box center [275, 241] width 69 height 19
click at [251, 246] on div "Daily Weekly" at bounding box center [275, 241] width 69 height 19
click at [181, 483] on div "Sabrina Carpenter United States | Pop Edit Track Benchmark Summary 25,483,667 4…" at bounding box center [532, 982] width 1064 height 1886
click at [929, 469] on div "Sabrina Carpenter United States | Pop Edit Track Benchmark Summary 25,483,667 4…" at bounding box center [532, 982] width 1064 height 1886
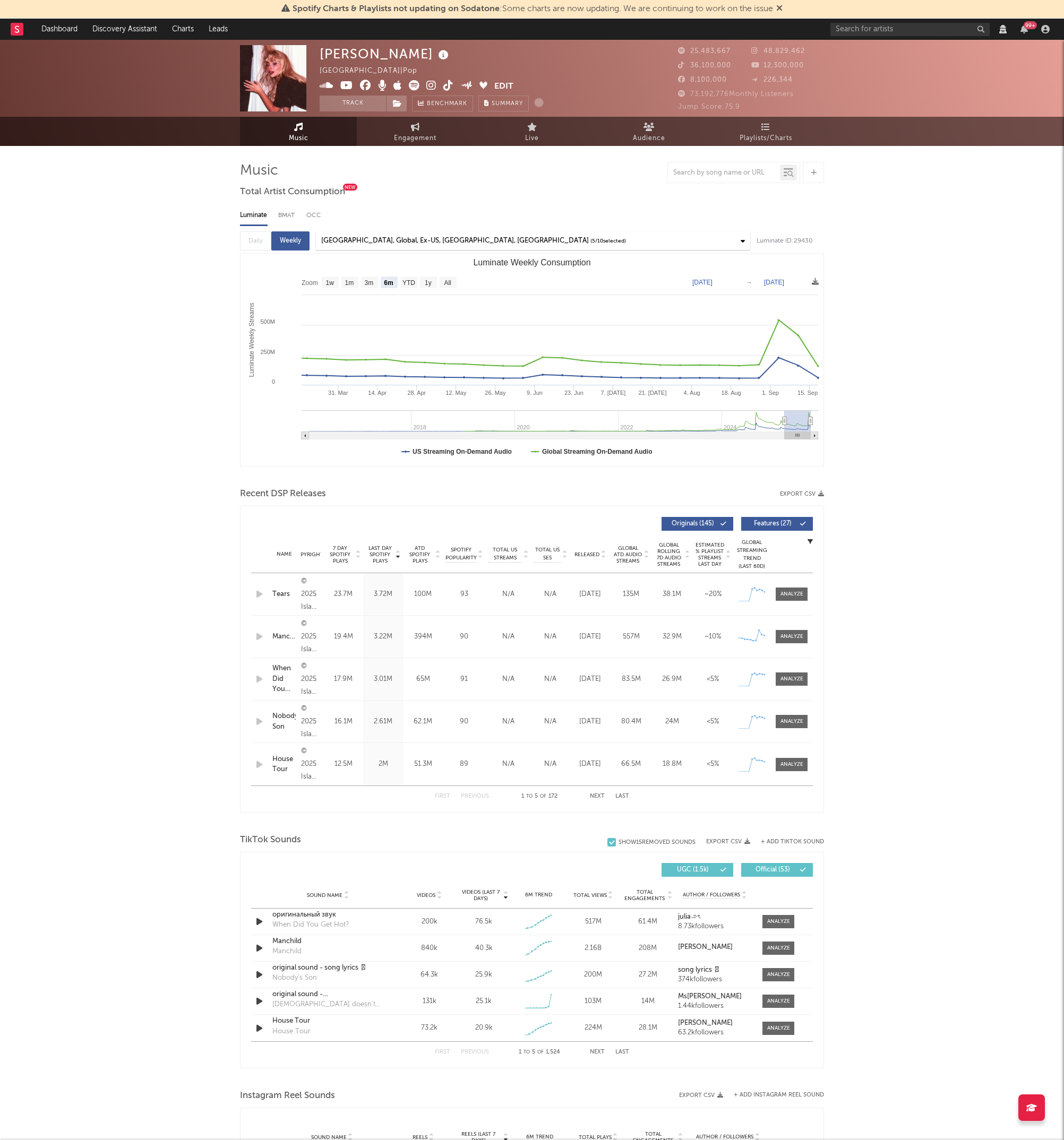
click at [866, 529] on div "Sabrina Carpenter United States | Pop Edit Track Benchmark Summary 25,483,667 4…" at bounding box center [532, 982] width 1064 height 1886
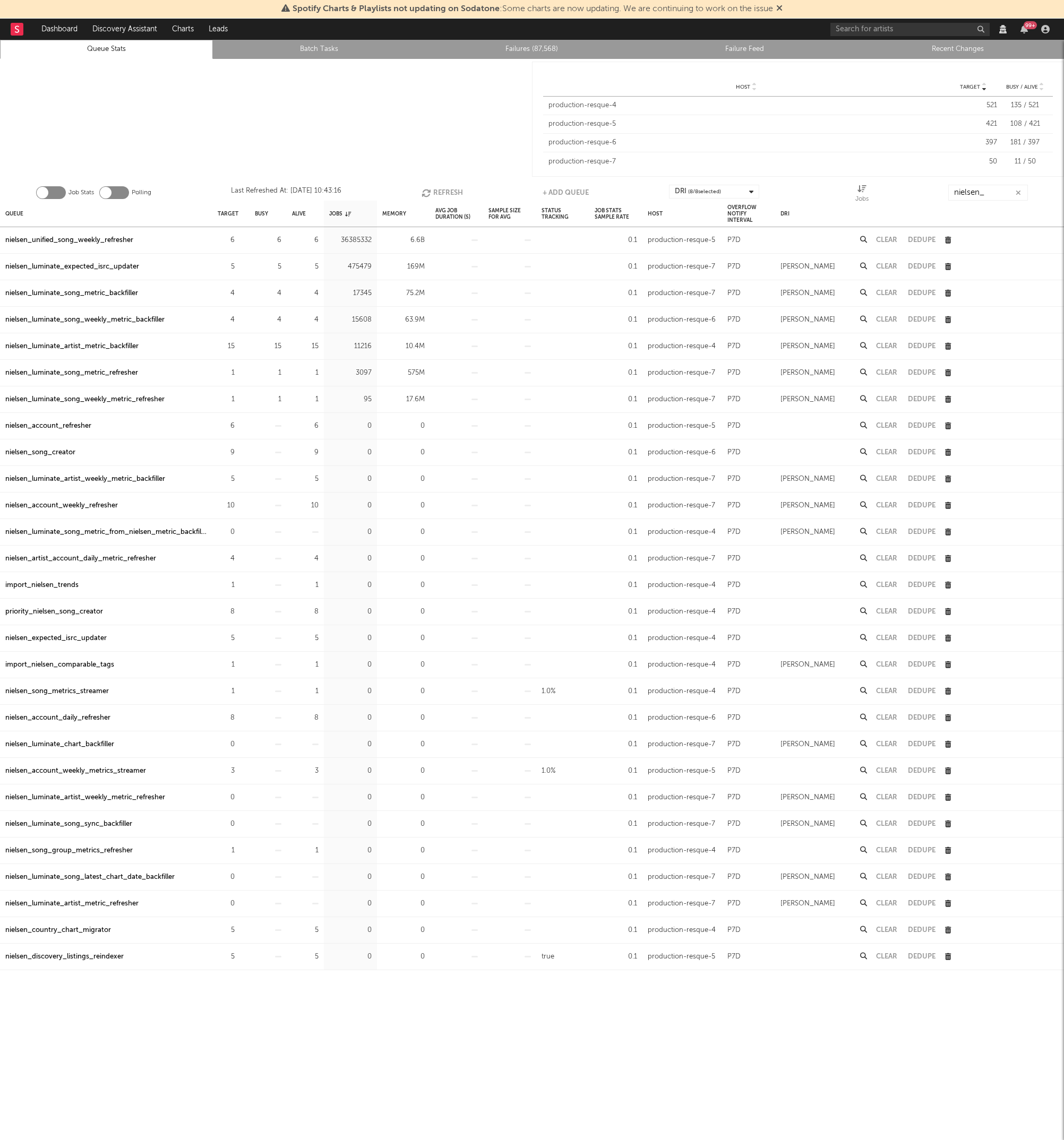
click at [1050, 27] on div at bounding box center [1045, 29] width 16 height 9
click at [1046, 30] on icon "button" at bounding box center [1045, 29] width 9 height 9
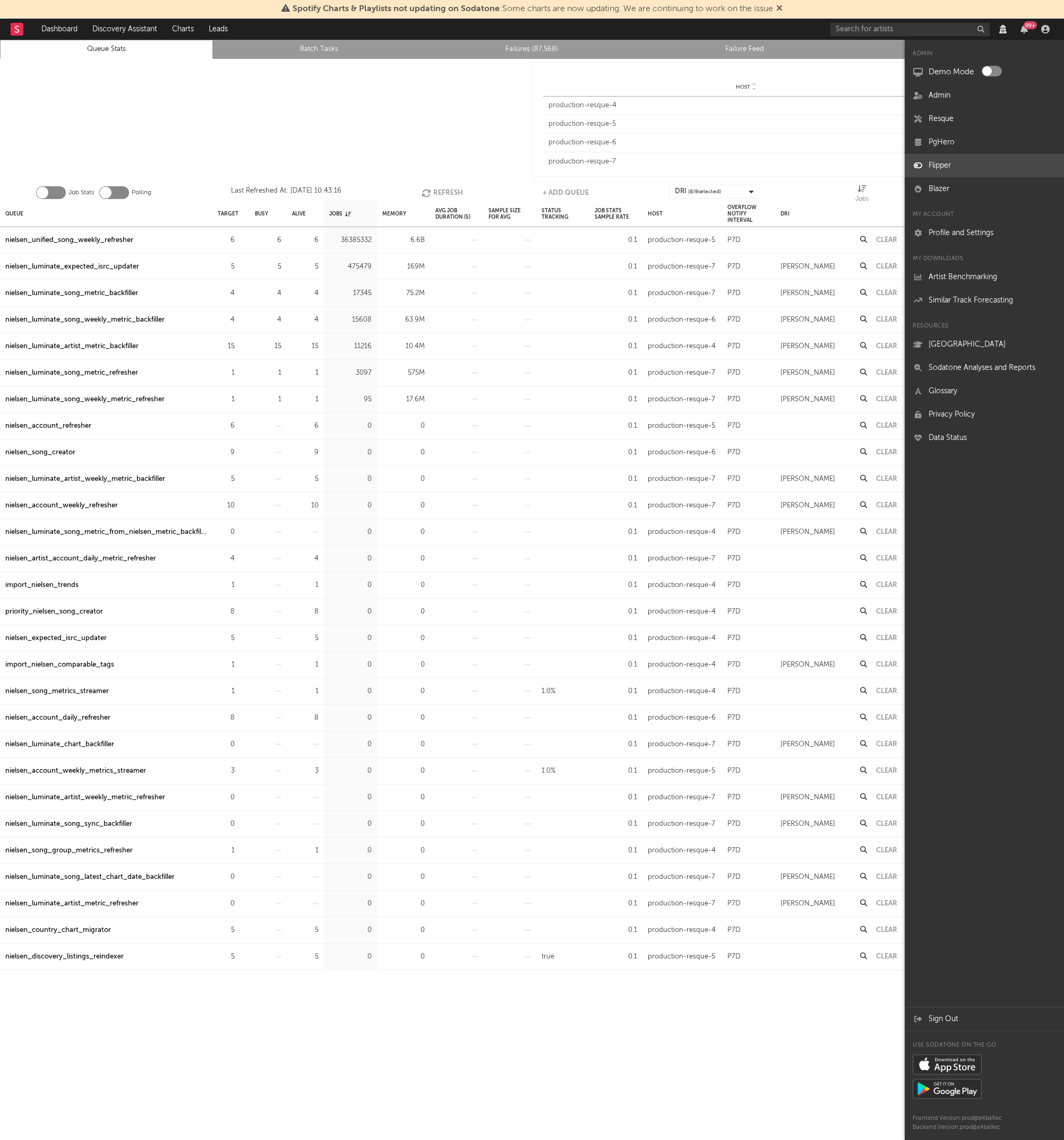
click at [945, 162] on link "Flipper" at bounding box center [984, 165] width 159 height 23
